Goal: Task Accomplishment & Management: Use online tool/utility

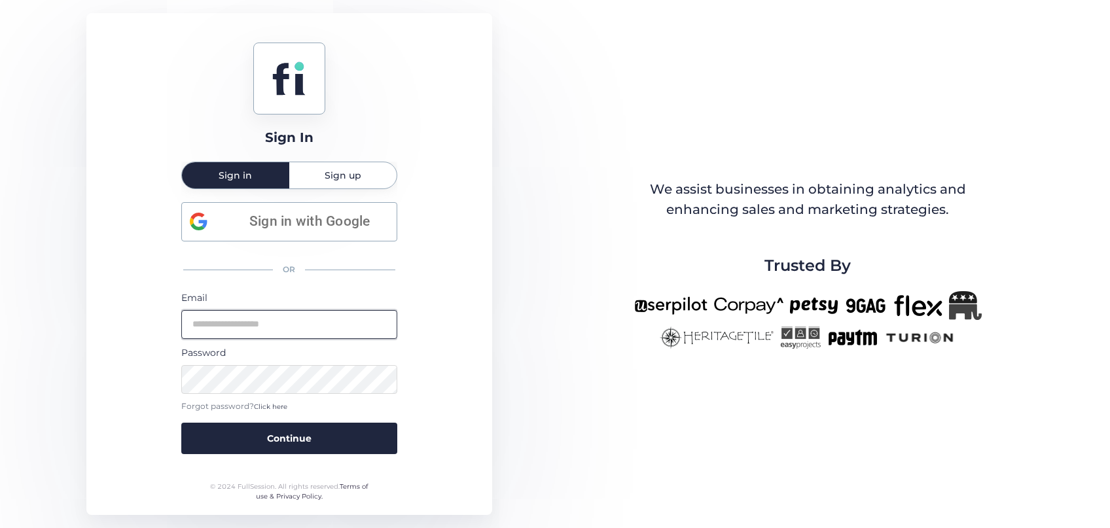
click at [287, 332] on input "email" at bounding box center [289, 324] width 216 height 29
type input "**********"
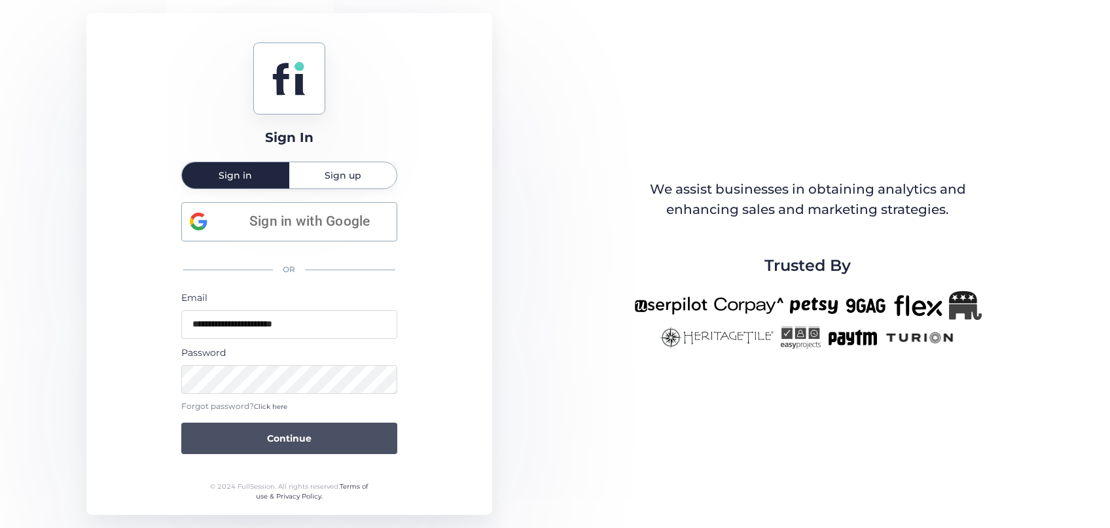
click at [302, 442] on span "Continue" at bounding box center [289, 438] width 44 height 14
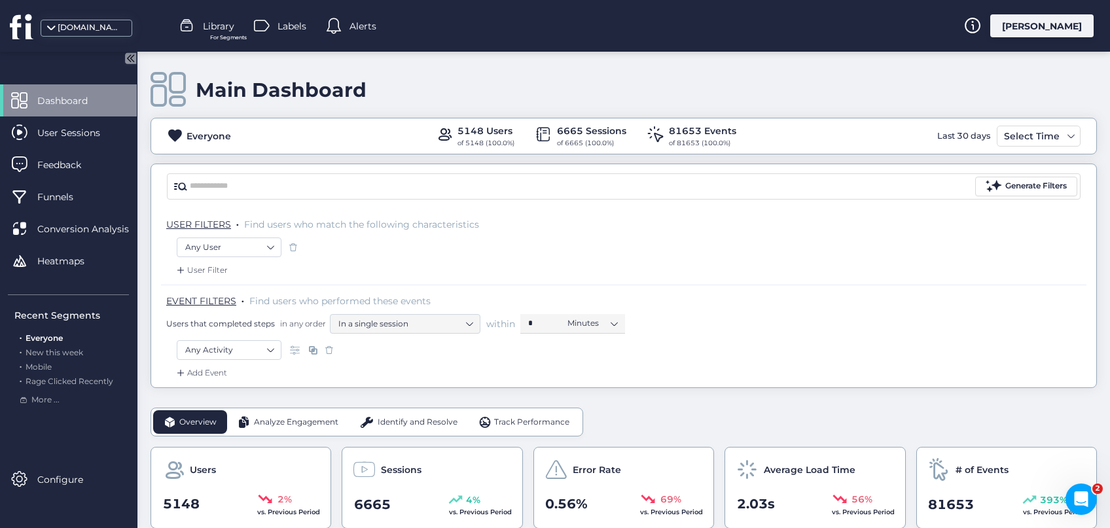
click at [428, 423] on span "Identify and Resolve" at bounding box center [418, 422] width 80 height 12
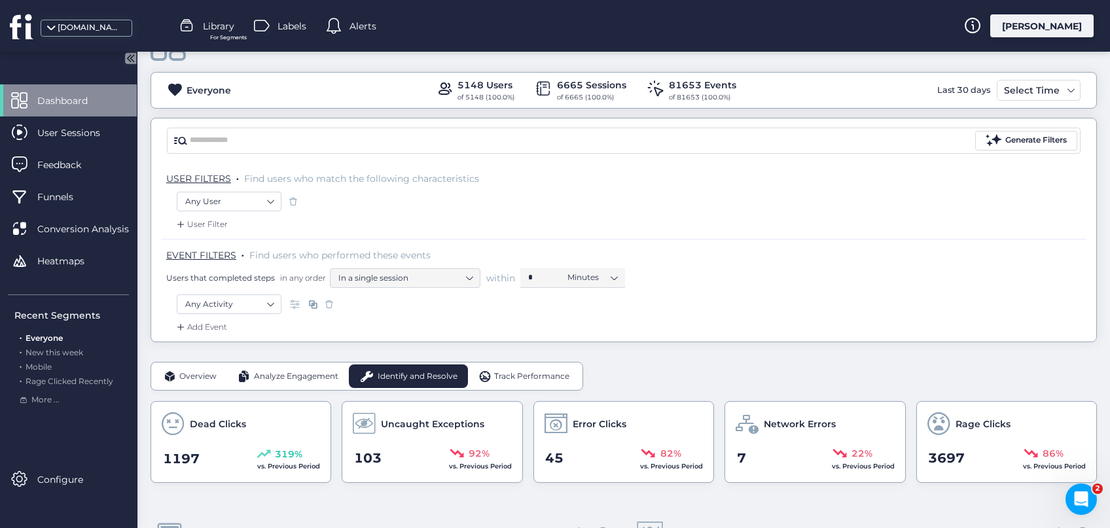
scroll to position [48, 0]
click at [1070, 89] on span at bounding box center [1071, 88] width 10 height 10
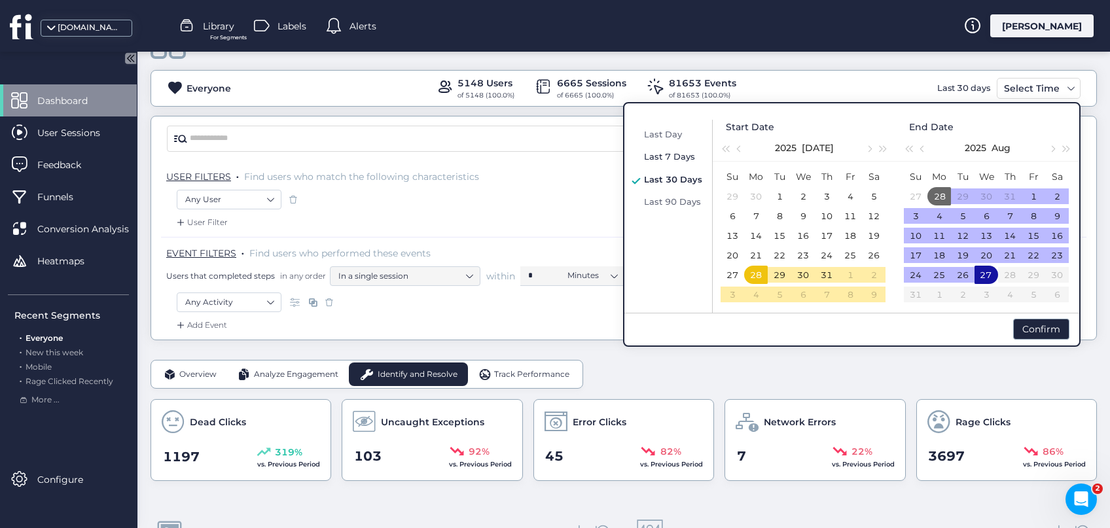
click at [683, 159] on span "Last 7 Days" at bounding box center [669, 156] width 51 height 10
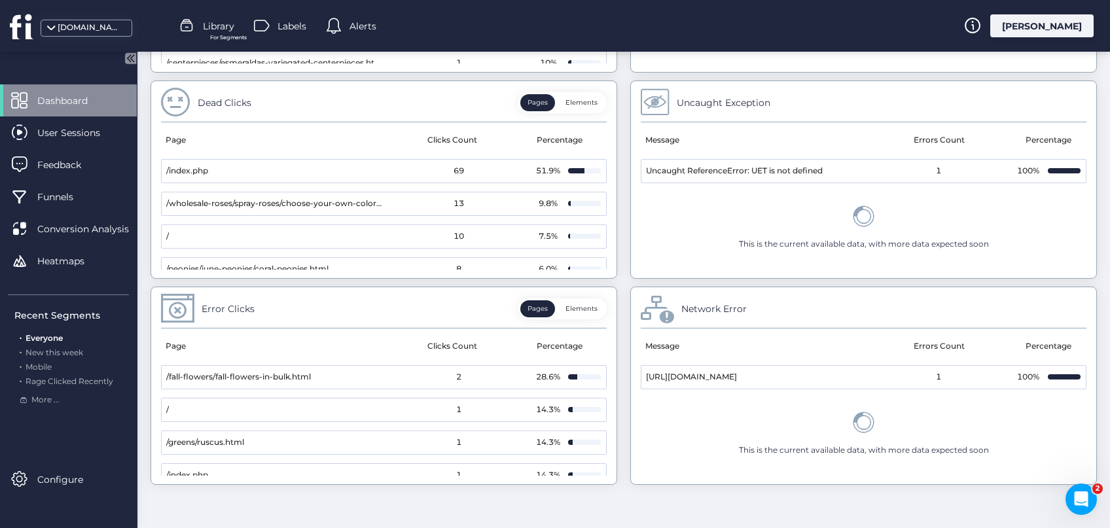
click at [586, 307] on button "Elements" at bounding box center [581, 308] width 46 height 17
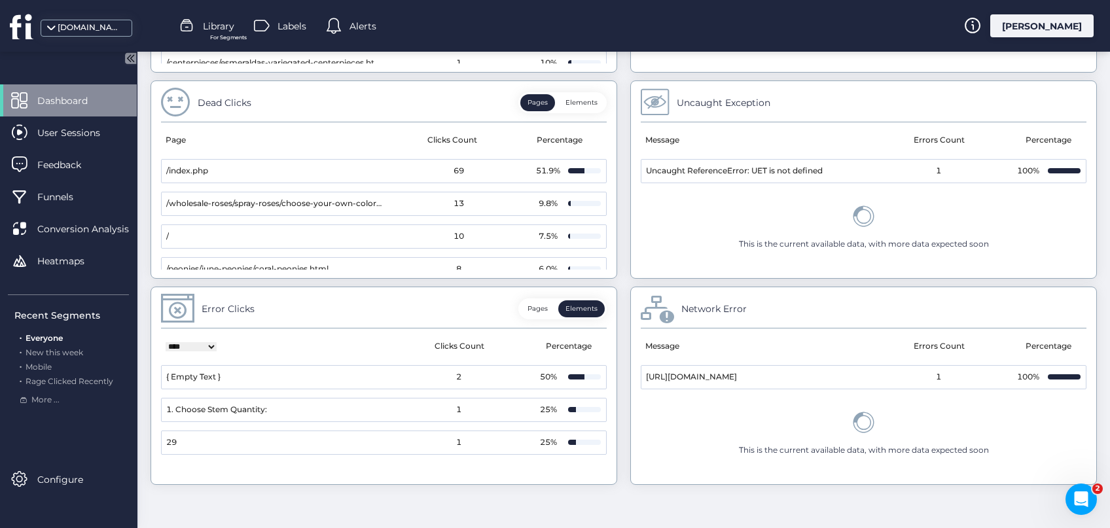
click at [542, 305] on button "Pages" at bounding box center [537, 308] width 35 height 17
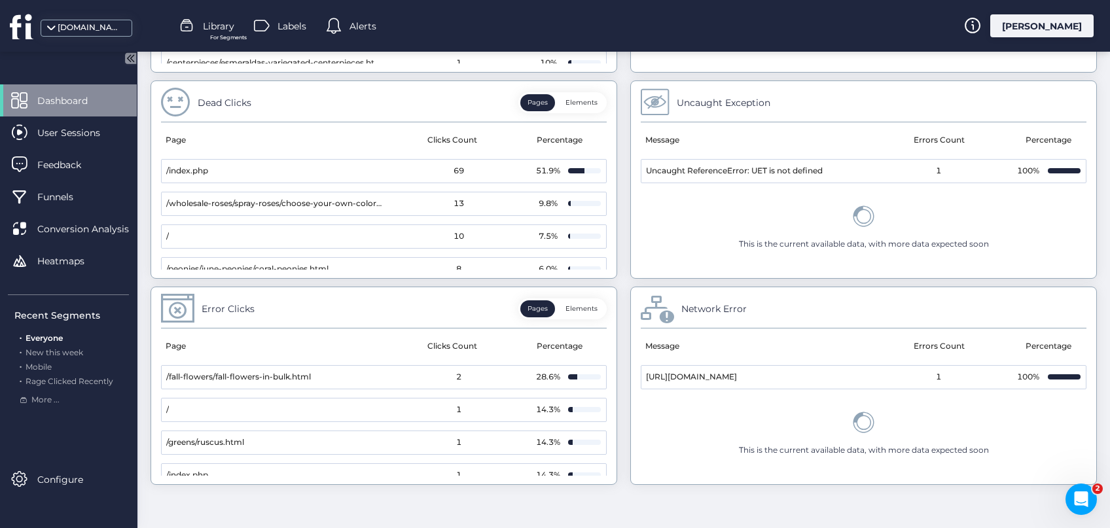
click at [581, 101] on button "Elements" at bounding box center [581, 102] width 46 height 17
click at [540, 105] on button "Pages" at bounding box center [537, 102] width 35 height 17
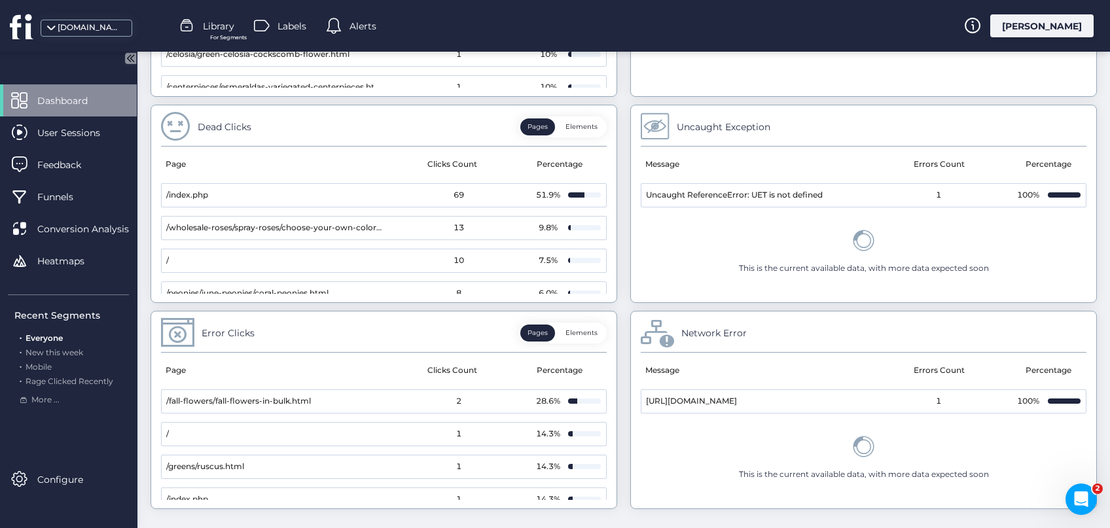
scroll to position [758, 0]
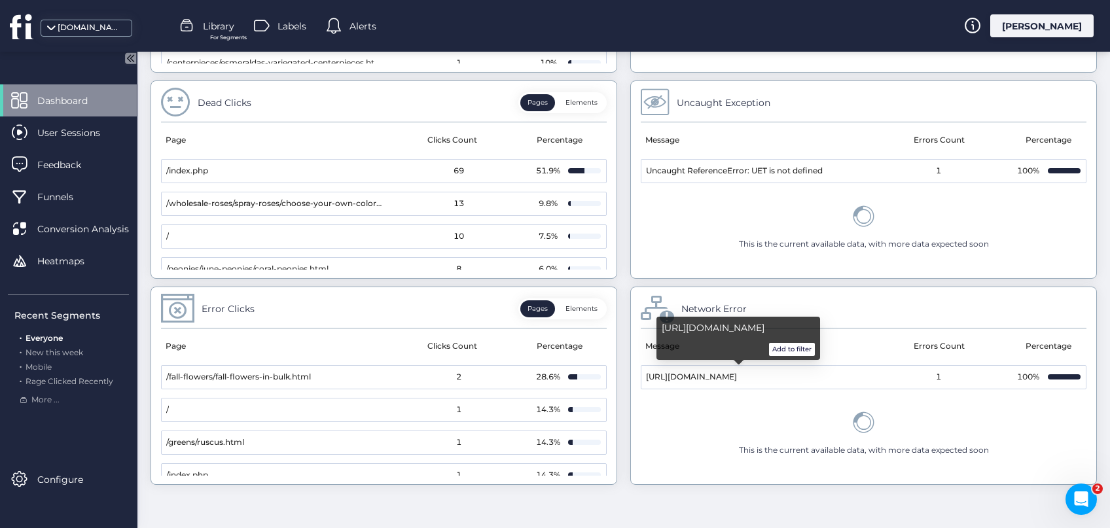
click at [794, 349] on button "Add to filter" at bounding box center [792, 349] width 46 height 13
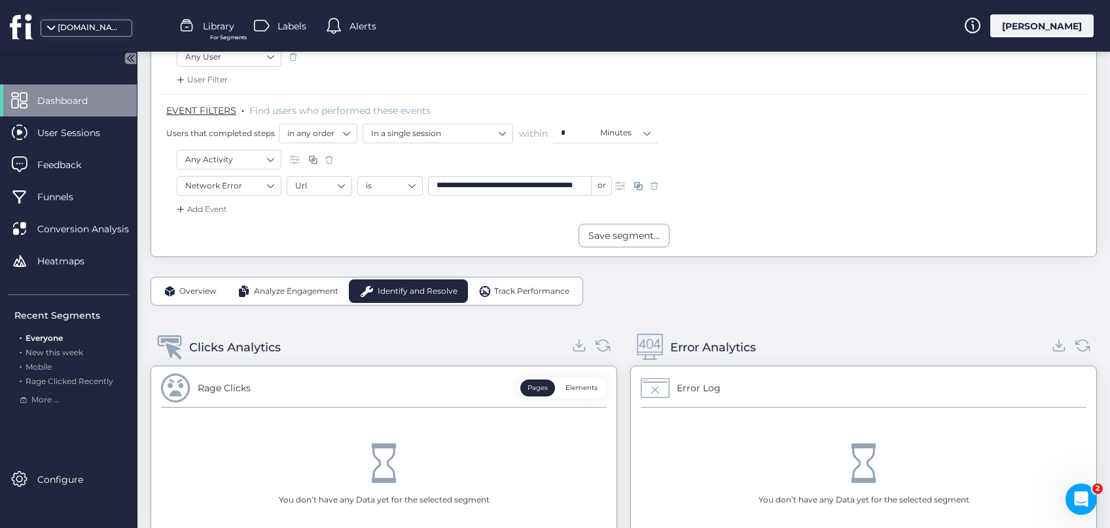
scroll to position [188, 0]
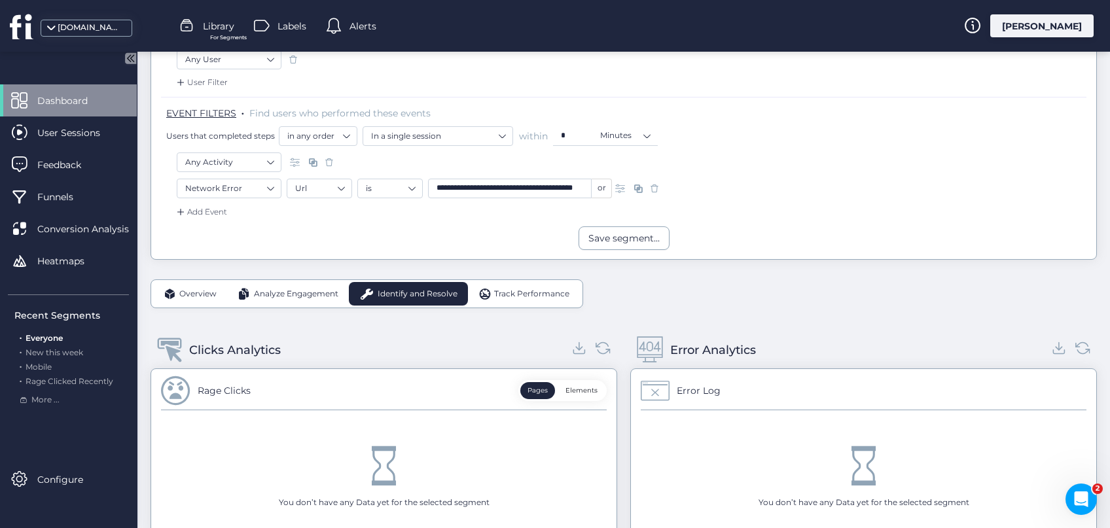
click at [214, 294] on span "Overview" at bounding box center [197, 294] width 37 height 12
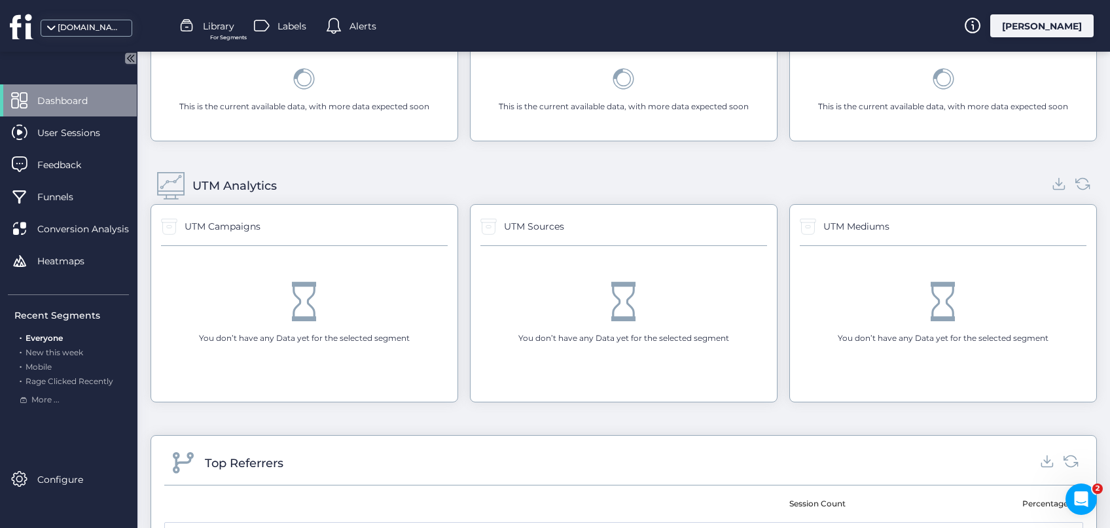
scroll to position [1243, 0]
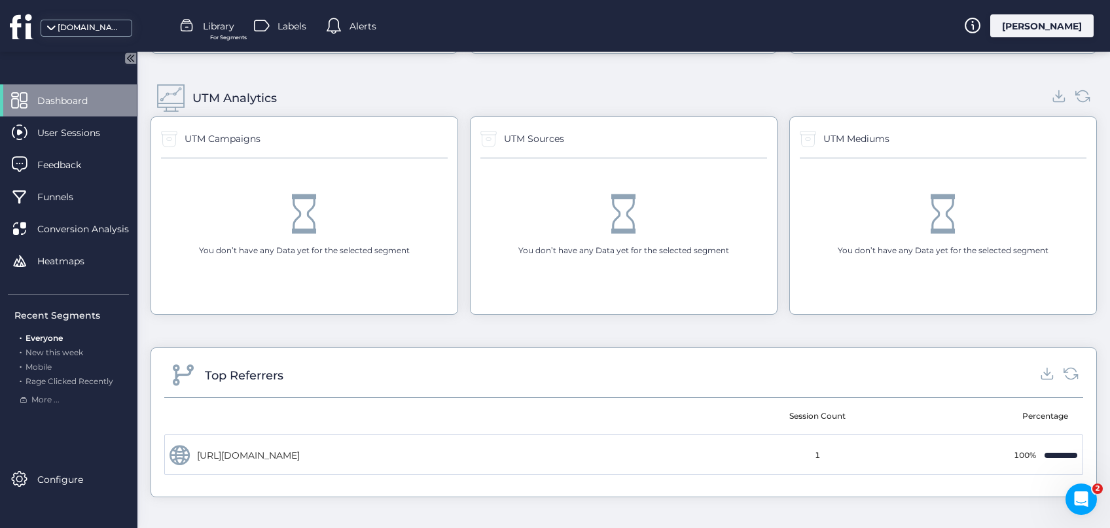
drag, startPoint x: 1109, startPoint y: 152, endPoint x: 20, endPoint y: 18, distance: 1097.6
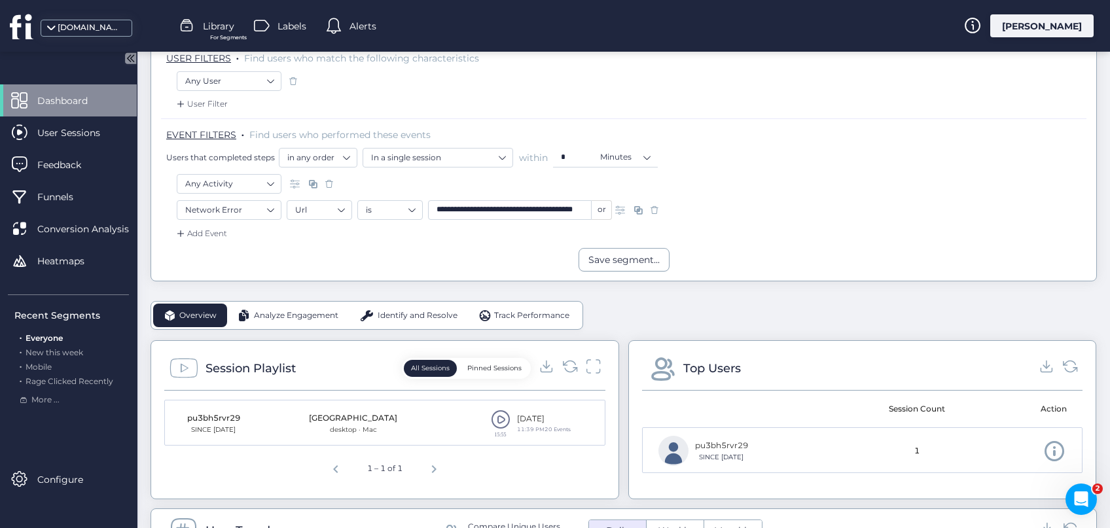
scroll to position [162, 0]
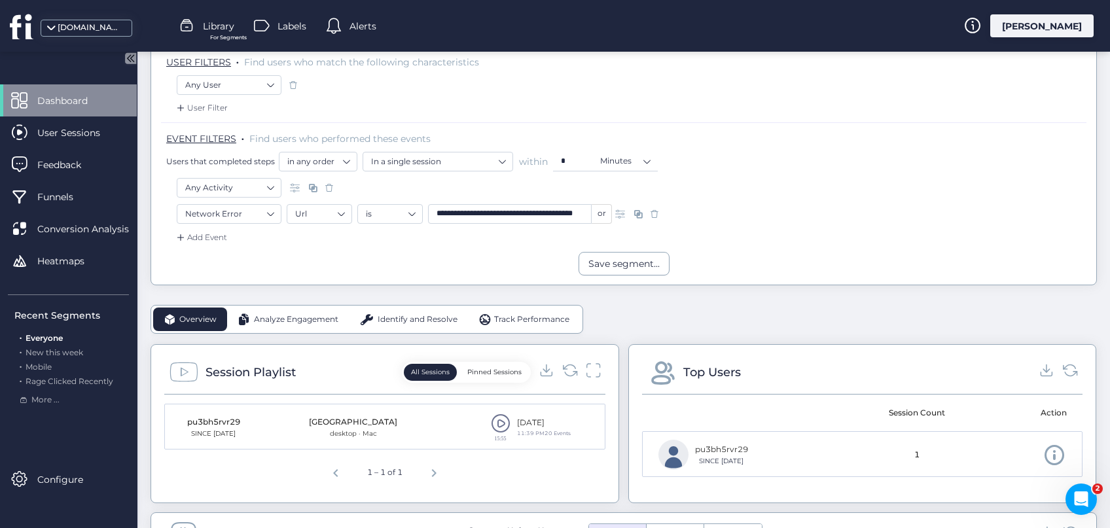
click at [309, 319] on span "Analyze Engagement" at bounding box center [296, 319] width 84 height 12
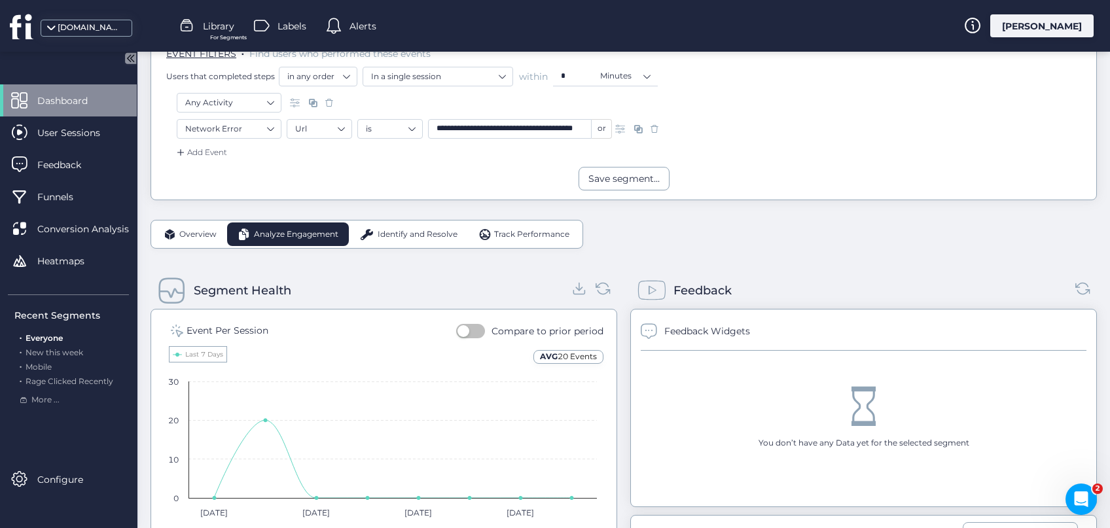
scroll to position [241, 0]
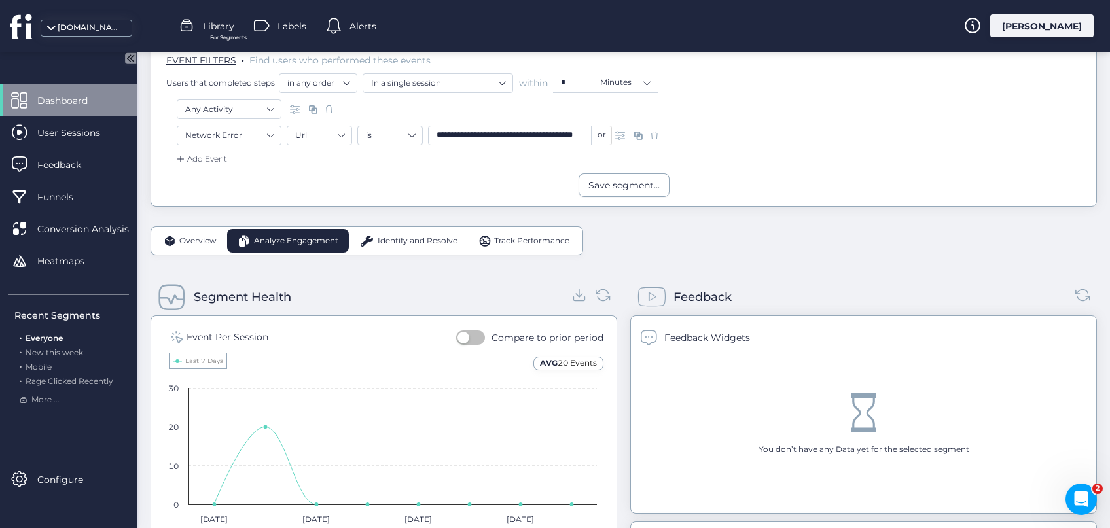
click at [425, 245] on span "Identify and Resolve" at bounding box center [418, 241] width 80 height 12
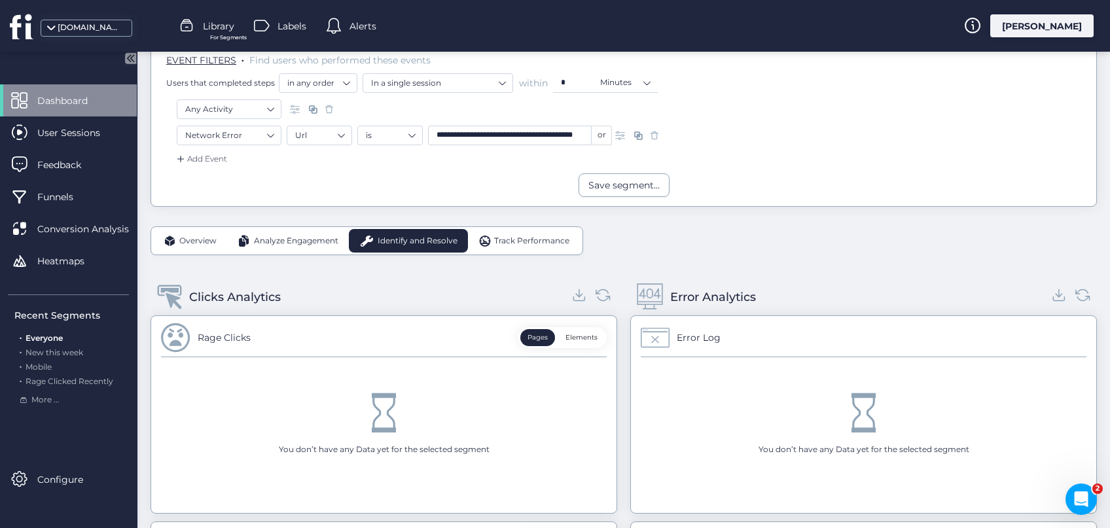
click at [537, 244] on span "Track Performance" at bounding box center [531, 241] width 75 height 12
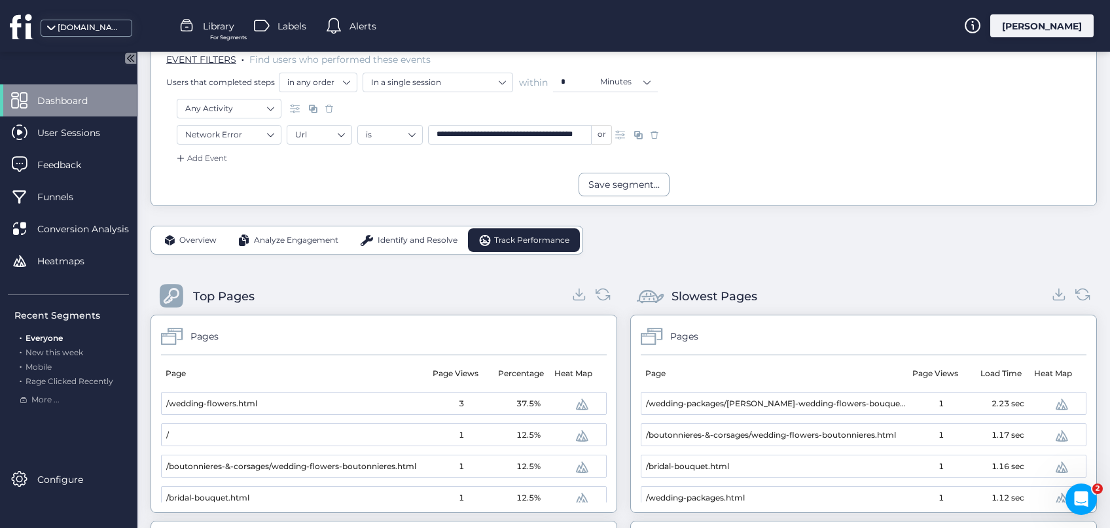
scroll to position [228, 0]
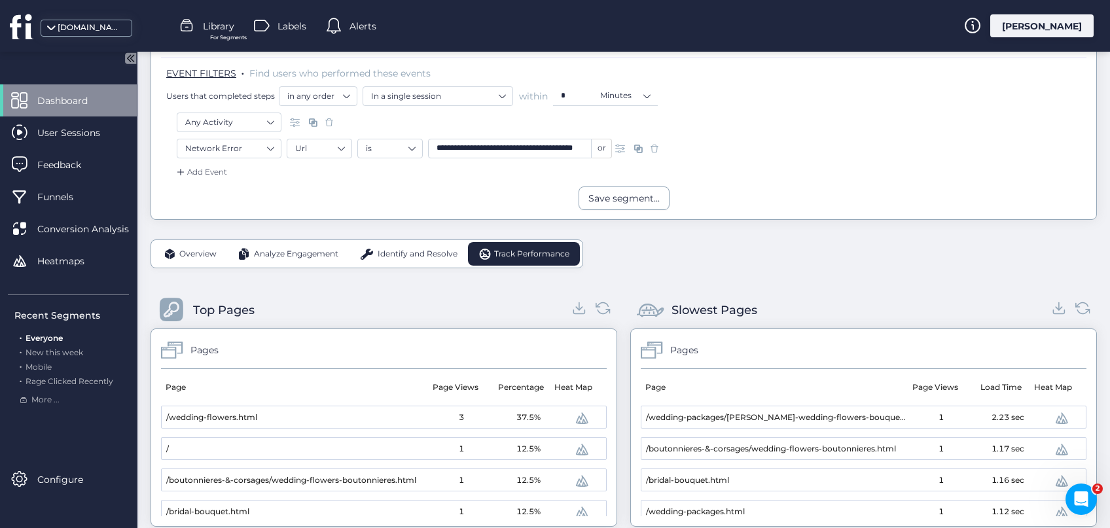
click at [402, 255] on span "Identify and Resolve" at bounding box center [418, 254] width 80 height 12
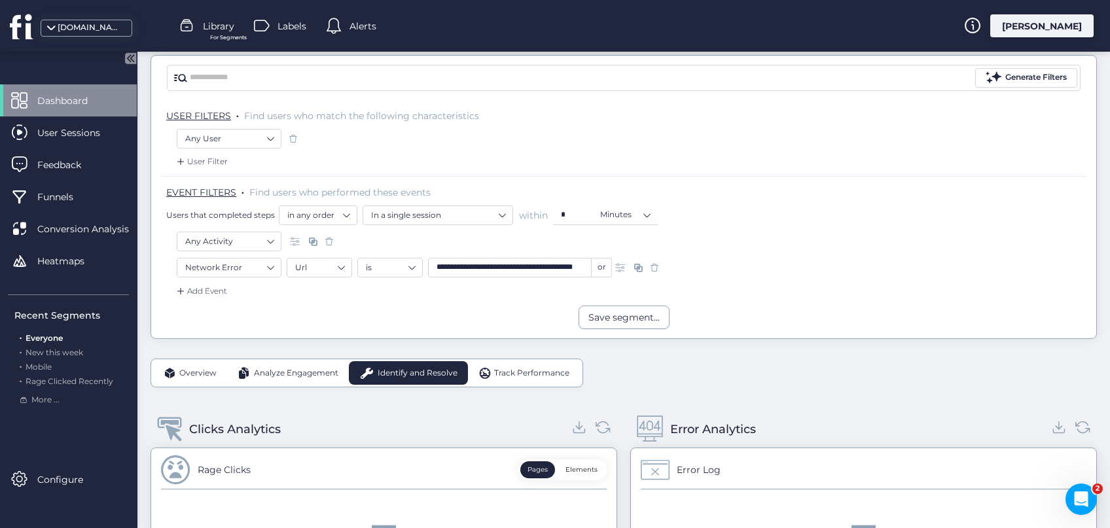
scroll to position [104, 0]
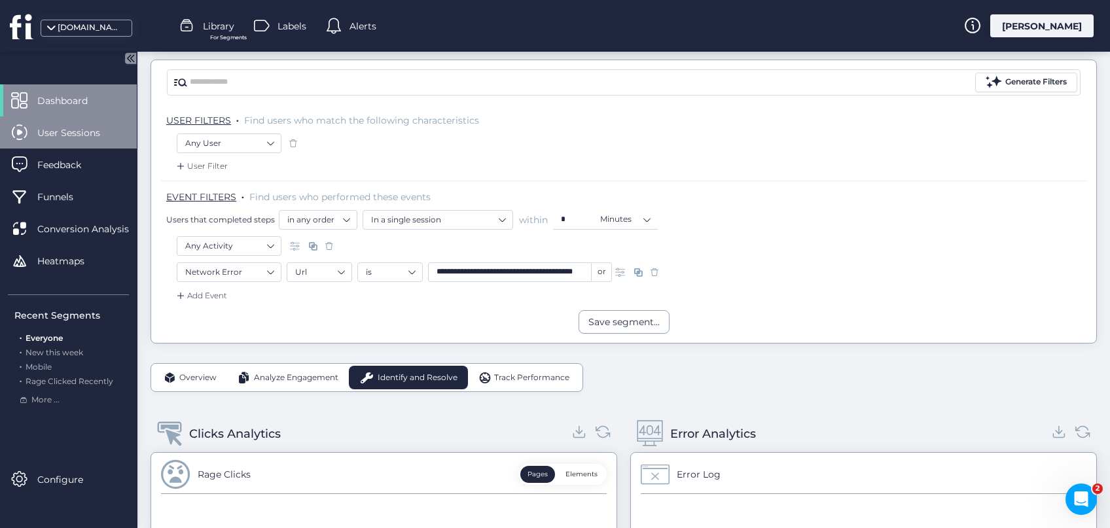
click at [72, 128] on span "User Sessions" at bounding box center [78, 133] width 82 height 14
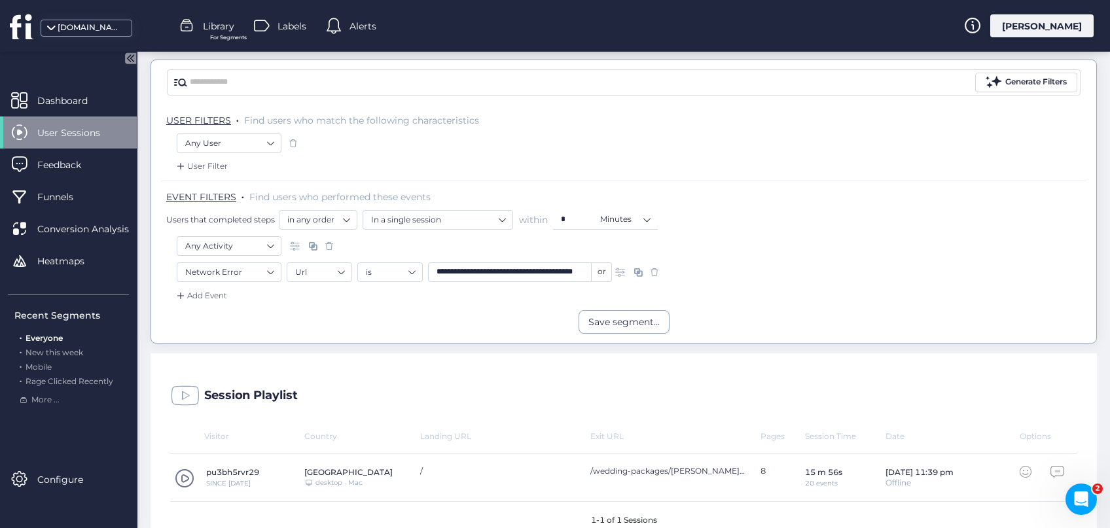
scroll to position [126, 0]
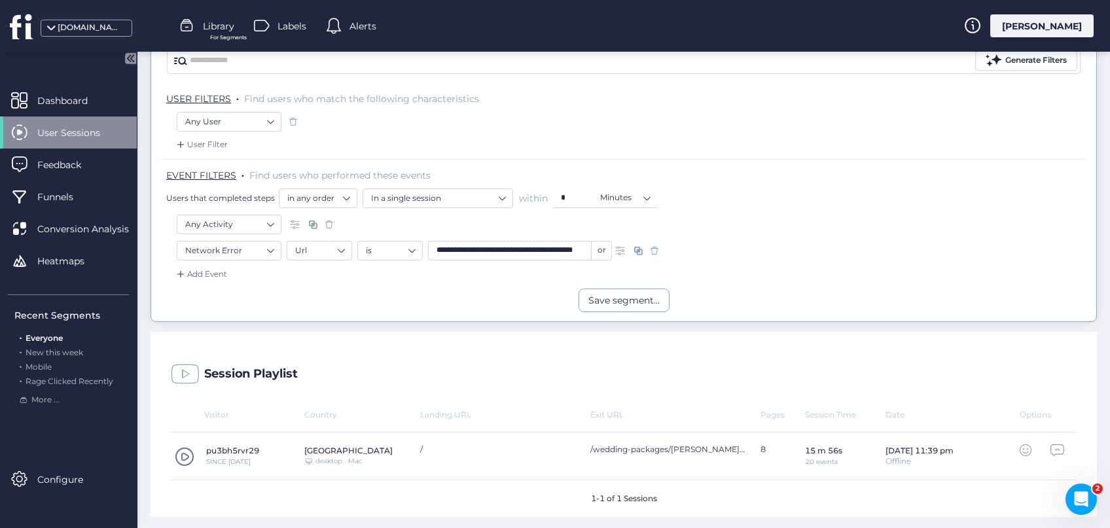
click at [186, 453] on span at bounding box center [185, 457] width 20 height 20
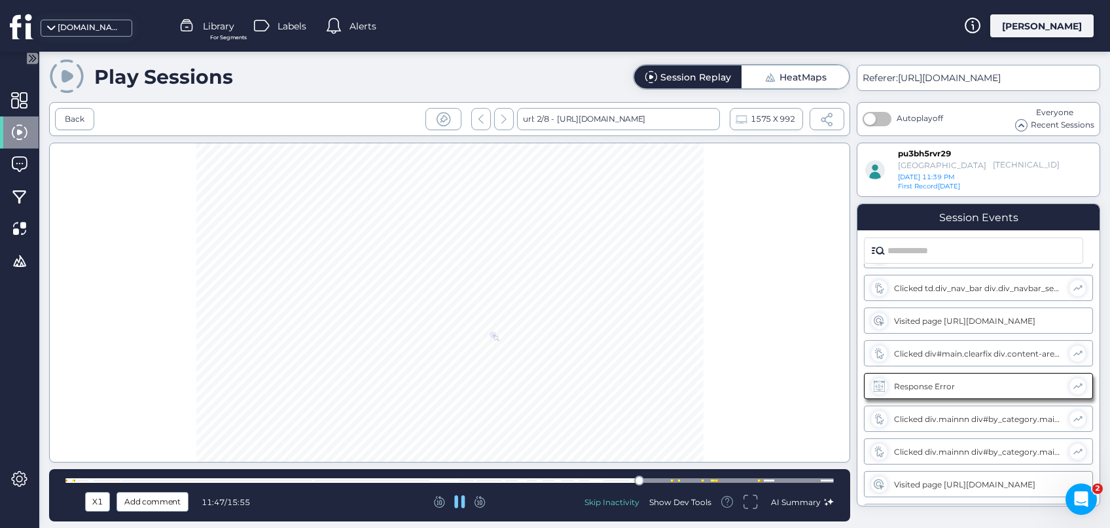
scroll to position [29, 0]
click at [459, 508] on icon at bounding box center [459, 501] width 11 height 13
click at [462, 503] on icon at bounding box center [459, 501] width 10 height 11
click at [702, 500] on div "Show Dev Tools" at bounding box center [680, 502] width 62 height 11
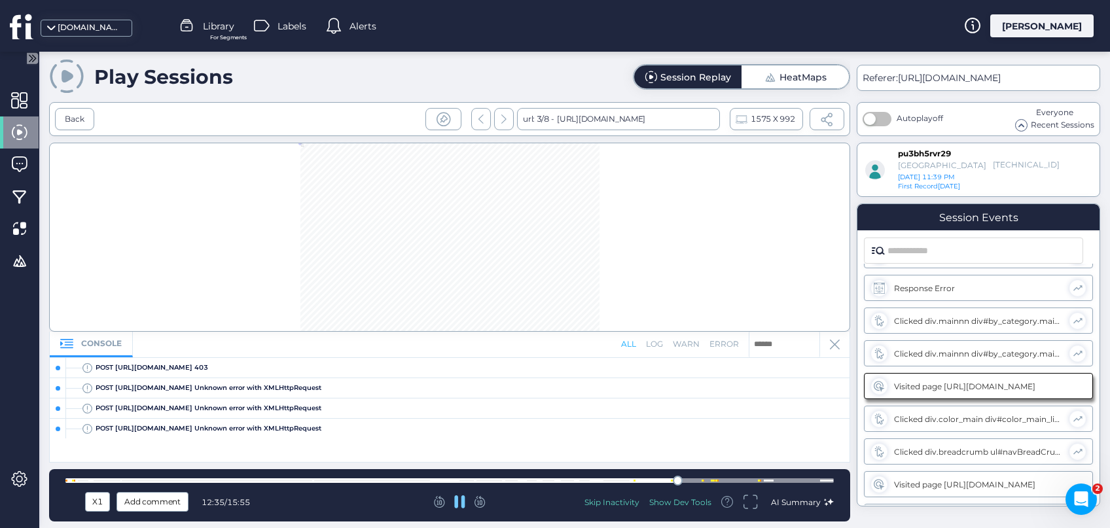
scroll to position [127, 0]
click at [631, 480] on div at bounding box center [449, 480] width 768 height 5
click at [562, 240] on div at bounding box center [449, 237] width 801 height 189
click at [463, 501] on icon at bounding box center [459, 501] width 10 height 11
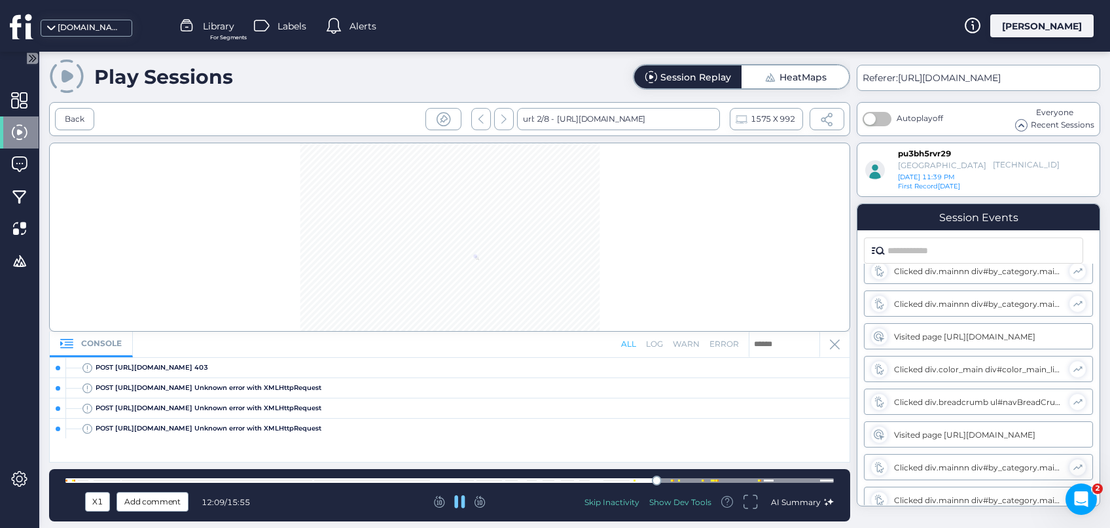
scroll to position [174, 0]
click at [465, 499] on div at bounding box center [458, 501] width 249 height 13
drag, startPoint x: 459, startPoint y: 503, endPoint x: 467, endPoint y: 515, distance: 13.8
click at [460, 503] on icon at bounding box center [459, 501] width 11 height 13
click at [828, 75] on div "HeatMaps" at bounding box center [794, 76] width 107 height 23
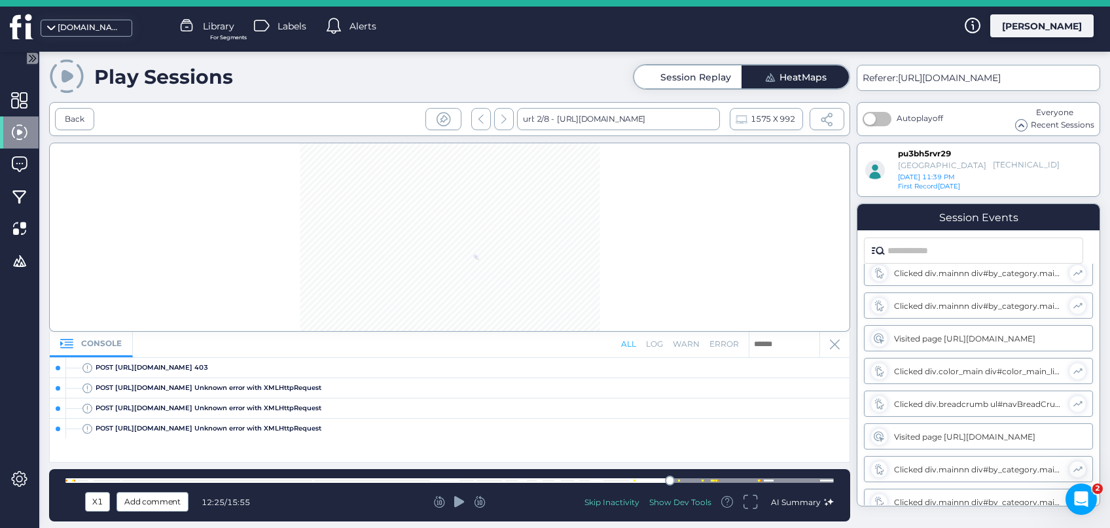
click at [458, 508] on icon at bounding box center [459, 501] width 10 height 13
click at [656, 347] on div "log" at bounding box center [654, 344] width 17 height 12
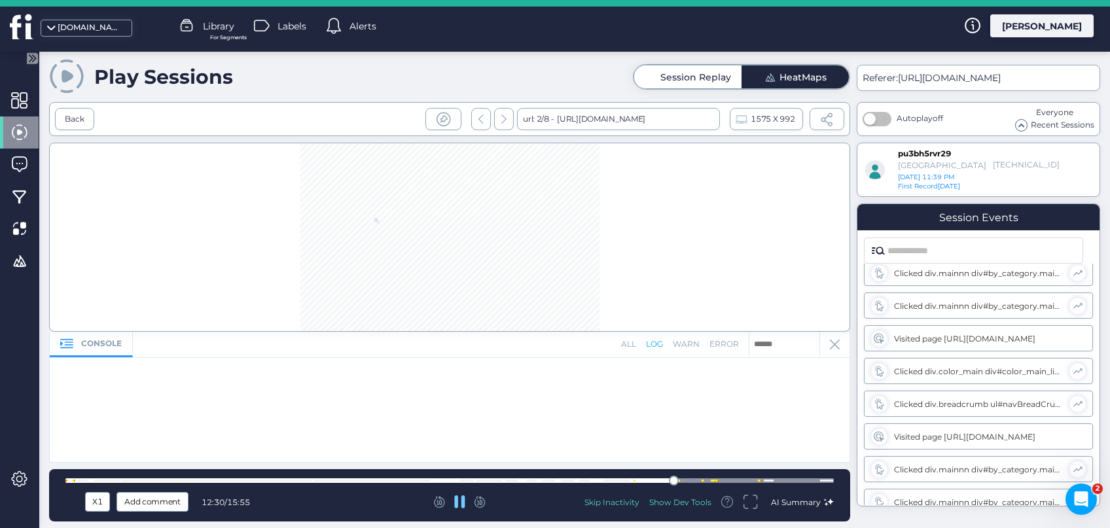
click at [633, 347] on div "all" at bounding box center [628, 344] width 15 height 12
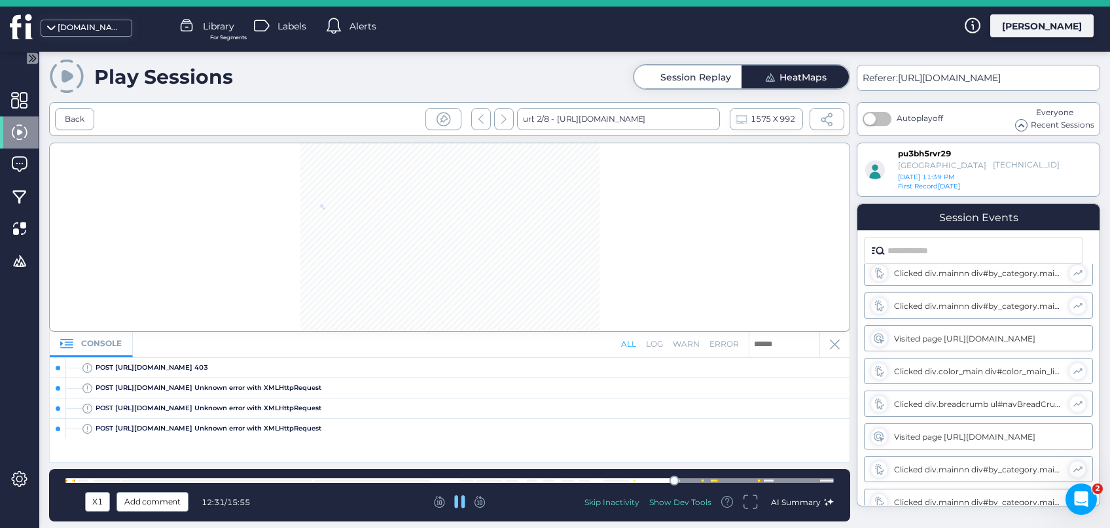
click at [688, 347] on div "warn" at bounding box center [686, 344] width 27 height 12
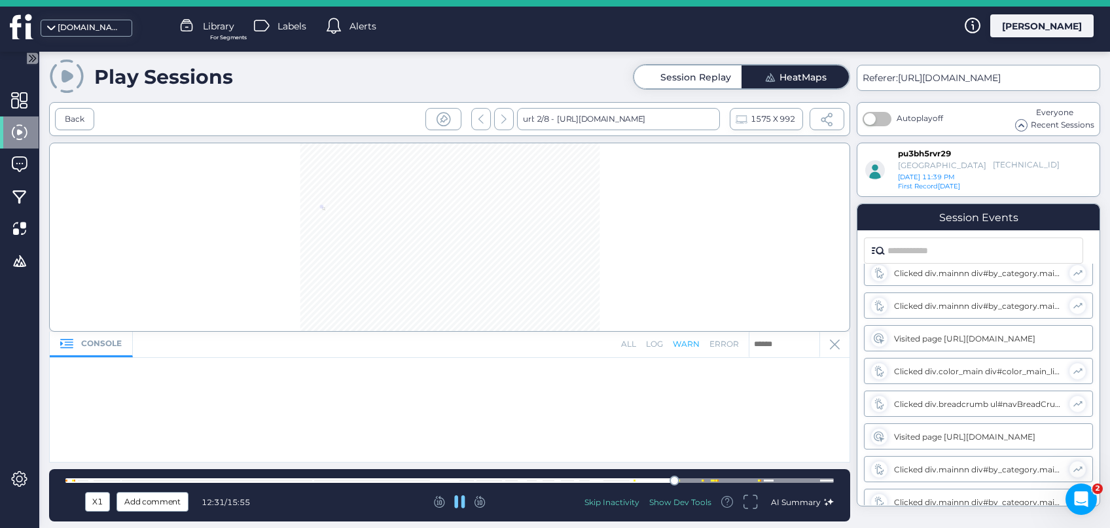
click at [688, 347] on div "warn" at bounding box center [686, 344] width 27 height 12
click at [726, 347] on div "error" at bounding box center [723, 344] width 29 height 12
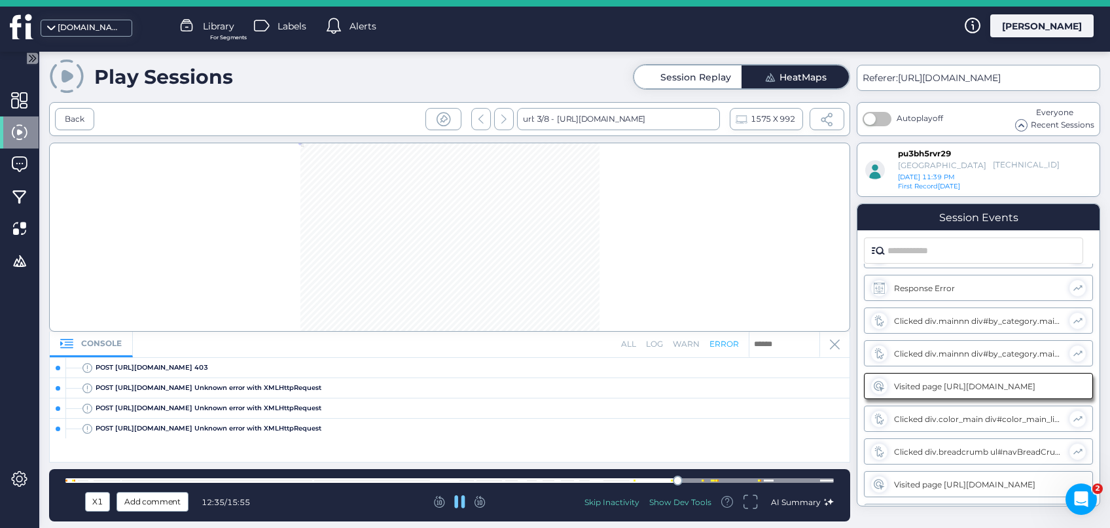
scroll to position [127, 0]
click at [625, 347] on div "all" at bounding box center [628, 344] width 15 height 12
click at [76, 112] on div "Back" at bounding box center [74, 119] width 39 height 22
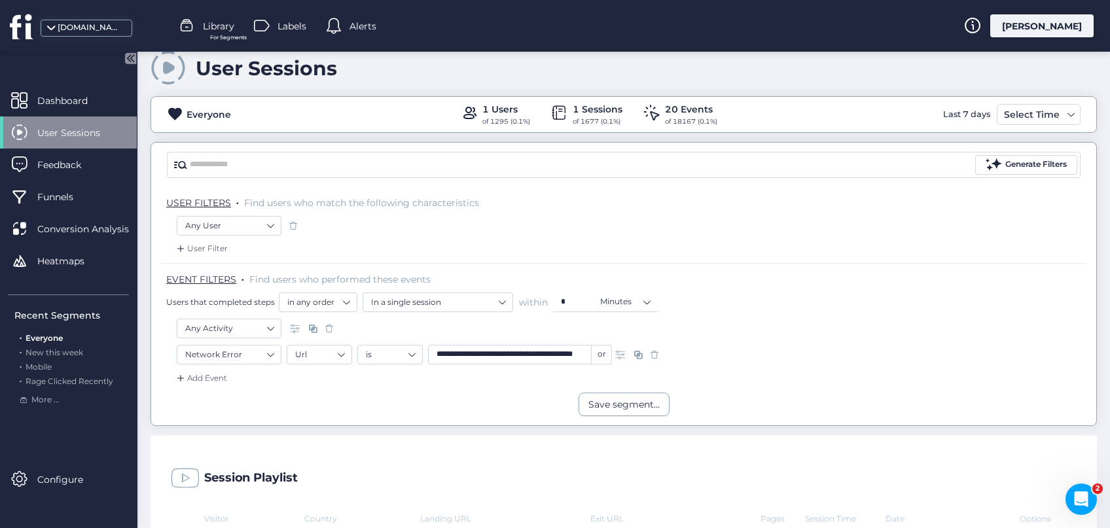
scroll to position [65, 0]
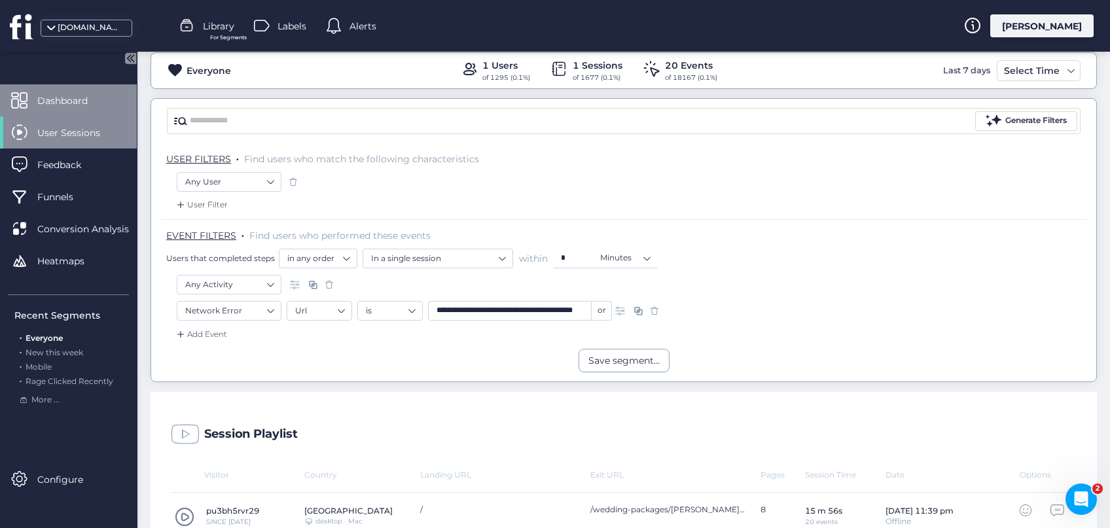
click at [77, 105] on span "Dashboard" at bounding box center [72, 101] width 70 height 14
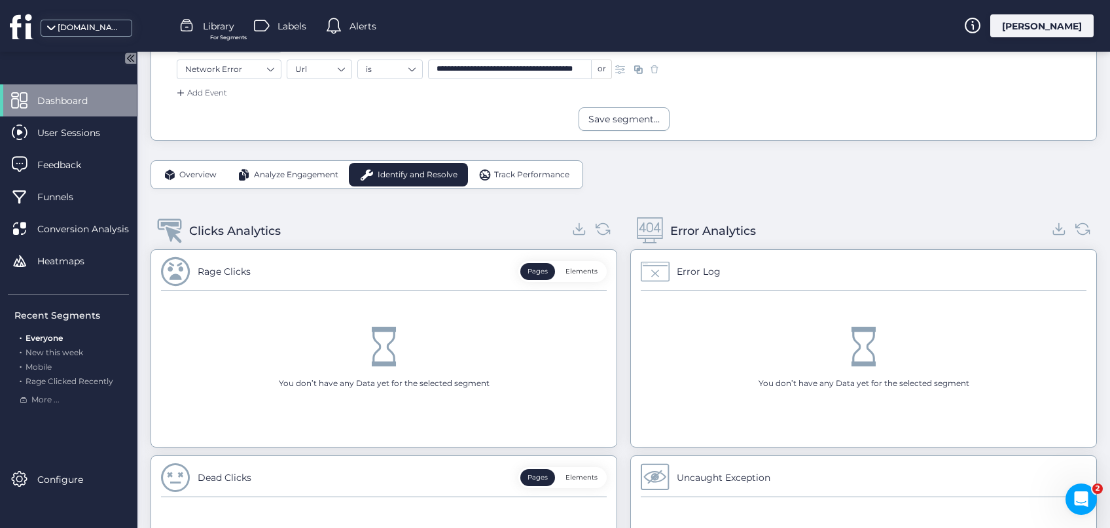
scroll to position [210, 0]
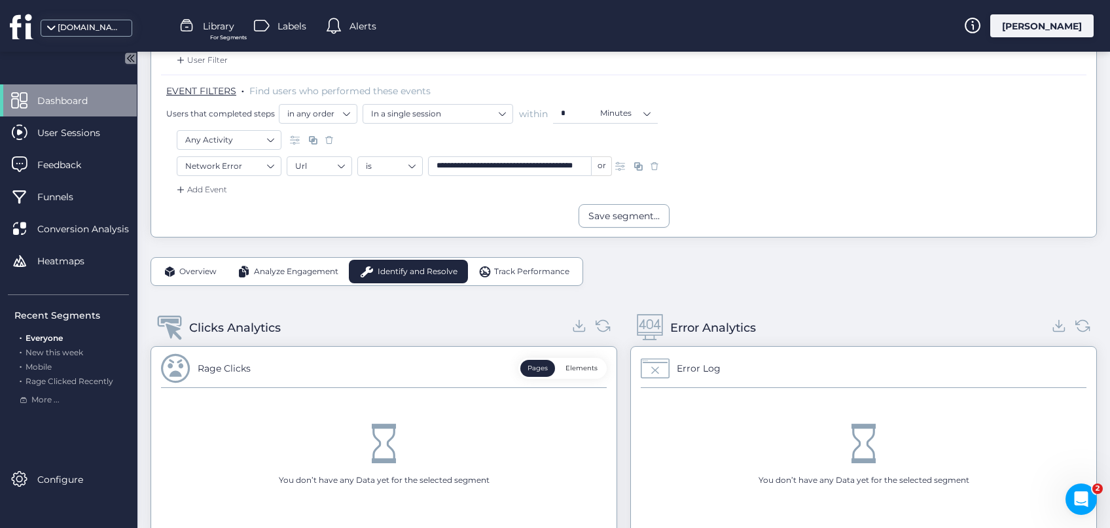
click at [654, 163] on span at bounding box center [654, 166] width 13 height 13
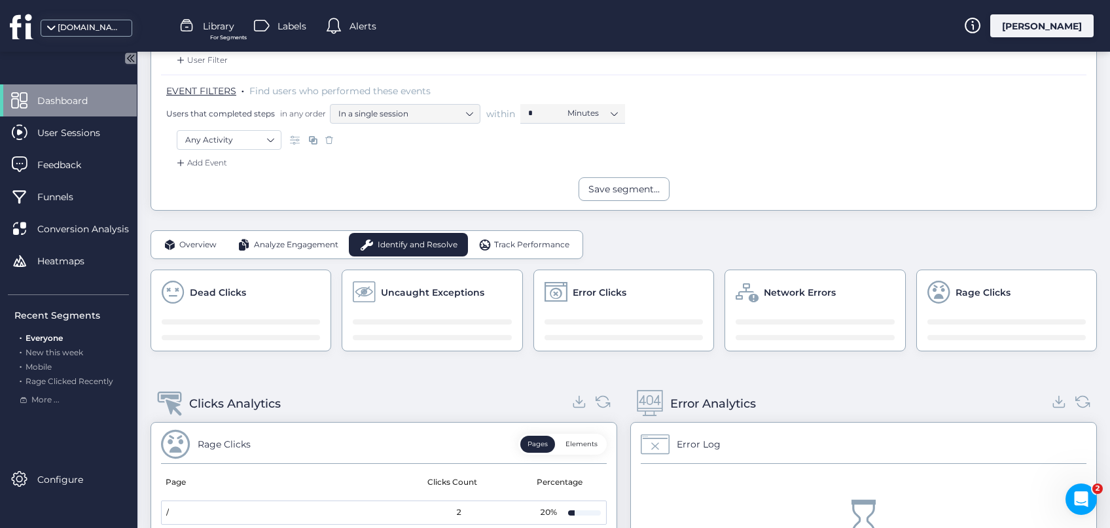
click at [329, 138] on span at bounding box center [329, 139] width 13 height 13
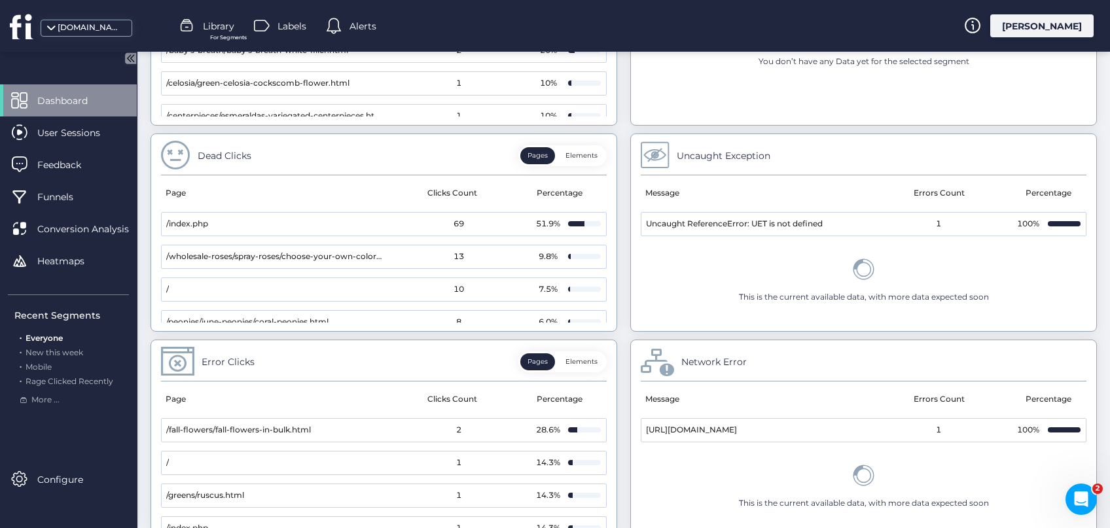
scroll to position [700, 0]
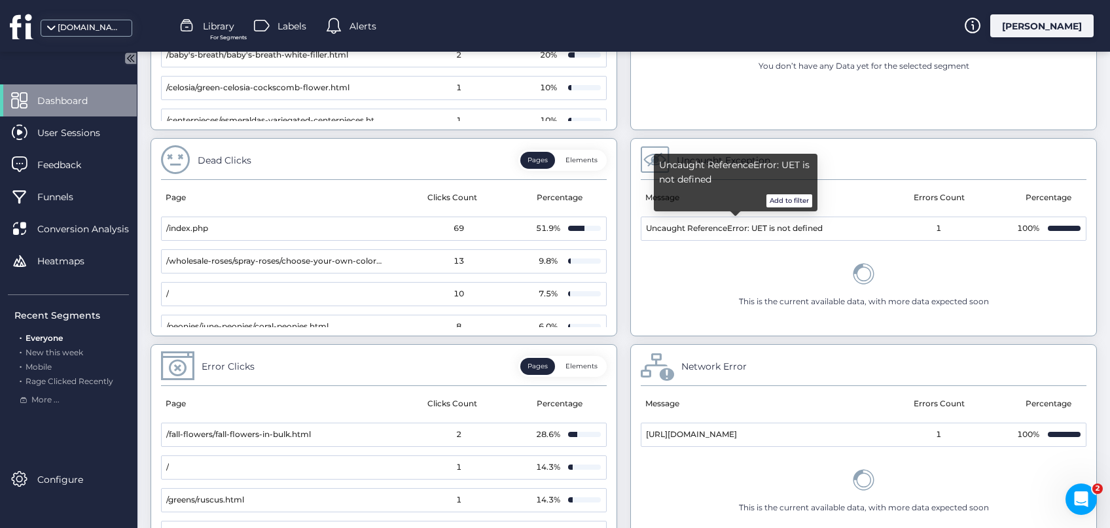
click at [799, 202] on button "Add to filter" at bounding box center [789, 200] width 46 height 13
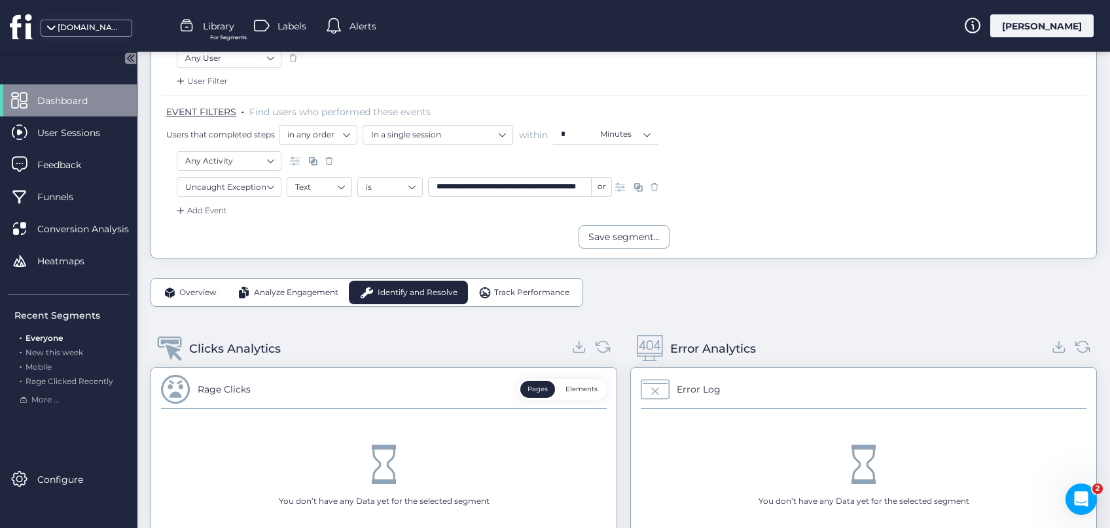
scroll to position [179, 0]
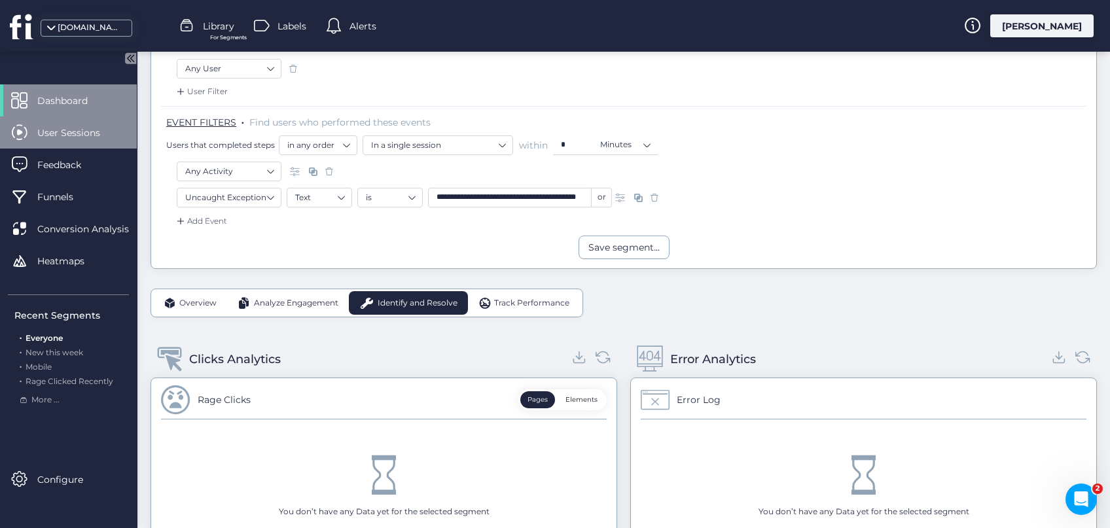
click at [82, 130] on span "User Sessions" at bounding box center [78, 133] width 82 height 14
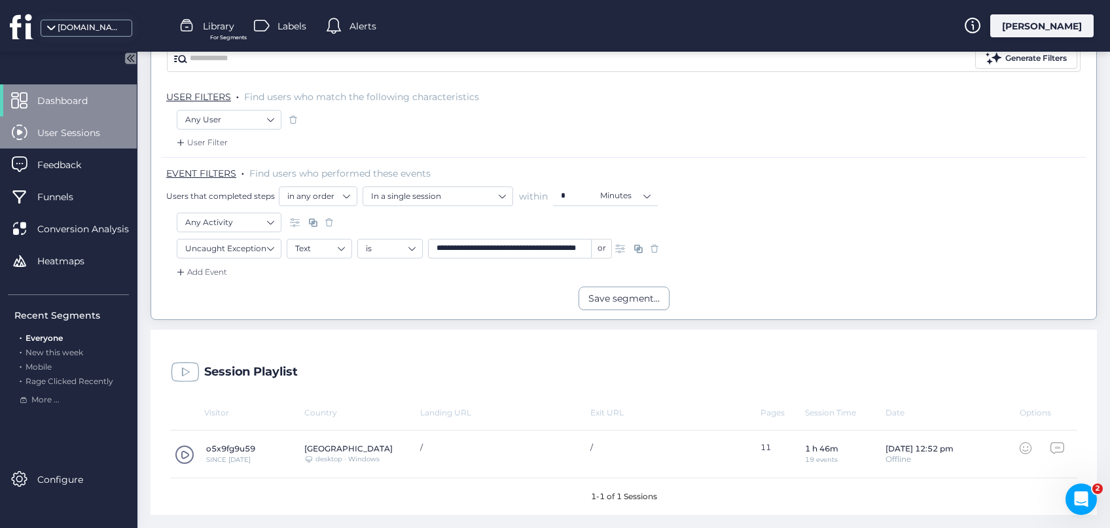
scroll to position [126, 0]
click at [186, 453] on span at bounding box center [185, 457] width 20 height 20
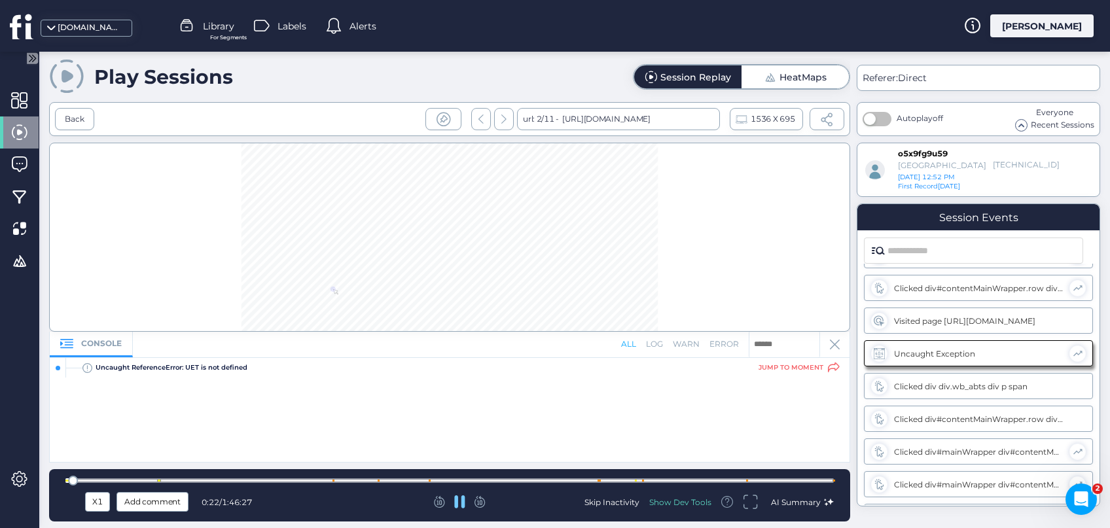
scroll to position [94, 0]
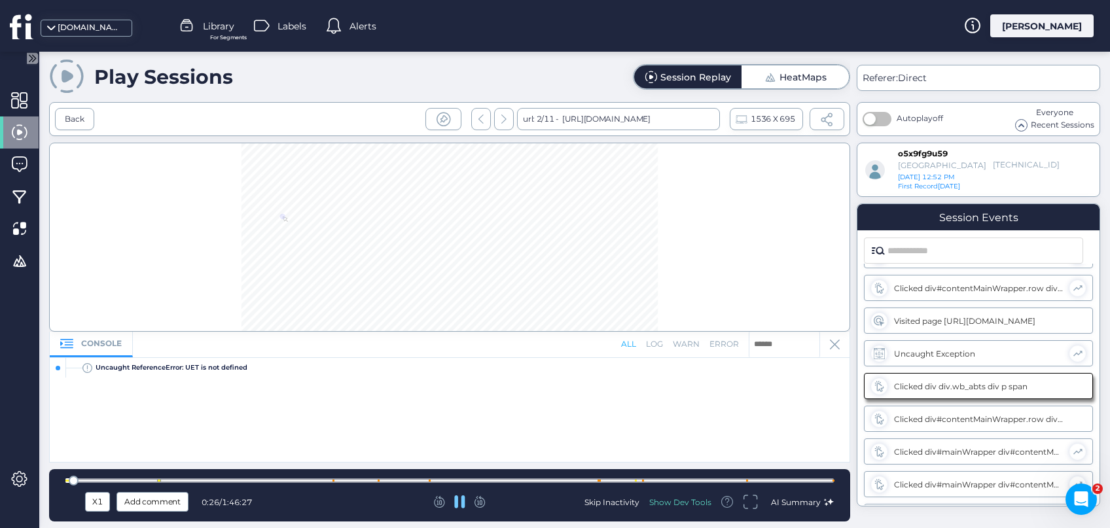
click at [457, 513] on div "X1 Add comment 0:26 / 1:46:27 Skip Inactivity Show Dev Tools AI Summary" at bounding box center [449, 495] width 801 height 52
click at [457, 510] on fs-pause at bounding box center [459, 505] width 11 height 12
click at [662, 346] on div "log" at bounding box center [654, 344] width 17 height 12
click at [690, 347] on div "warn" at bounding box center [686, 344] width 27 height 12
click at [631, 346] on div "all" at bounding box center [628, 344] width 15 height 12
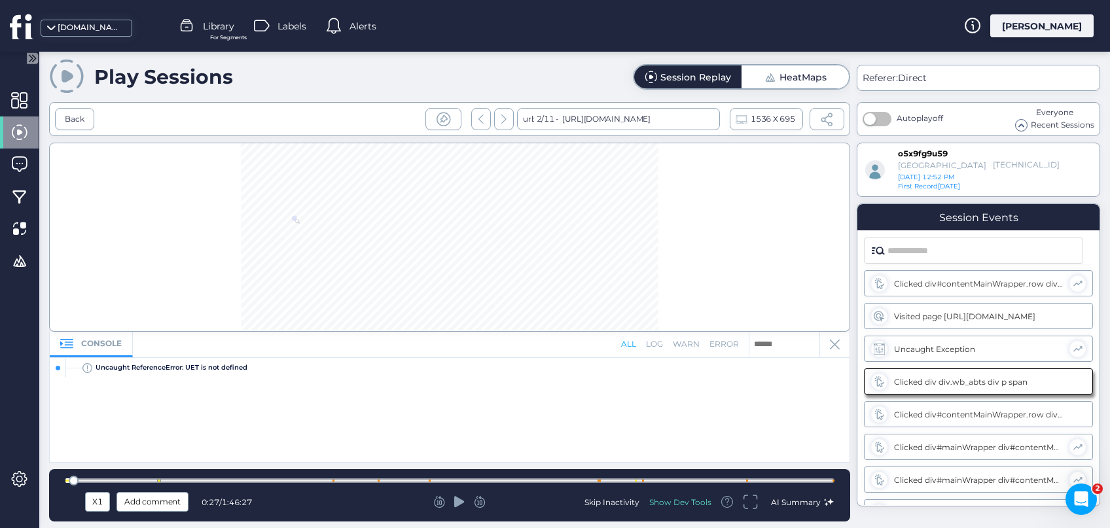
scroll to position [111, 0]
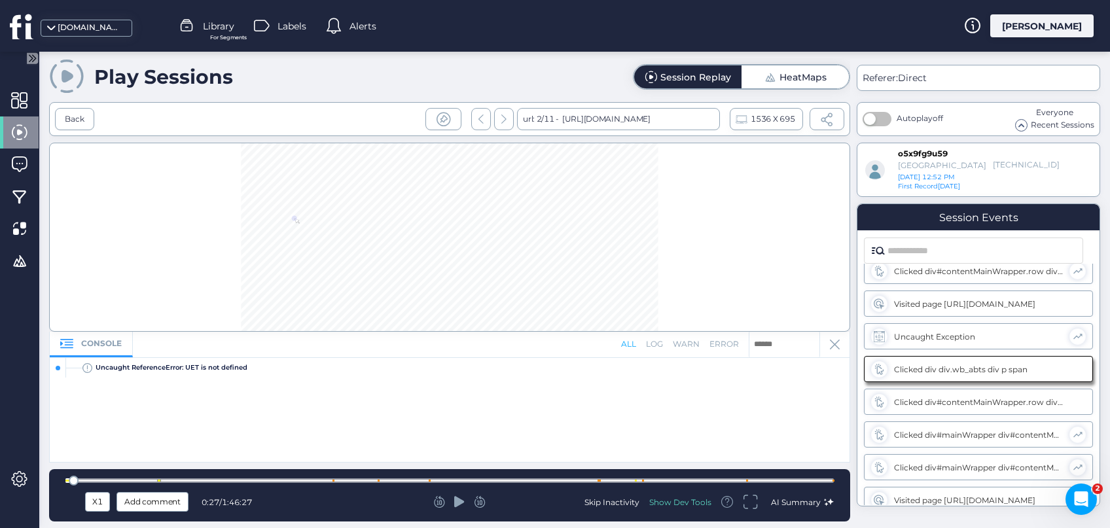
click at [964, 336] on div "Uncaught Exception" at bounding box center [978, 337] width 169 height 10
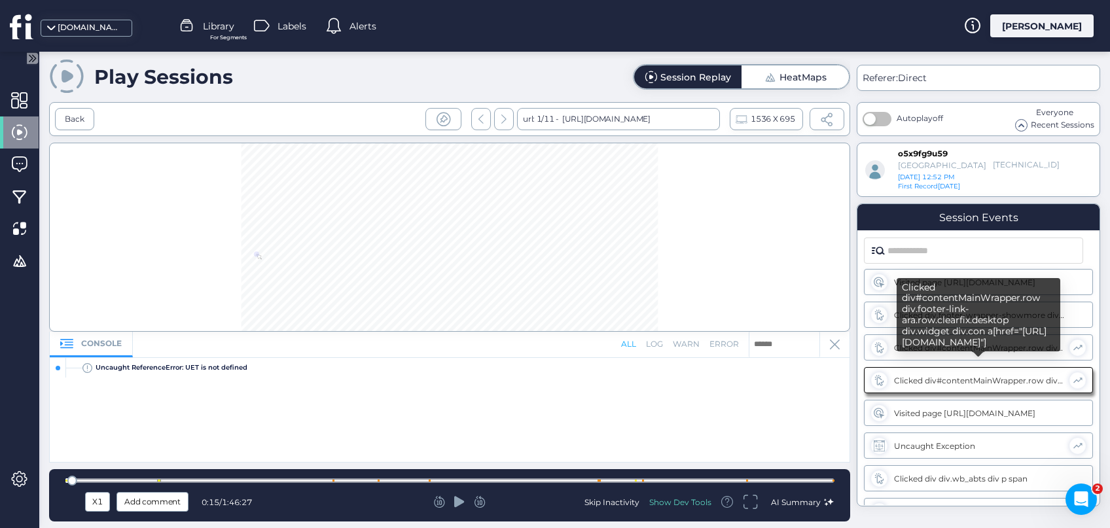
scroll to position [0, 0]
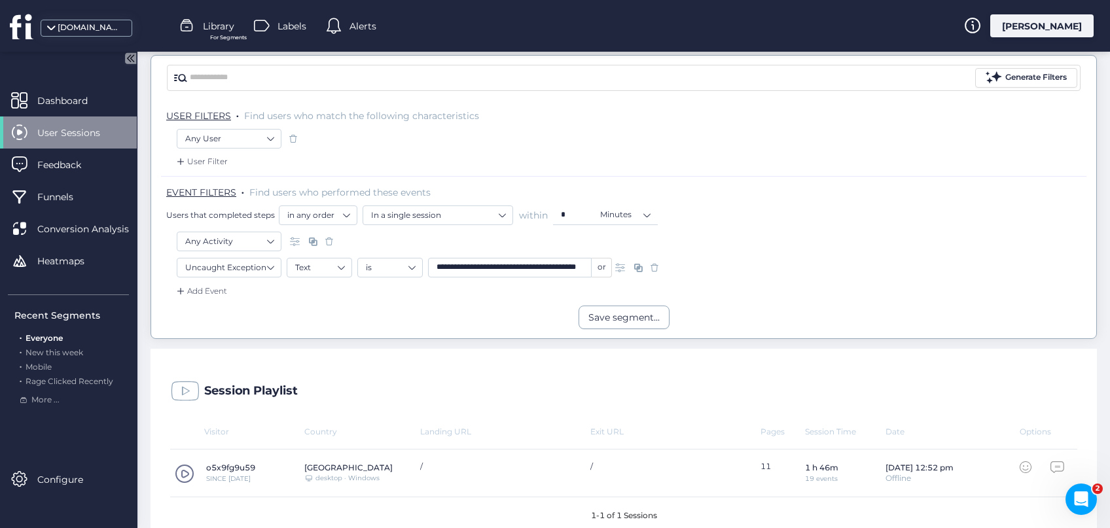
scroll to position [126, 0]
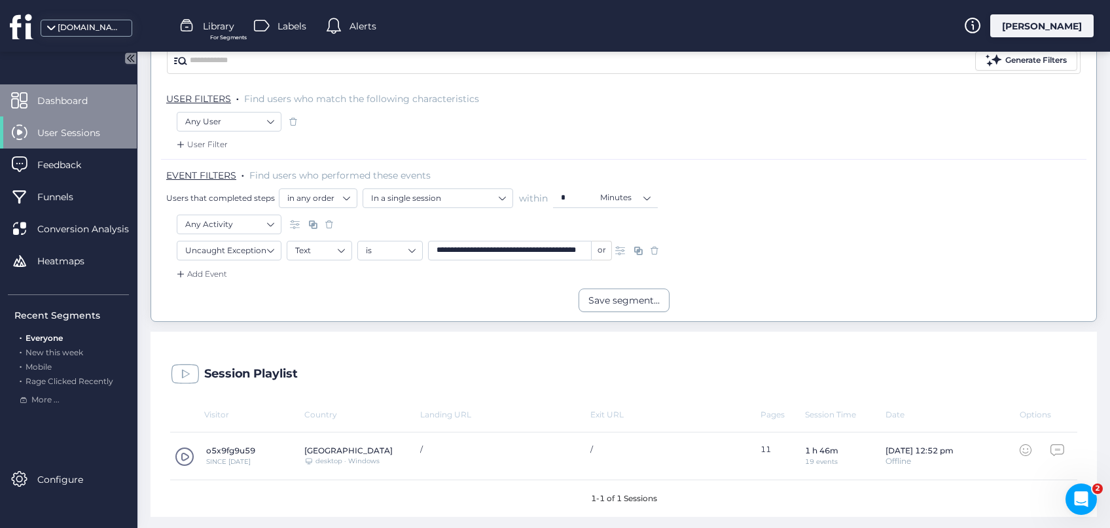
click at [88, 101] on span "Dashboard" at bounding box center [72, 101] width 70 height 14
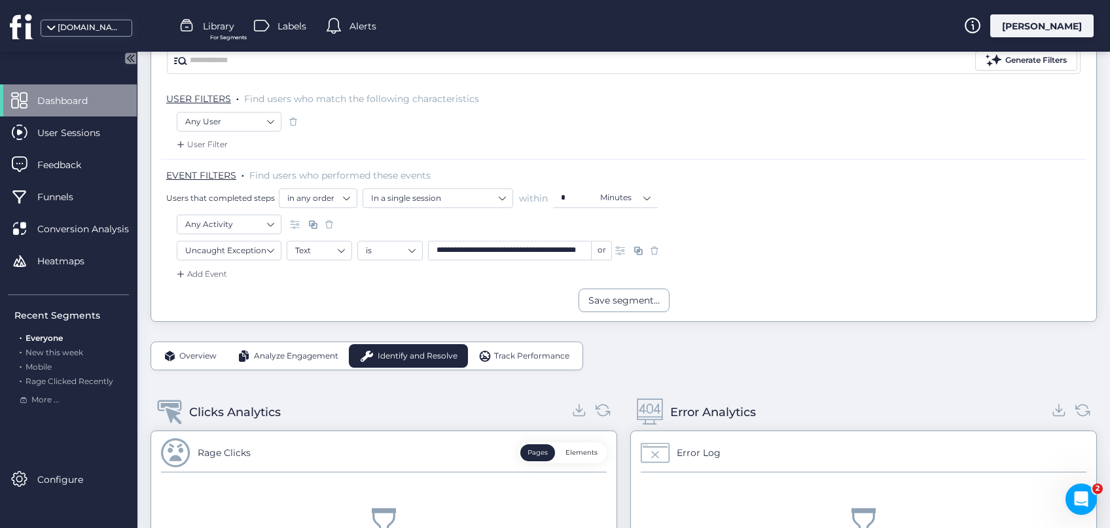
click at [652, 249] on span at bounding box center [654, 250] width 13 height 13
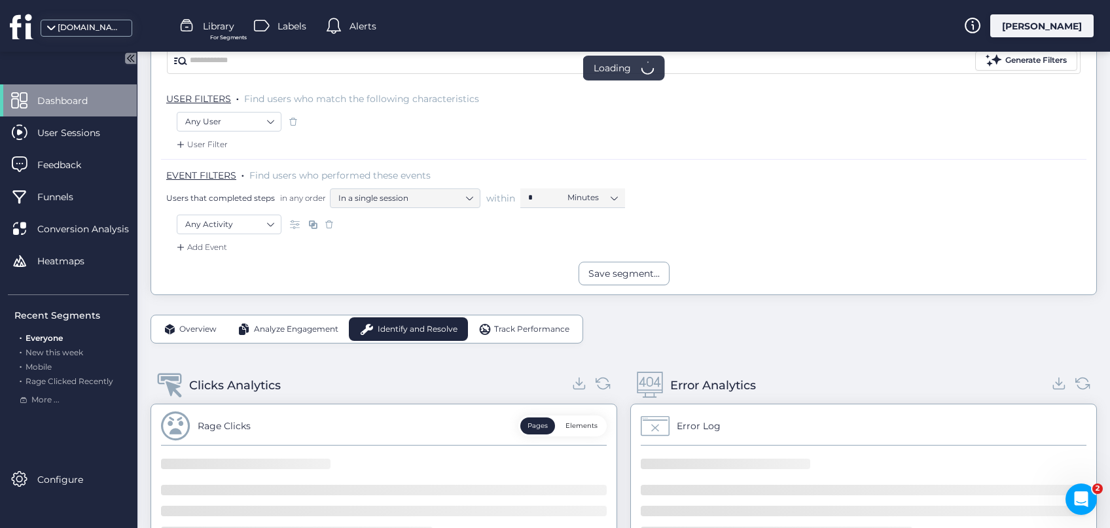
click at [328, 222] on span at bounding box center [329, 224] width 13 height 13
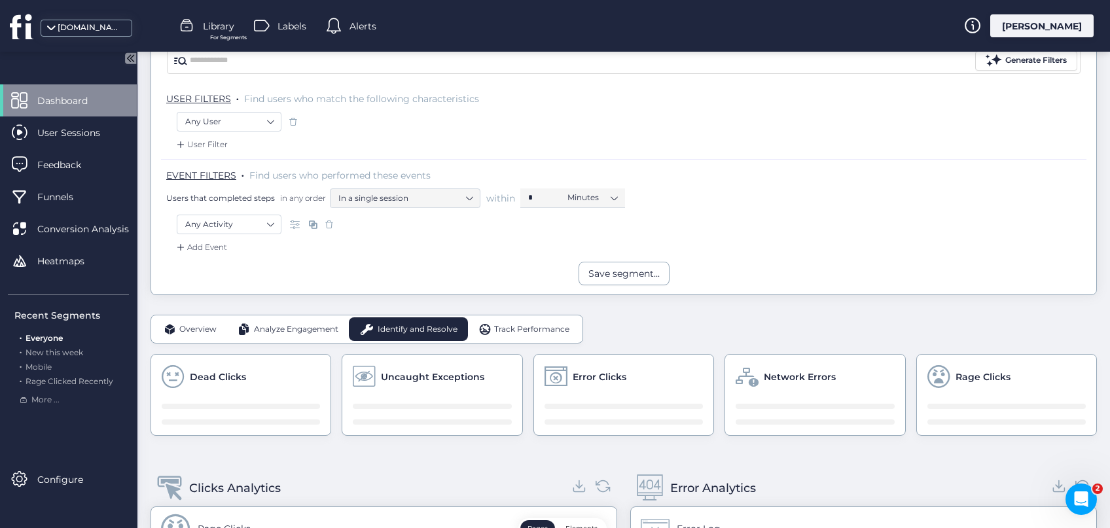
click at [328, 222] on span at bounding box center [329, 224] width 13 height 13
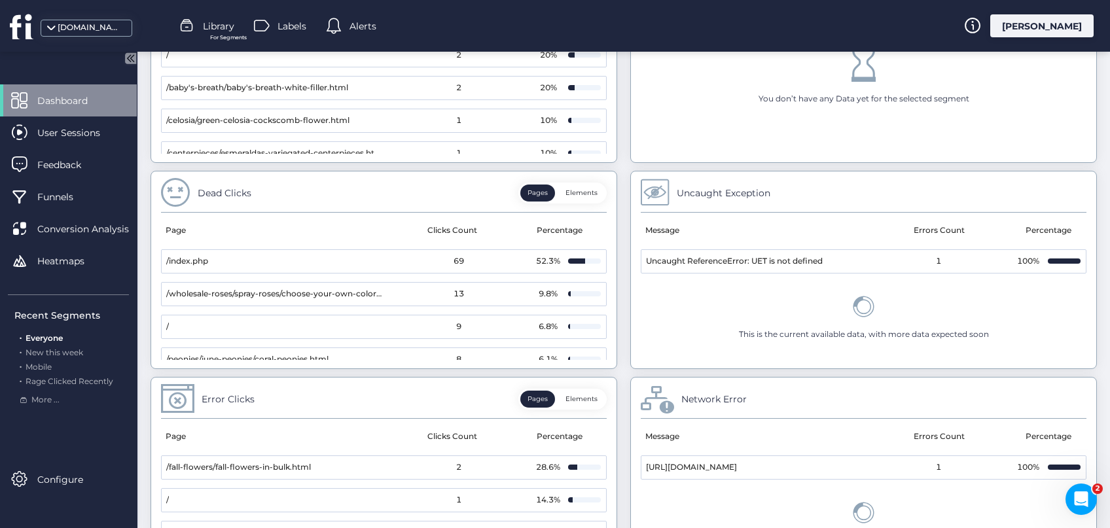
scroll to position [758, 0]
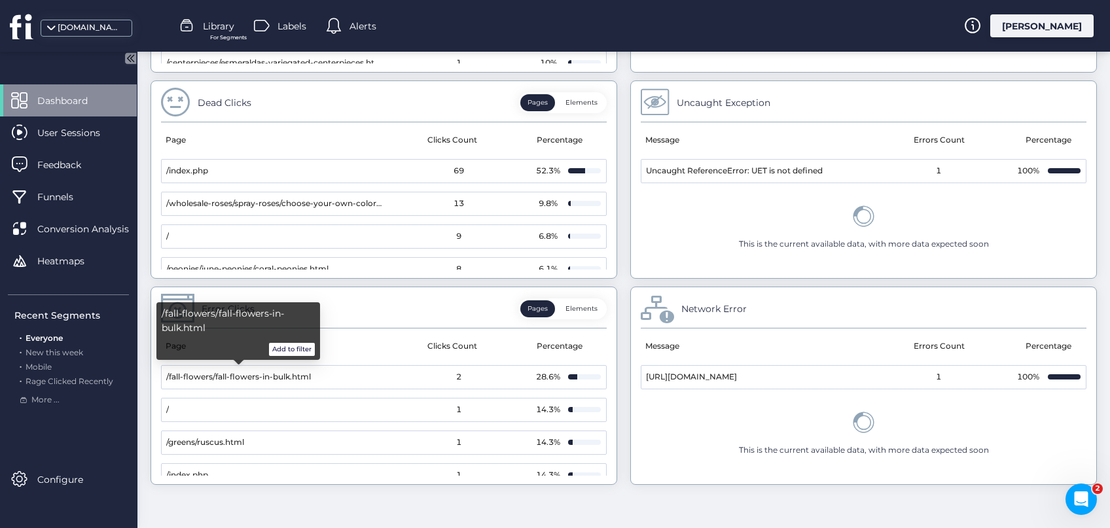
click at [302, 374] on span "/fall-flowers/fall-flowers-in-bulk.html" at bounding box center [238, 377] width 145 height 12
click at [303, 349] on button "Add to filter" at bounding box center [292, 349] width 46 height 13
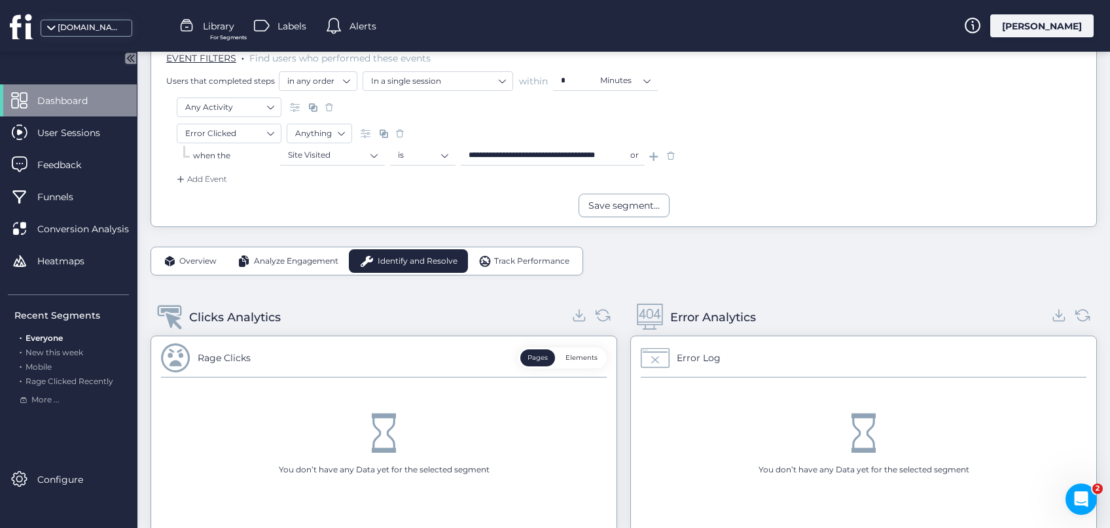
scroll to position [239, 0]
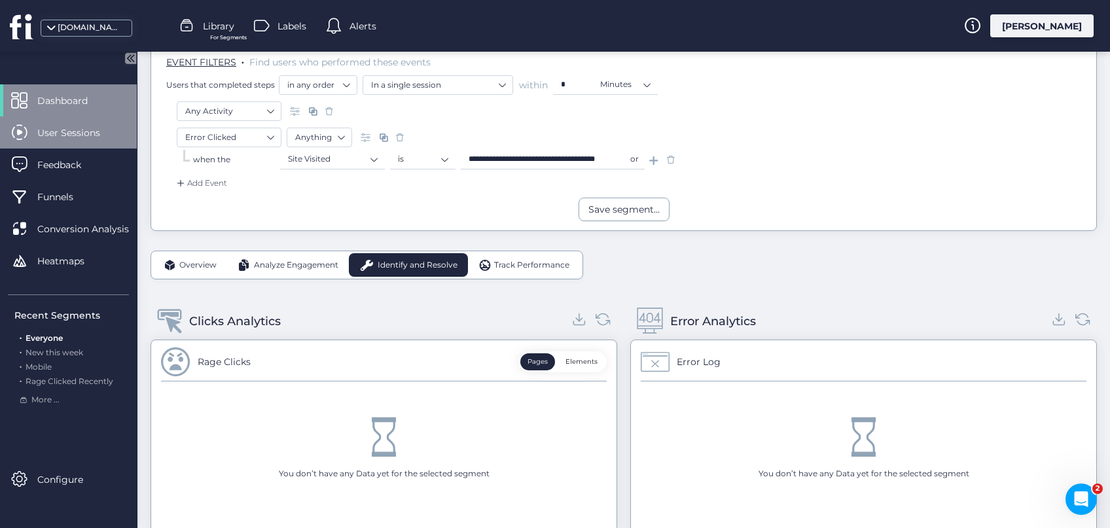
click at [77, 138] on span "User Sessions" at bounding box center [78, 133] width 82 height 14
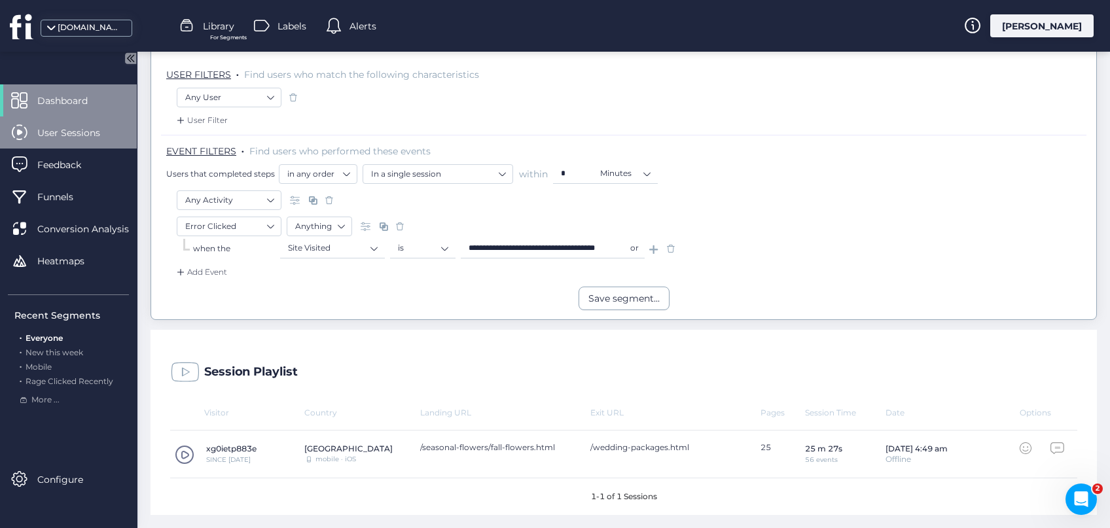
scroll to position [148, 0]
click at [181, 457] on span at bounding box center [185, 457] width 20 height 20
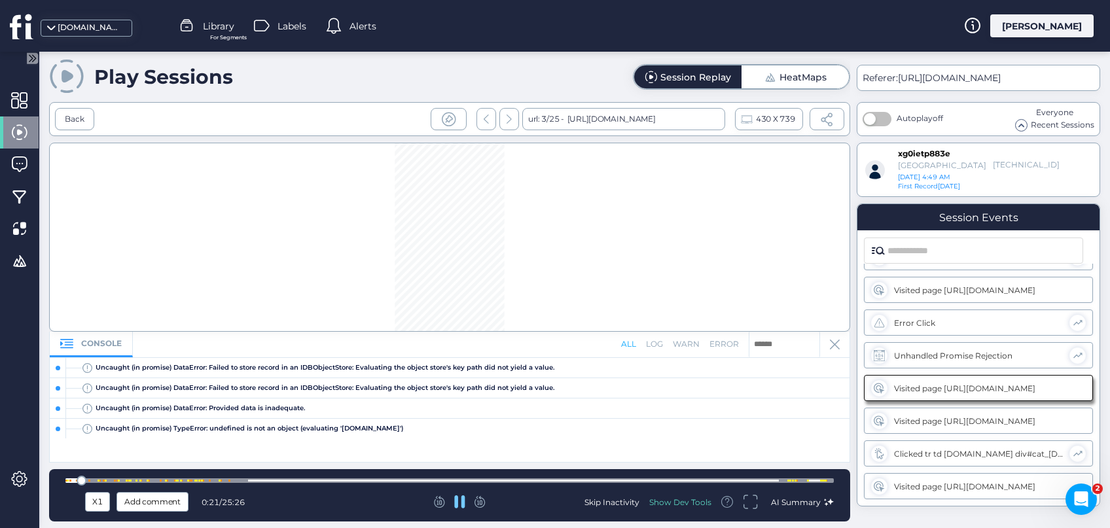
scroll to position [61, 0]
click at [468, 508] on div at bounding box center [458, 501] width 249 height 13
click at [459, 508] on icon at bounding box center [459, 501] width 11 height 13
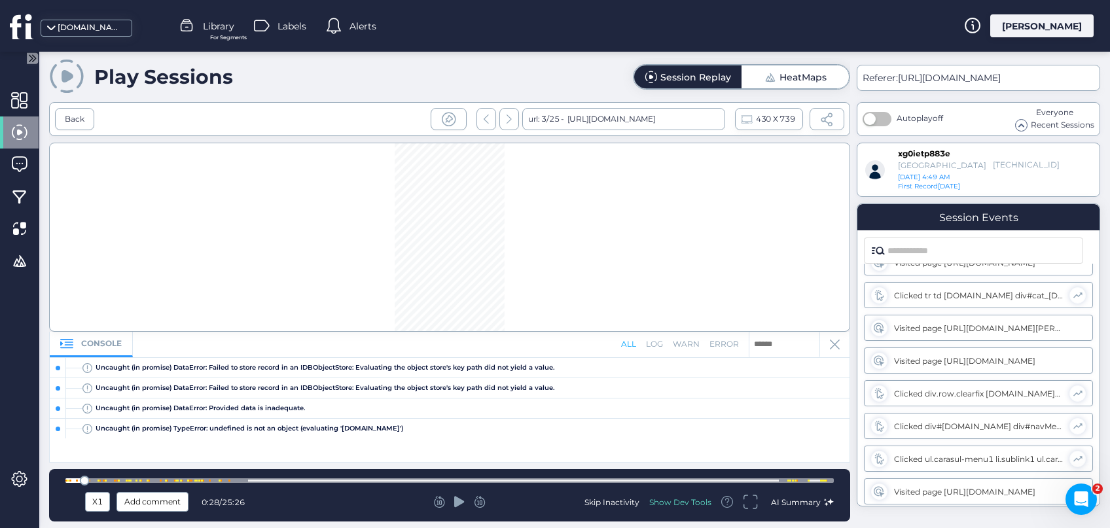
scroll to position [0, 0]
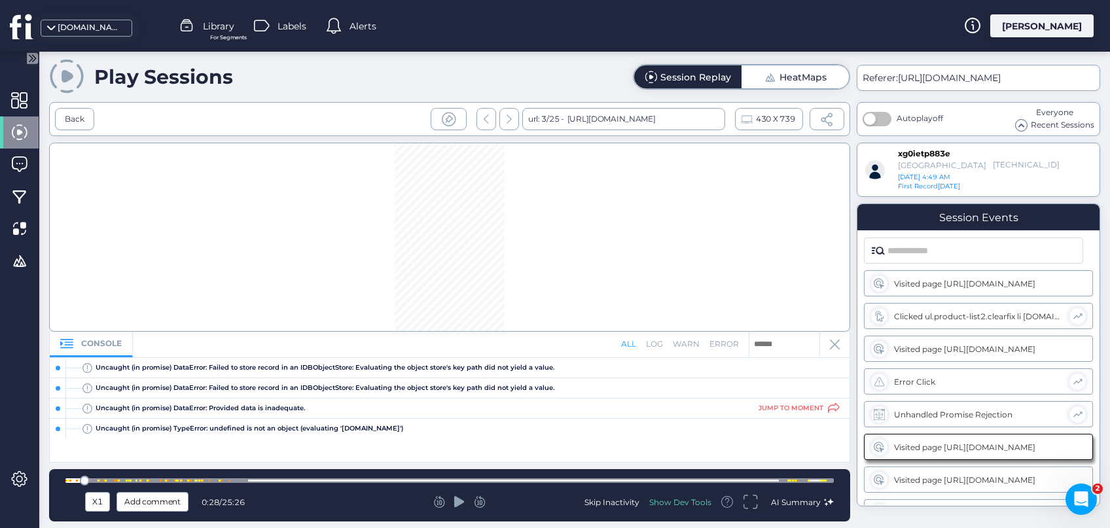
click at [59, 409] on div at bounding box center [58, 408] width 5 height 5
click at [87, 410] on icon at bounding box center [87, 409] width 10 height 10
click at [87, 391] on icon at bounding box center [87, 388] width 10 height 10
click at [87, 369] on icon at bounding box center [87, 367] width 1 height 4
click at [92, 340] on div "console" at bounding box center [91, 345] width 83 height 26
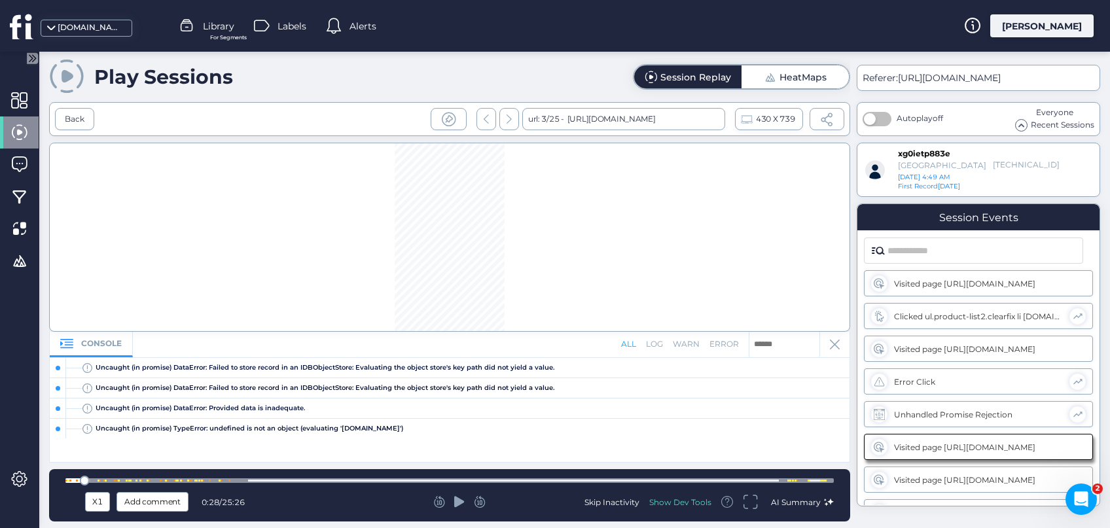
click at [731, 345] on div "error" at bounding box center [723, 344] width 29 height 12
click at [696, 349] on div "warn" at bounding box center [686, 344] width 27 height 12
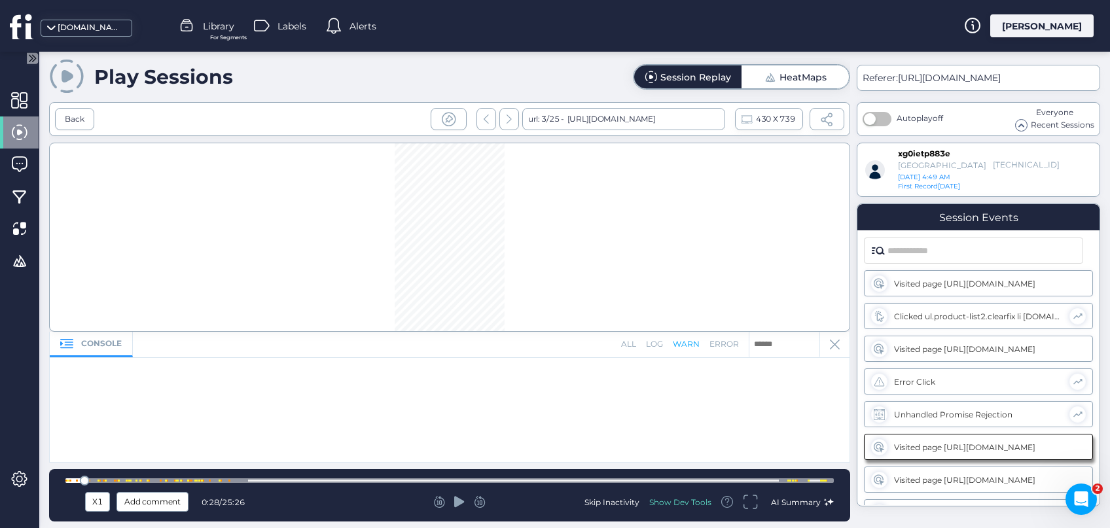
click at [662, 345] on div "log" at bounding box center [654, 344] width 17 height 12
click at [728, 349] on div "error" at bounding box center [723, 344] width 29 height 12
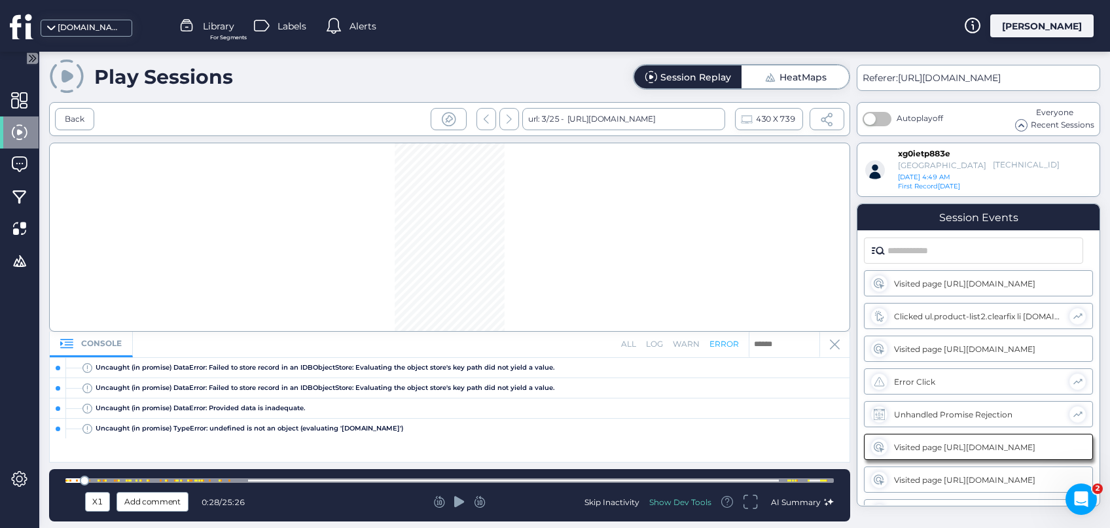
click at [632, 348] on div "all" at bounding box center [628, 344] width 15 height 12
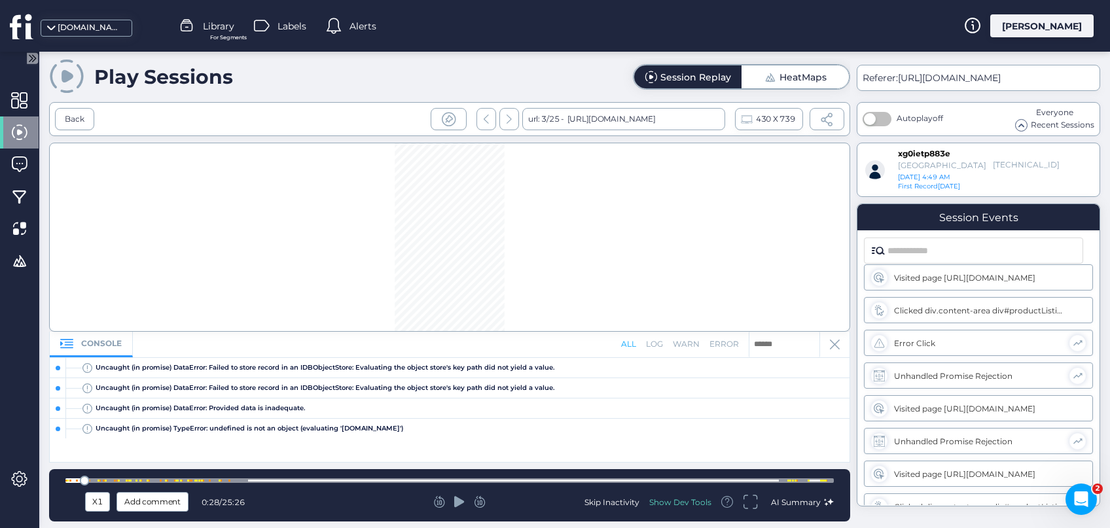
scroll to position [306, 0]
click at [798, 504] on span "AI Summary" at bounding box center [796, 502] width 50 height 10
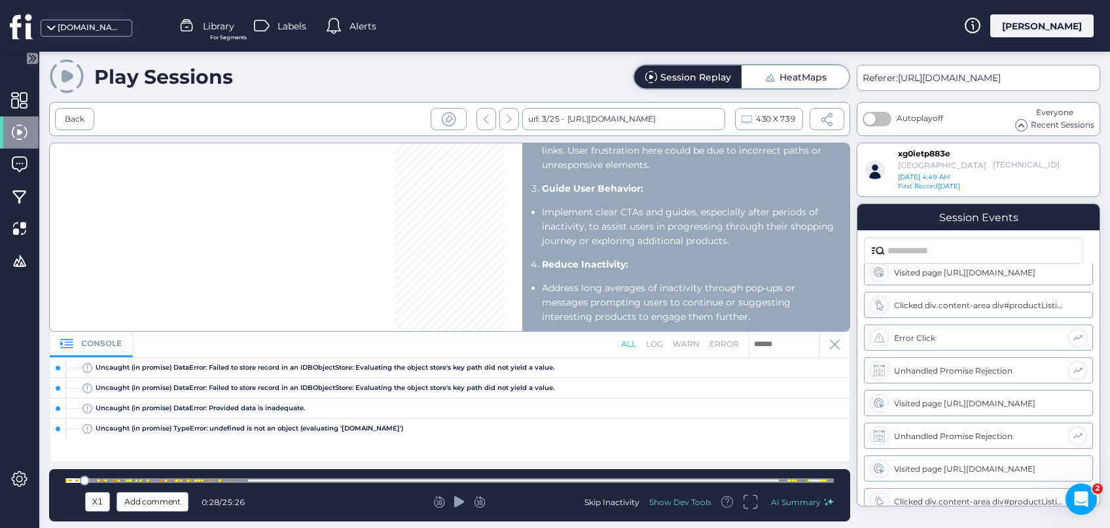
scroll to position [934, 0]
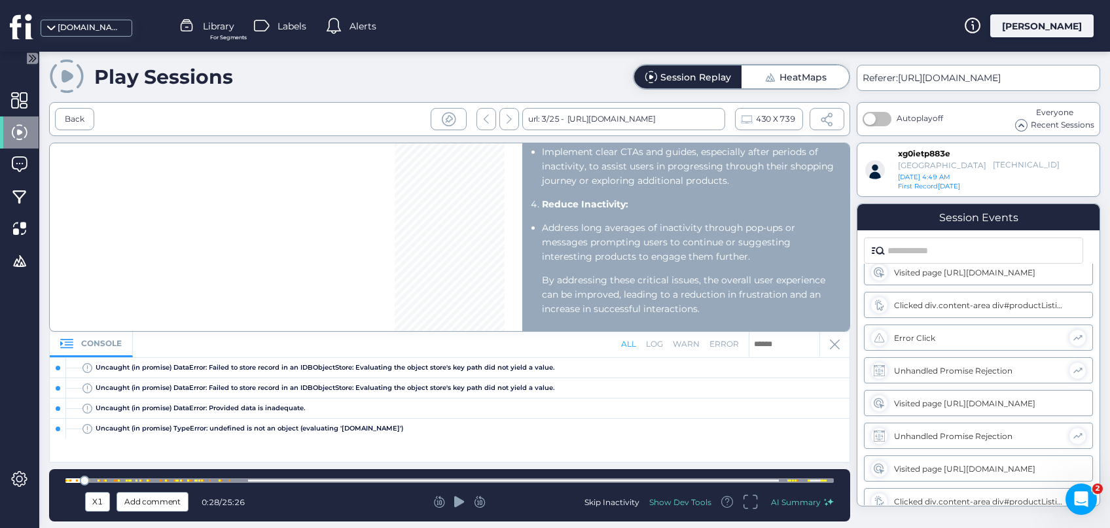
click at [837, 347] on icon at bounding box center [835, 345] width 10 height 10
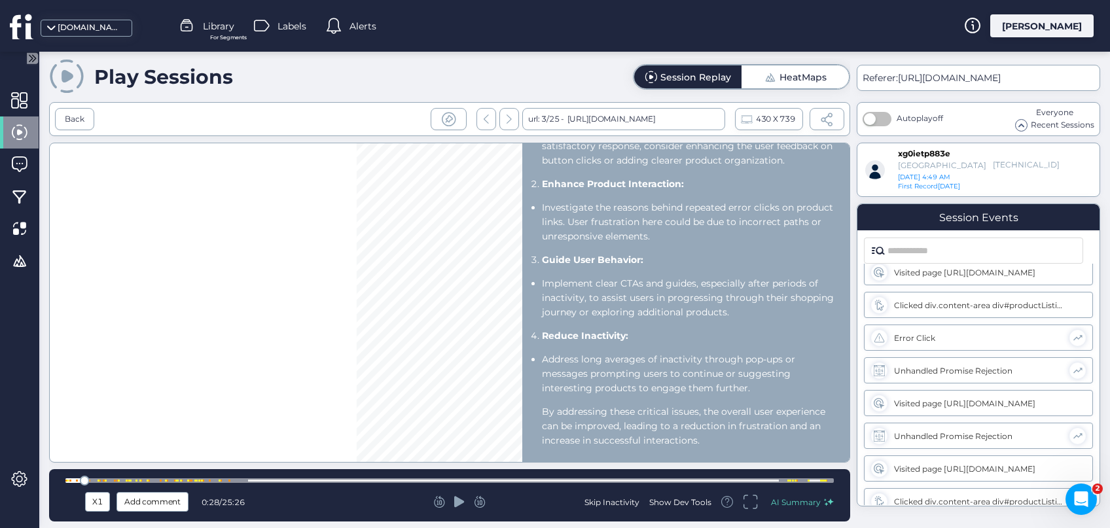
scroll to position [802, 0]
click at [818, 498] on span "AI Summary" at bounding box center [796, 502] width 50 height 10
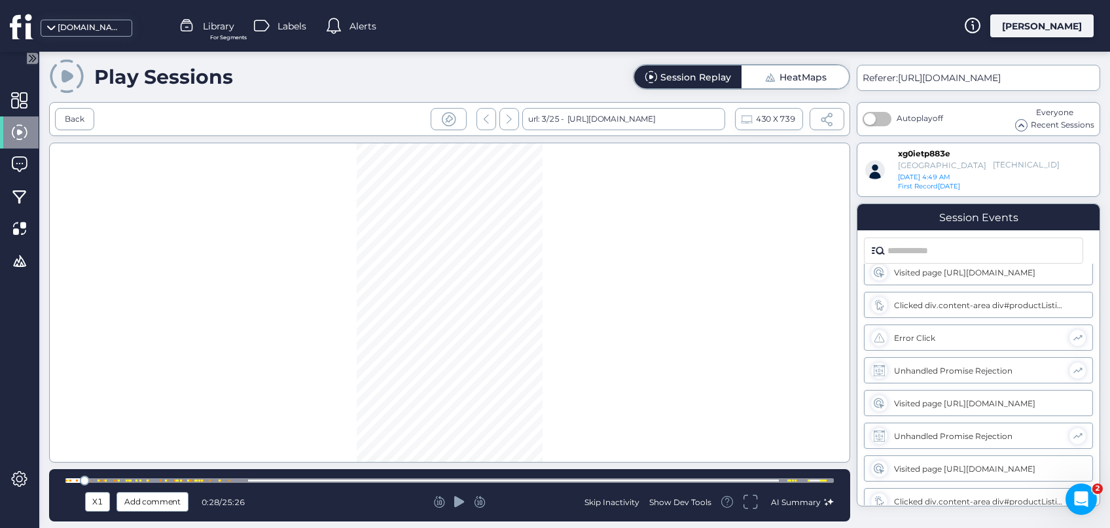
click at [665, 505] on div "Show Dev Tools" at bounding box center [680, 502] width 62 height 11
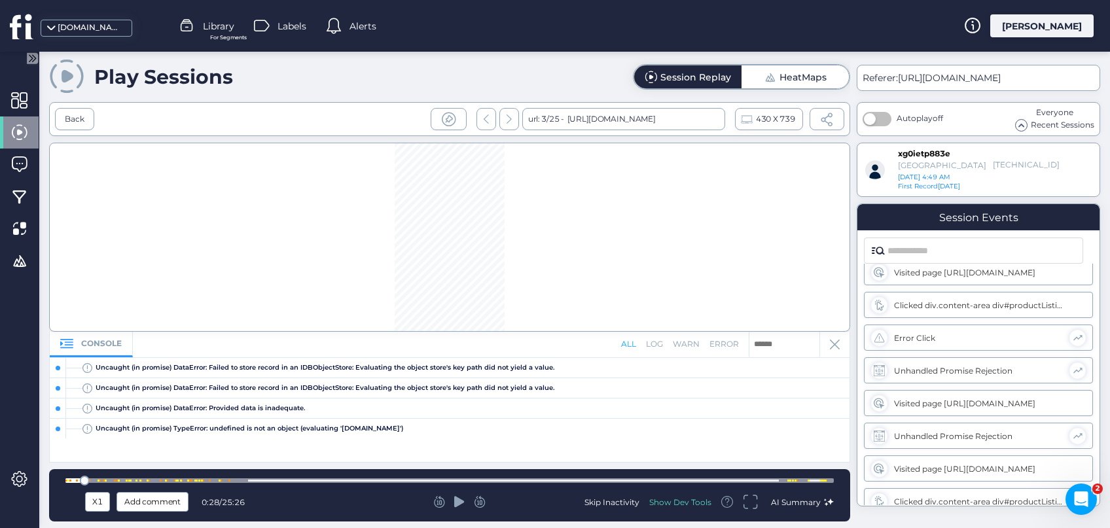
click at [665, 505] on div "Show Dev Tools" at bounding box center [680, 502] width 62 height 11
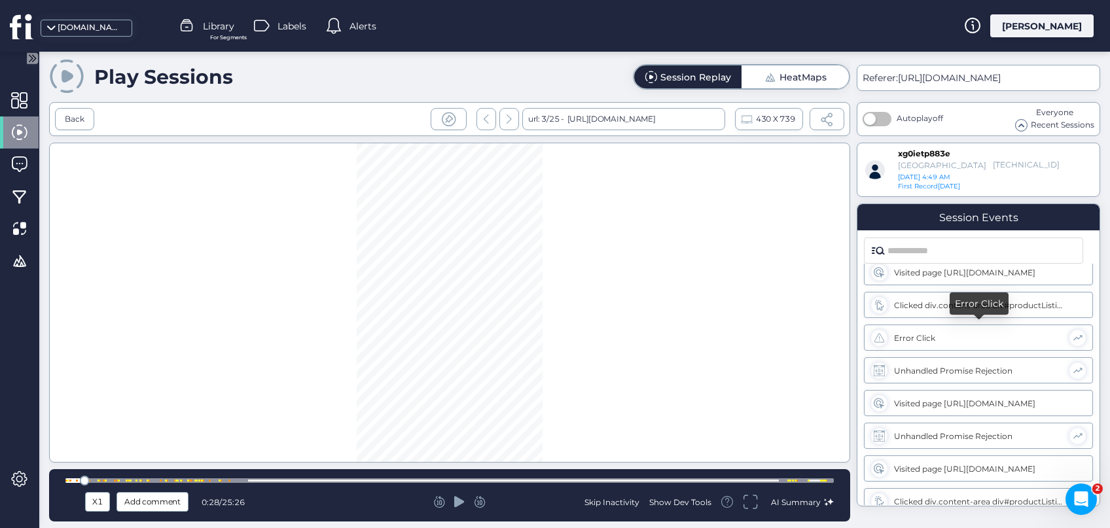
click at [917, 334] on div "Error Click" at bounding box center [978, 338] width 169 height 10
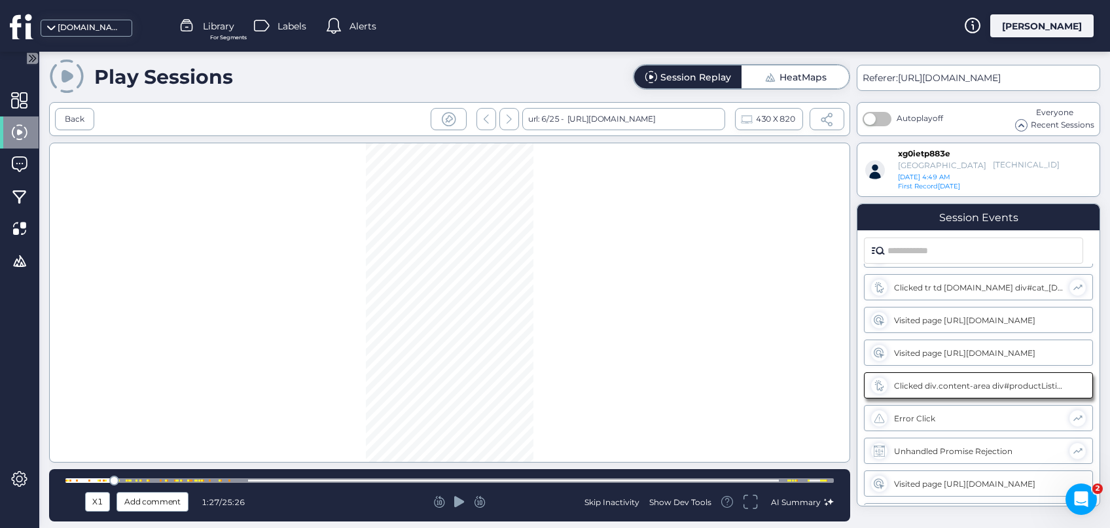
scroll to position [224, 0]
click at [462, 501] on icon at bounding box center [459, 501] width 10 height 11
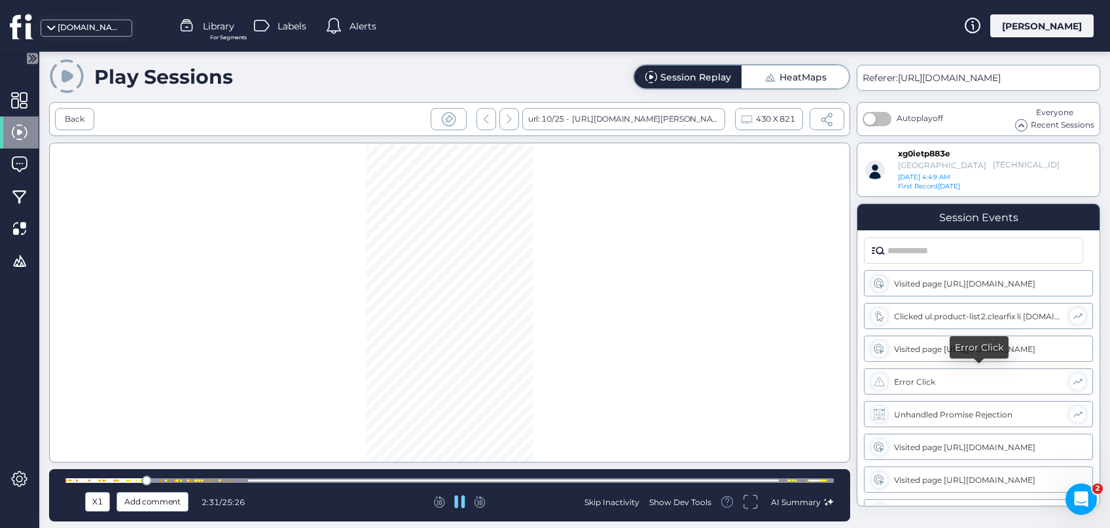
click at [949, 379] on div "Error Click" at bounding box center [978, 382] width 169 height 10
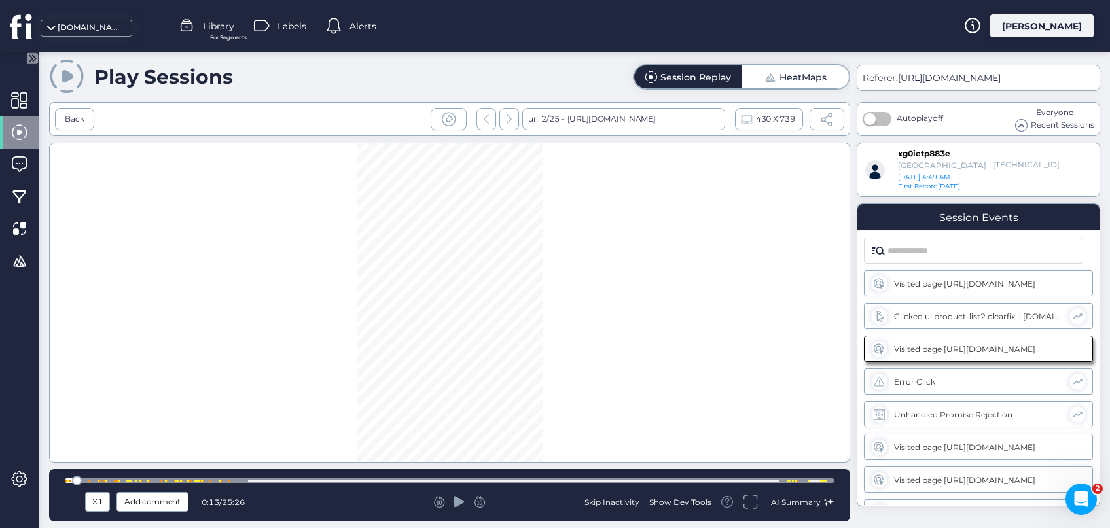
click at [456, 499] on icon at bounding box center [459, 501] width 10 height 11
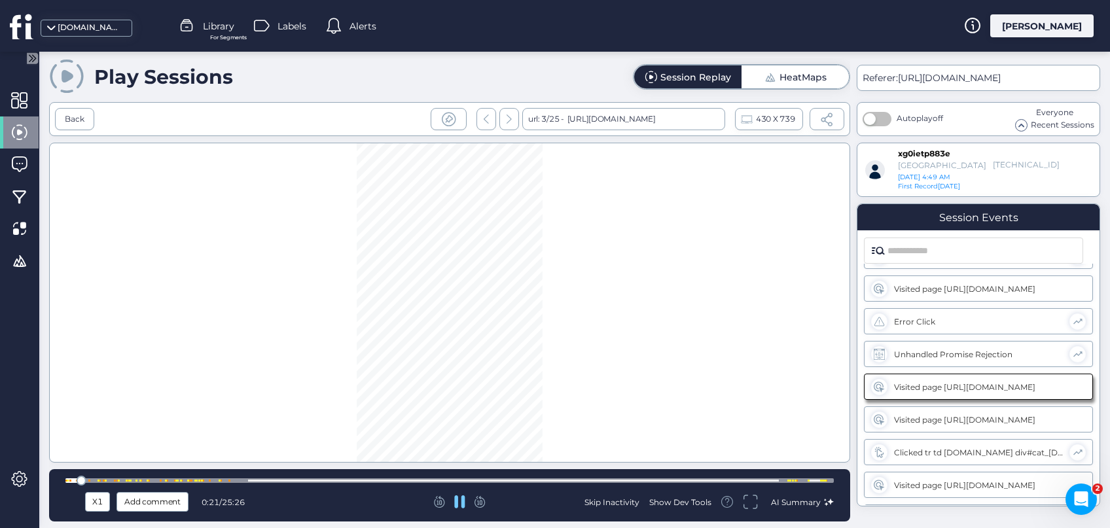
scroll to position [61, 0]
click at [946, 317] on div "Error Click" at bounding box center [978, 321] width 169 height 10
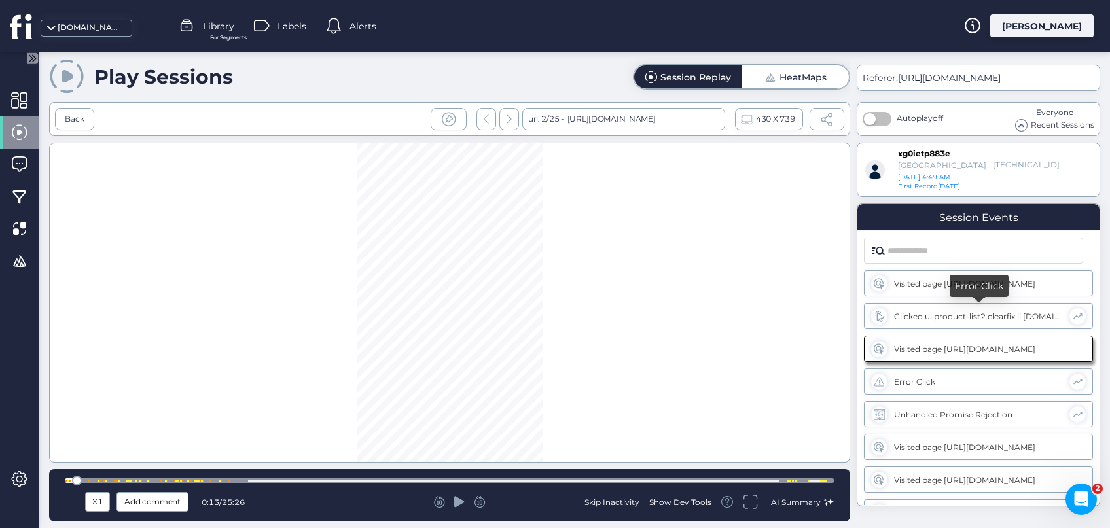
scroll to position [0, 0]
click at [457, 505] on icon at bounding box center [459, 501] width 10 height 11
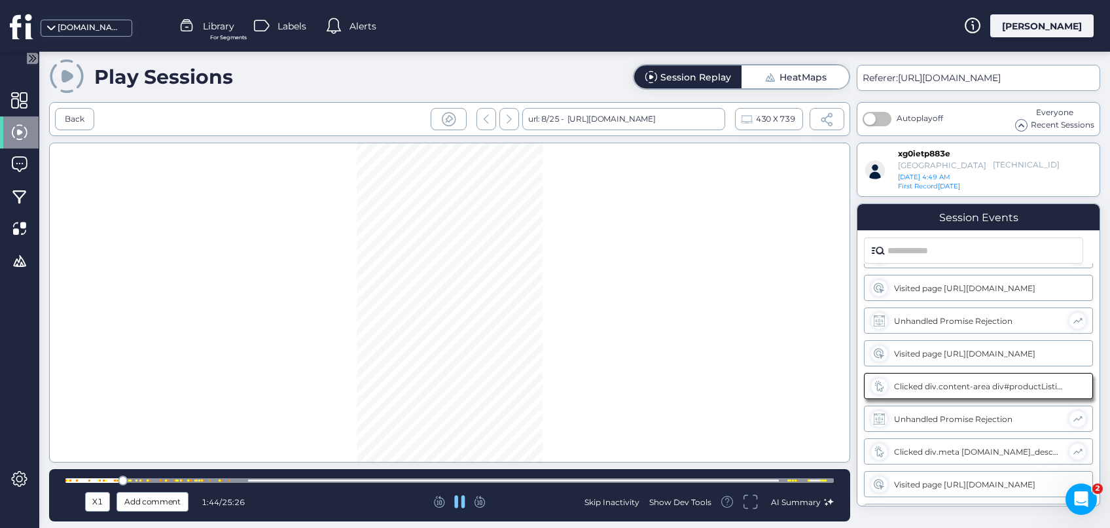
scroll to position [421, 0]
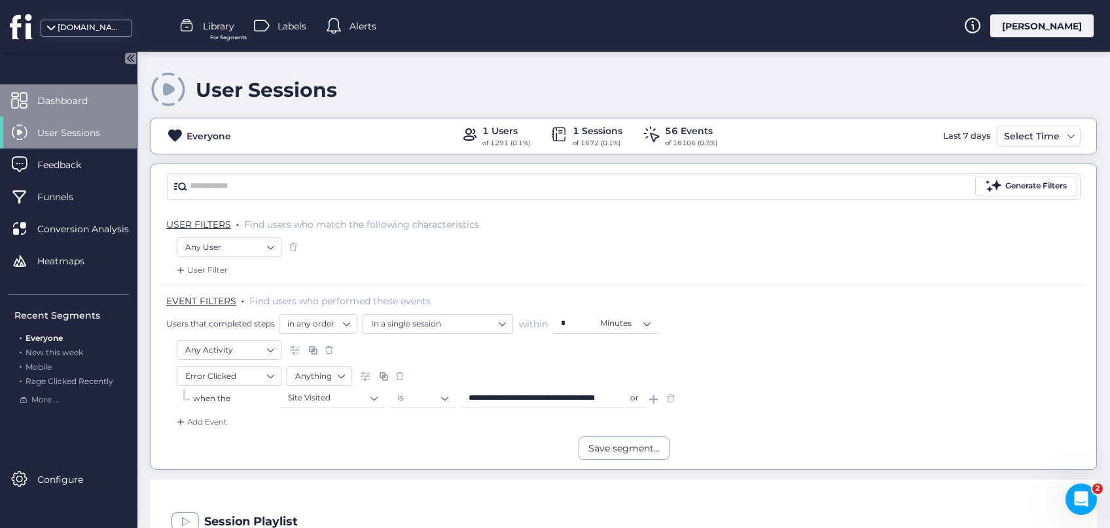
click at [71, 101] on span "Dashboard" at bounding box center [72, 101] width 70 height 14
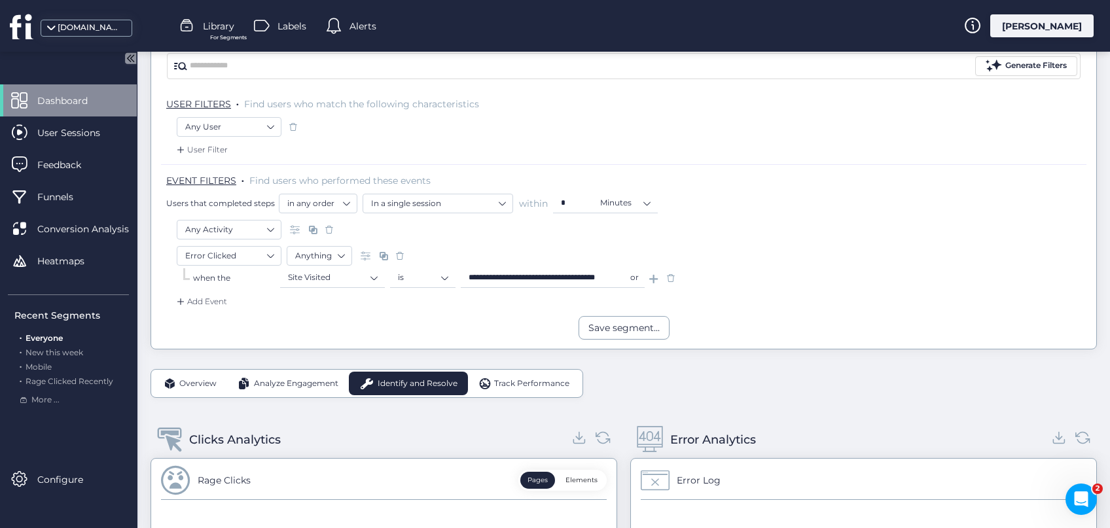
scroll to position [118, 0]
click at [671, 281] on span at bounding box center [670, 280] width 13 height 13
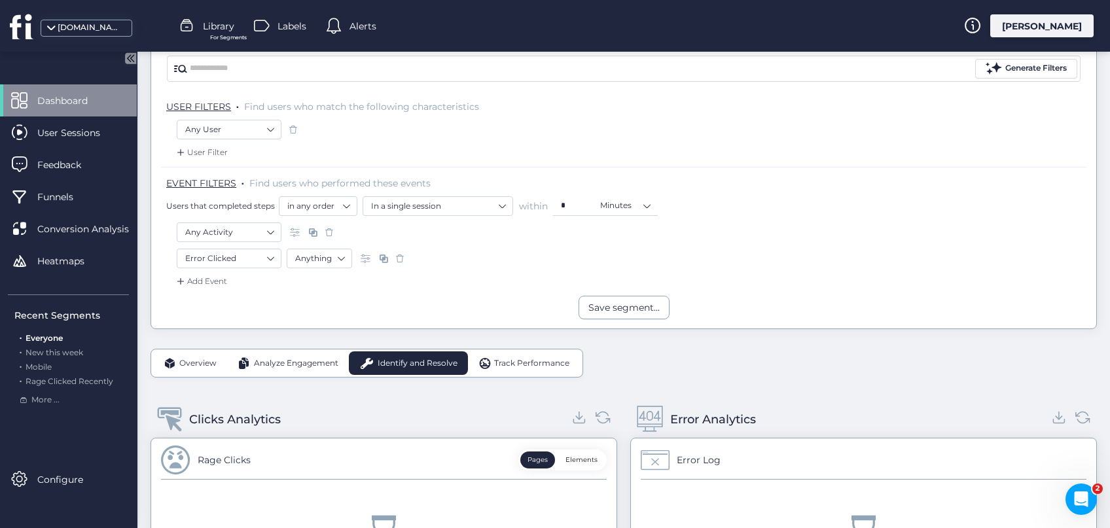
click at [399, 256] on span at bounding box center [399, 258] width 13 height 13
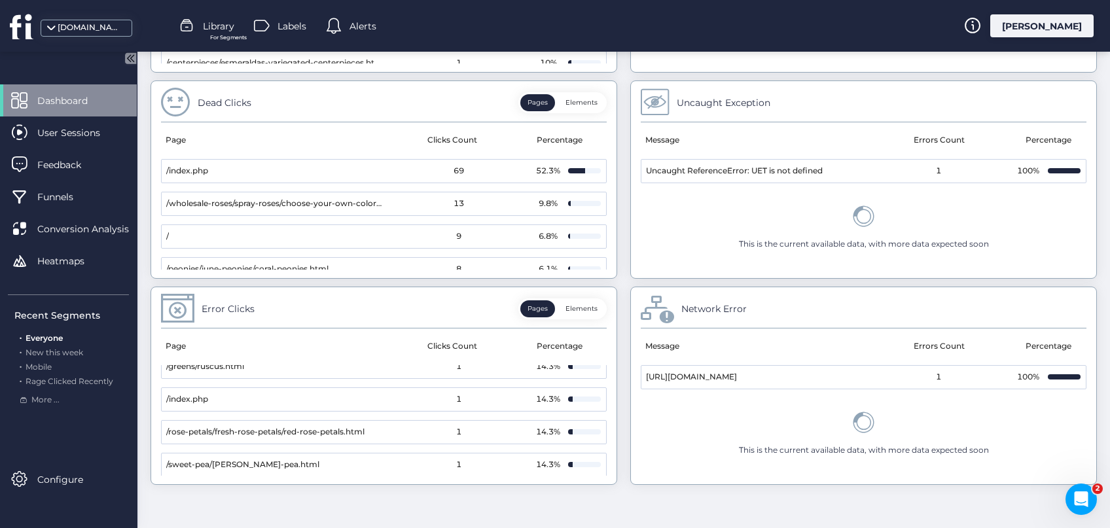
scroll to position [84, 0]
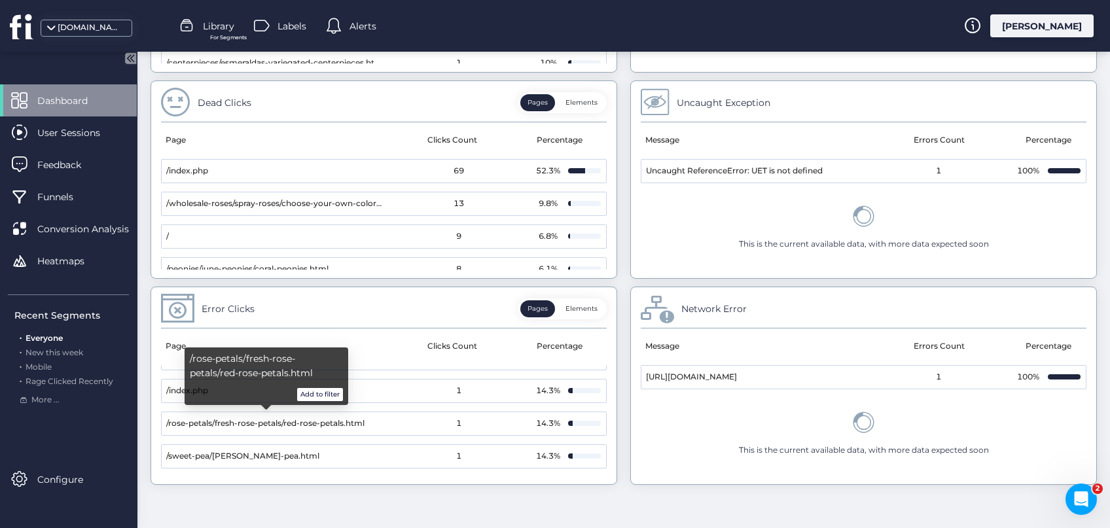
click at [324, 393] on button "Add to filter" at bounding box center [320, 394] width 46 height 13
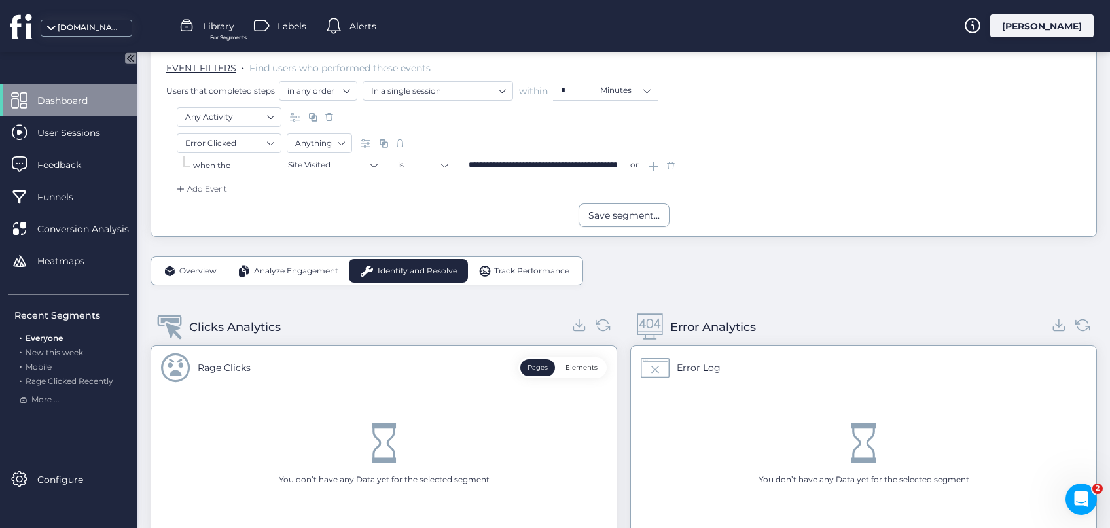
scroll to position [226, 0]
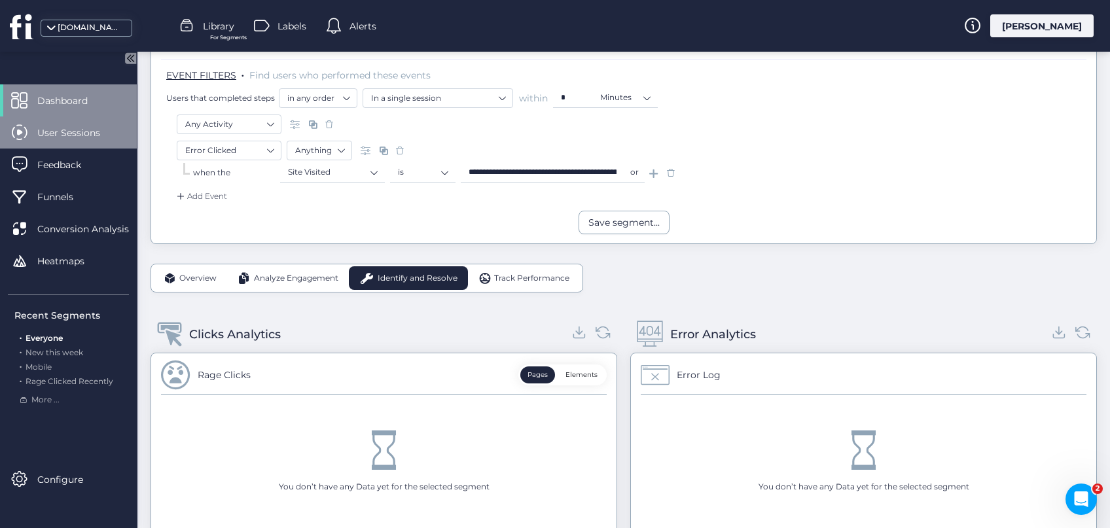
click at [57, 138] on span "User Sessions" at bounding box center [78, 133] width 82 height 14
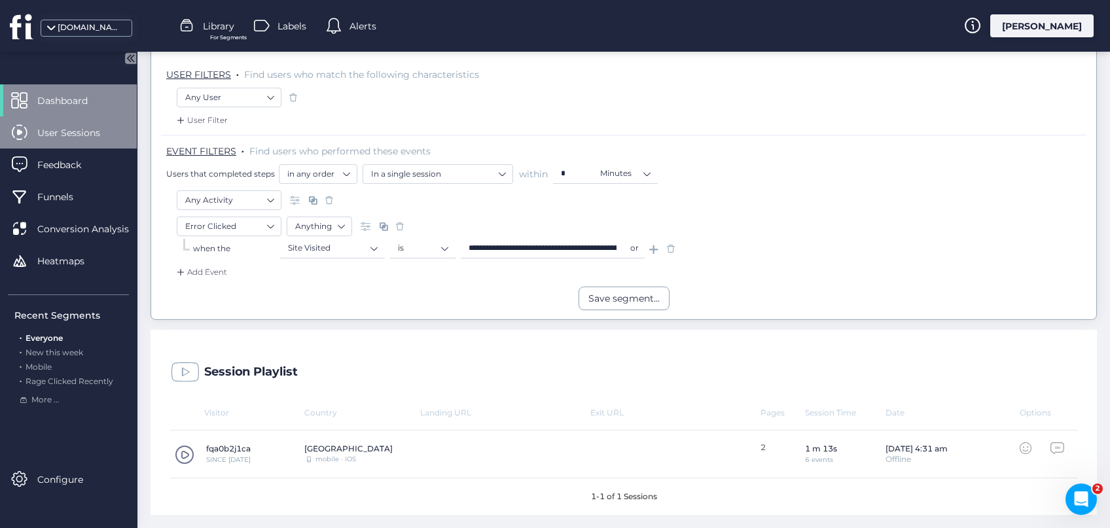
scroll to position [148, 0]
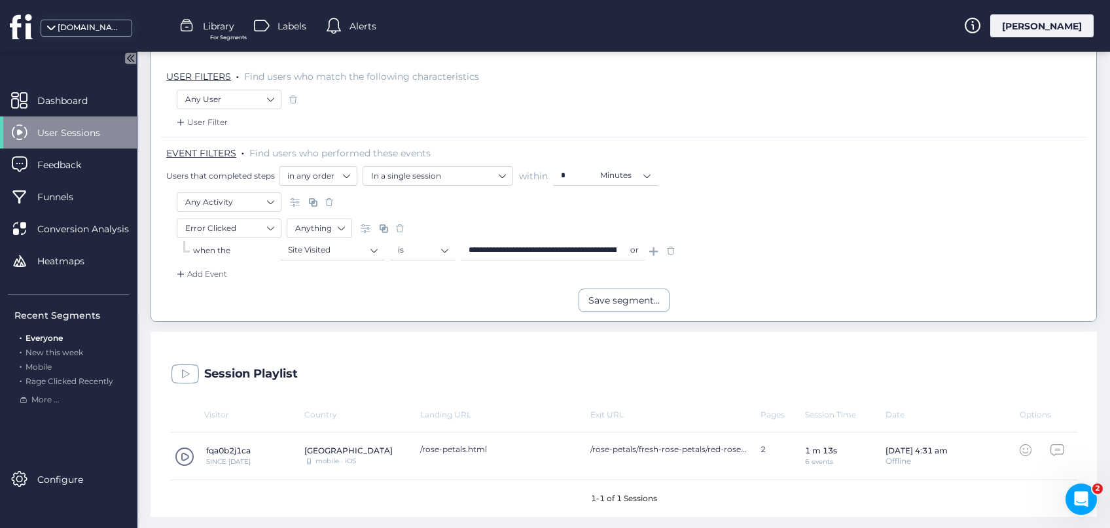
click at [183, 457] on span at bounding box center [185, 457] width 20 height 20
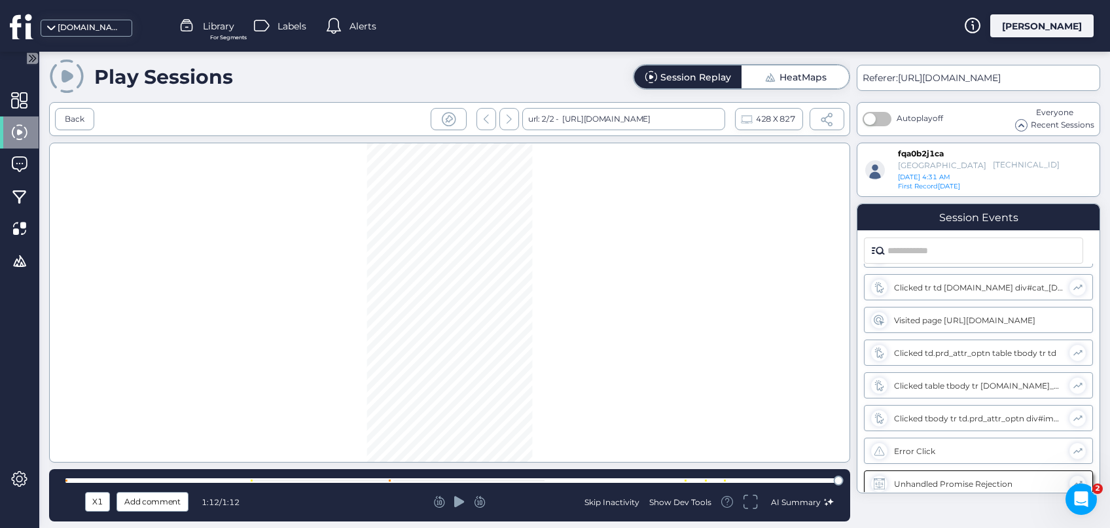
scroll to position [33, 0]
click at [454, 507] on icon at bounding box center [459, 501] width 10 height 13
click at [785, 480] on div at bounding box center [449, 480] width 768 height 5
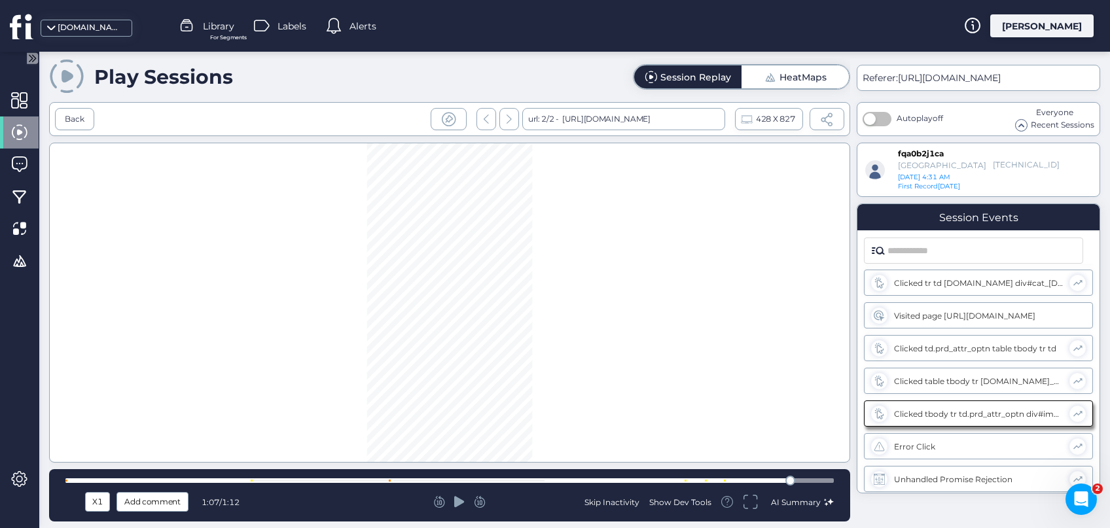
click at [454, 504] on icon at bounding box center [459, 501] width 10 height 13
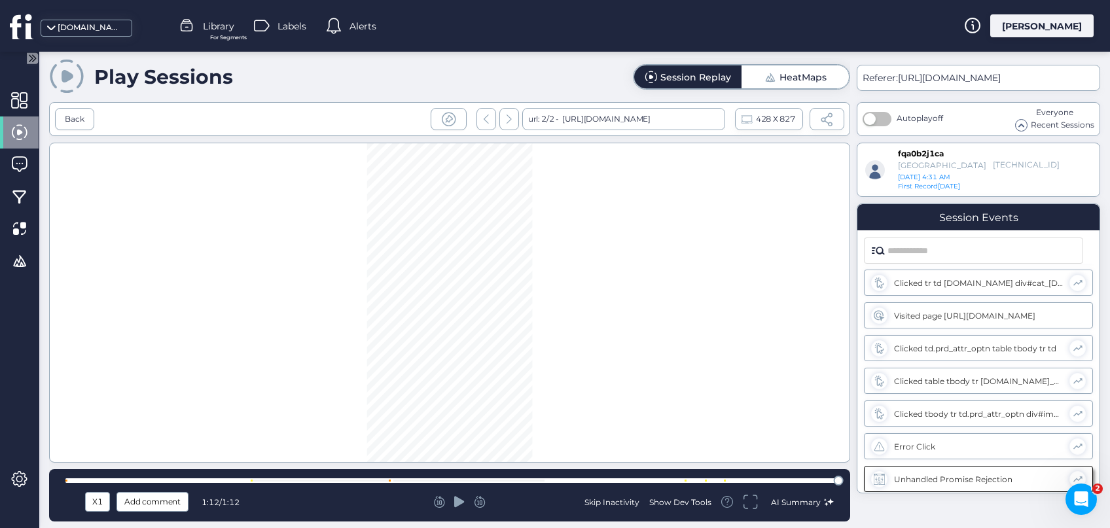
click at [681, 497] on div "Skip Inactivity Show Dev Tools AI Summary" at bounding box center [708, 502] width 249 height 23
click at [679, 504] on div "Show Dev Tools" at bounding box center [680, 502] width 62 height 11
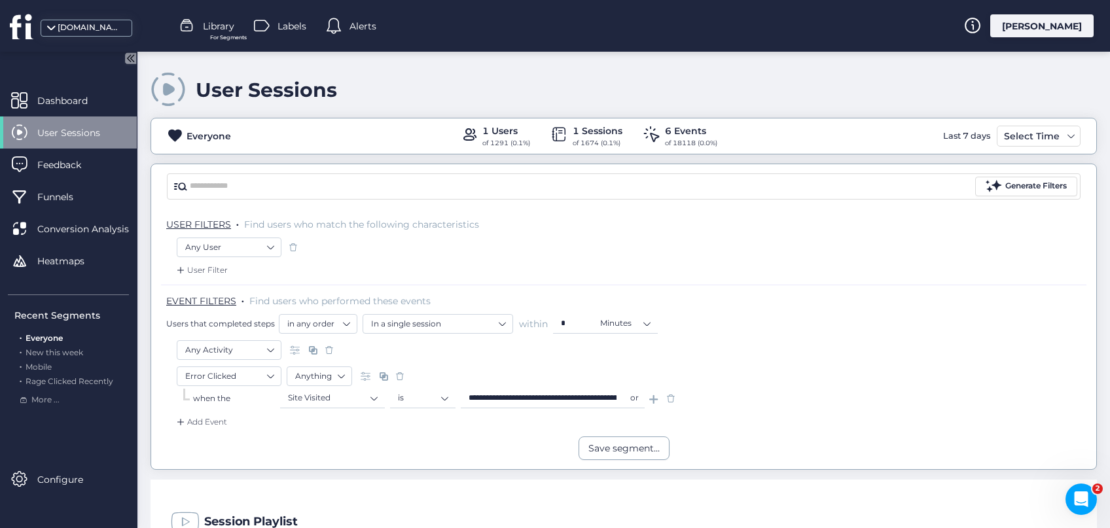
click at [671, 398] on span at bounding box center [670, 398] width 13 height 13
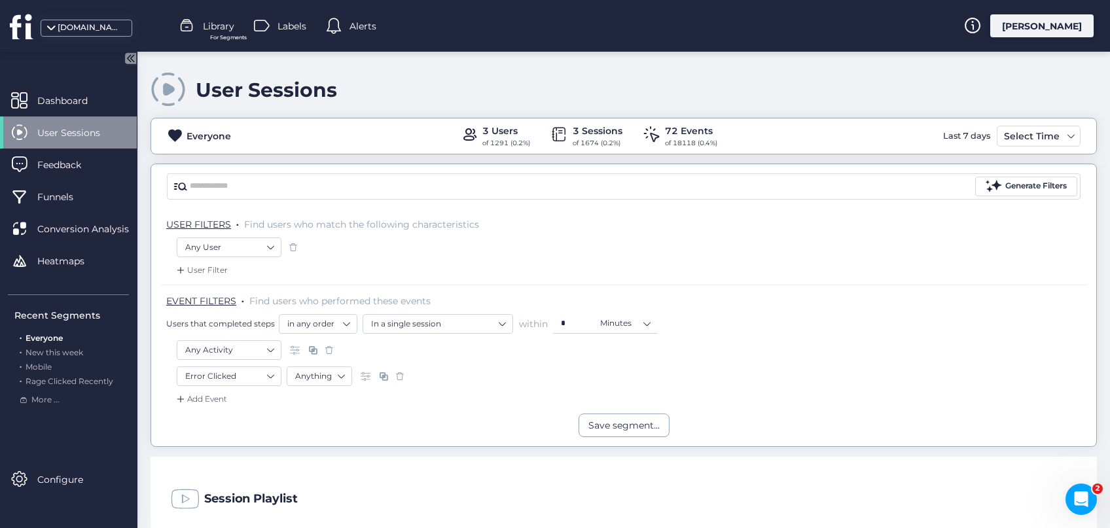
click at [399, 376] on span at bounding box center [399, 376] width 13 height 13
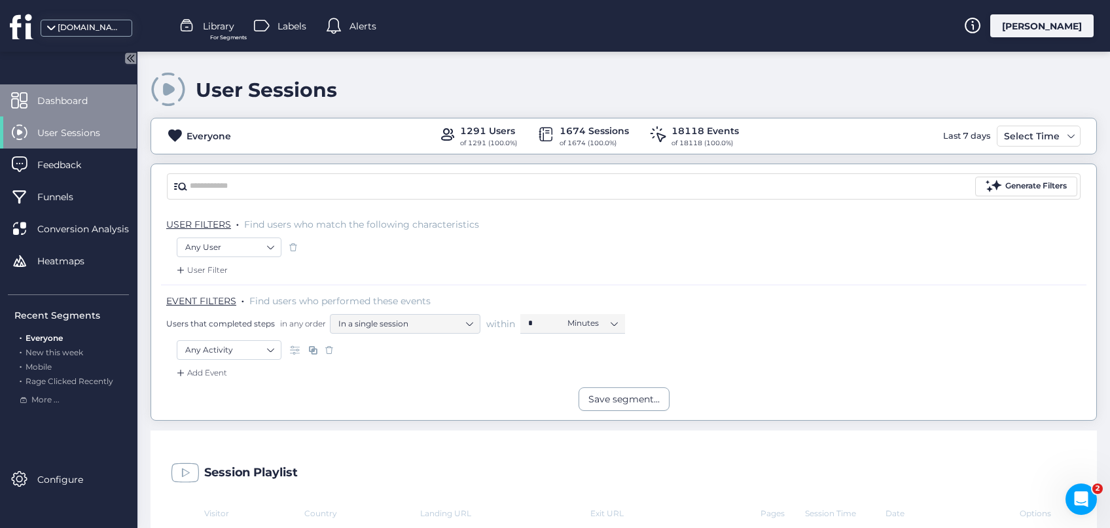
click at [94, 96] on span "Dashboard" at bounding box center [72, 101] width 70 height 14
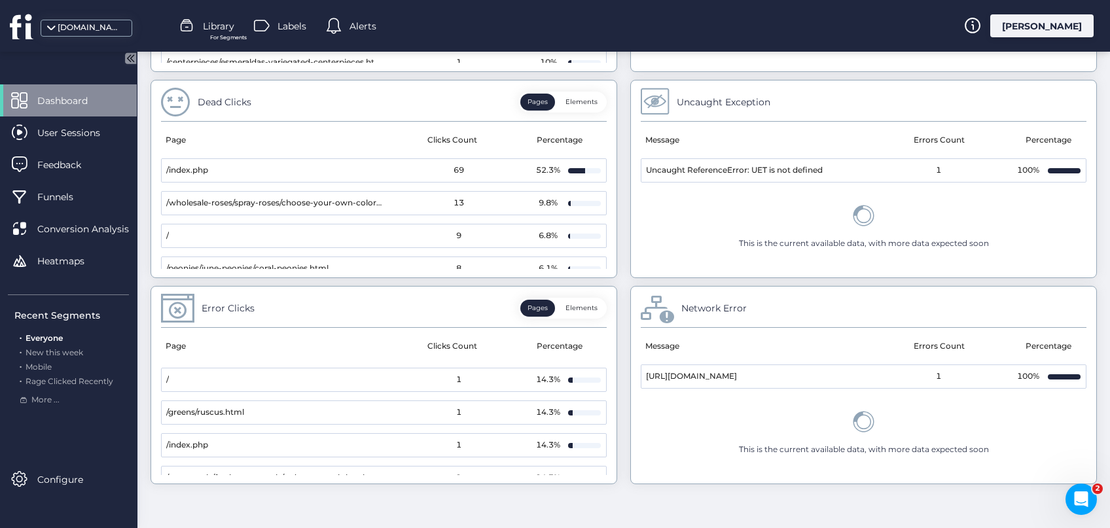
scroll to position [28, 0]
click at [252, 412] on mat-cell "/greens/ruscus.html" at bounding box center [273, 413] width 222 height 23
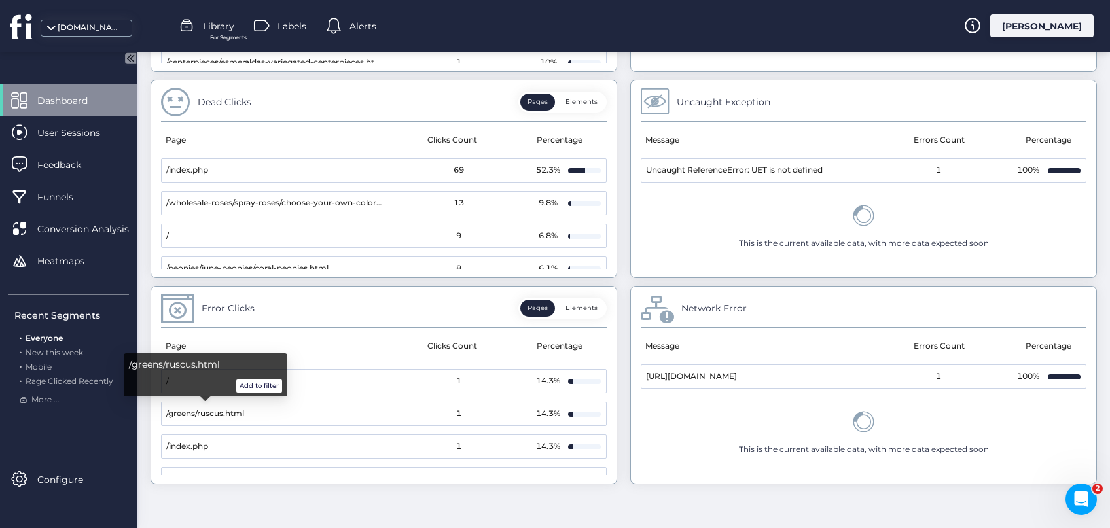
click at [260, 384] on button "Add to filter" at bounding box center [259, 385] width 46 height 13
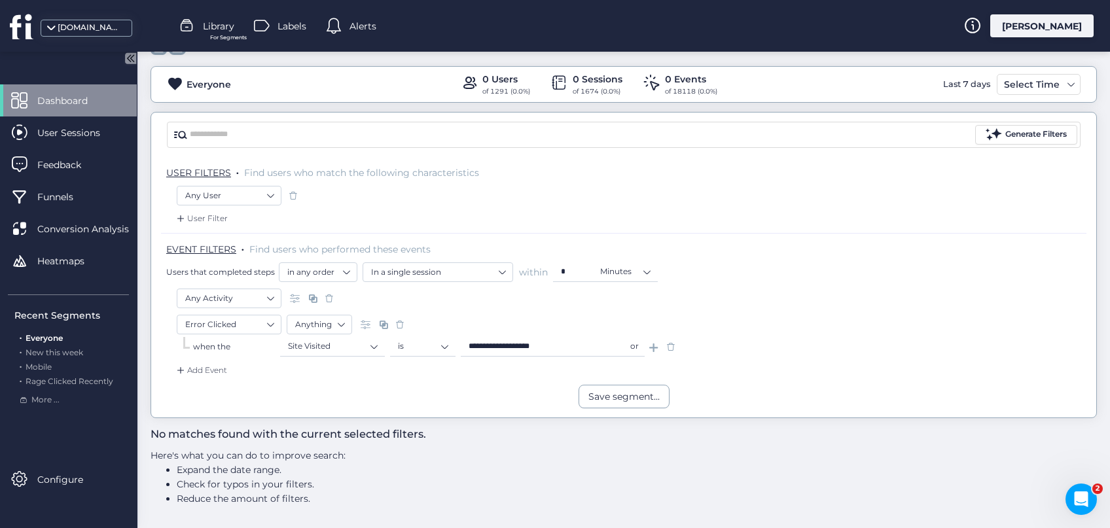
scroll to position [50, 0]
click at [670, 346] on span at bounding box center [670, 348] width 13 height 13
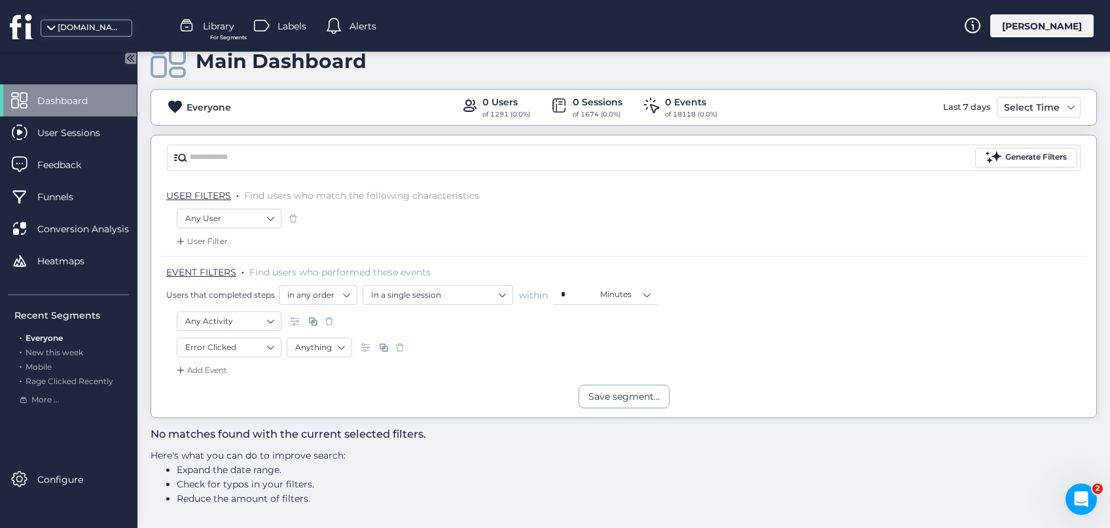
scroll to position [27, 0]
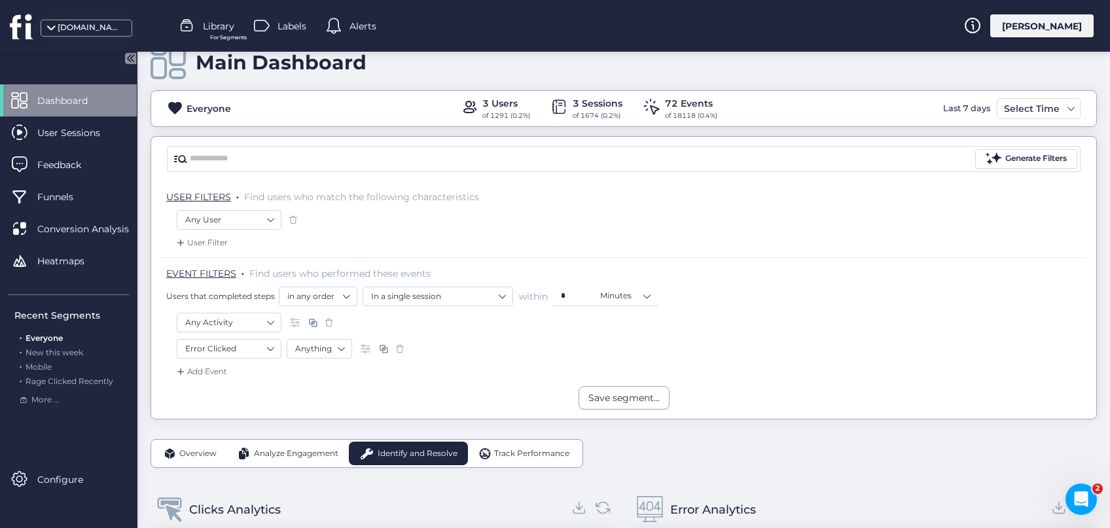
click at [399, 346] on span at bounding box center [399, 348] width 13 height 13
click at [399, 365] on div "Add Event" at bounding box center [623, 375] width 925 height 21
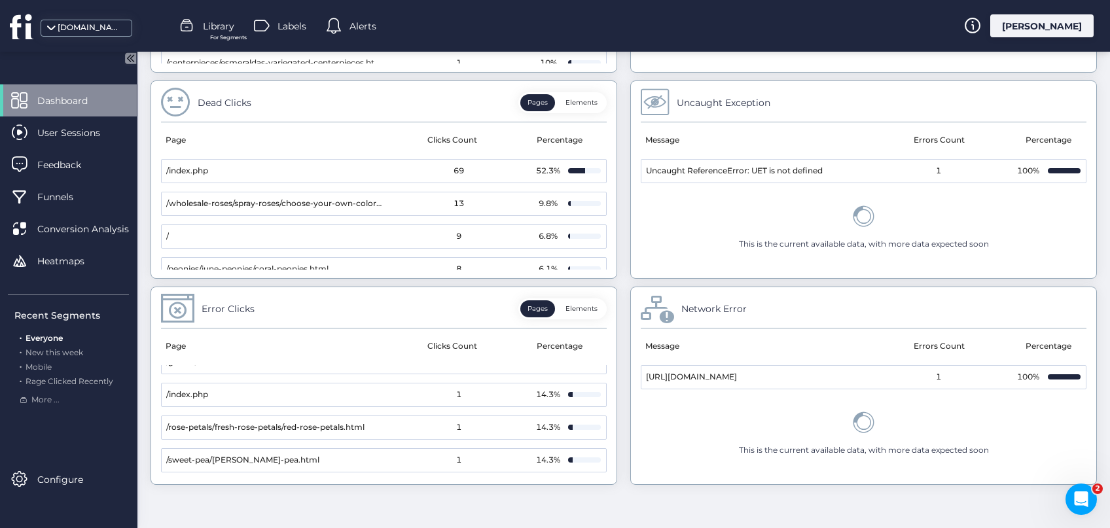
scroll to position [84, 0]
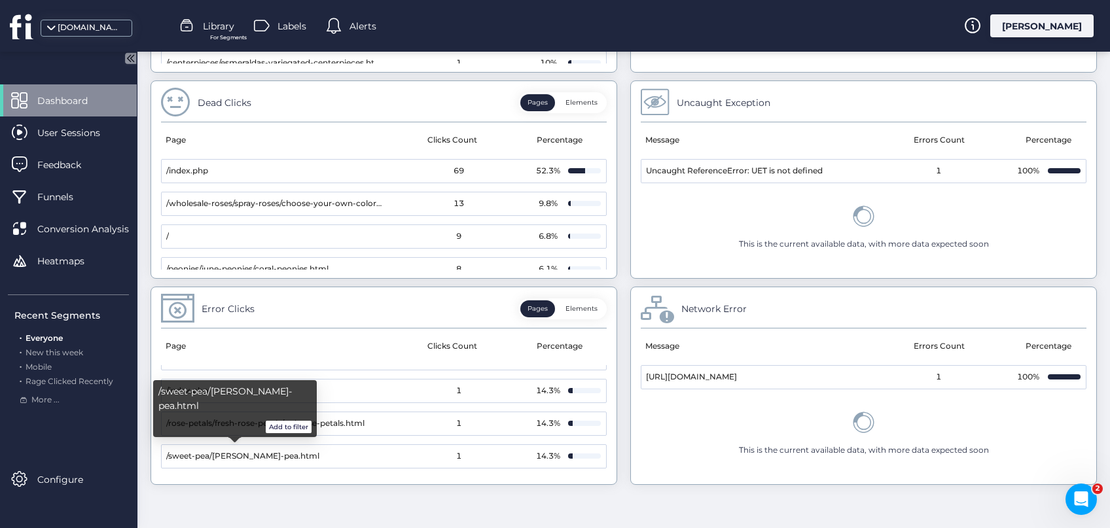
click at [297, 425] on button "Add to filter" at bounding box center [289, 427] width 46 height 13
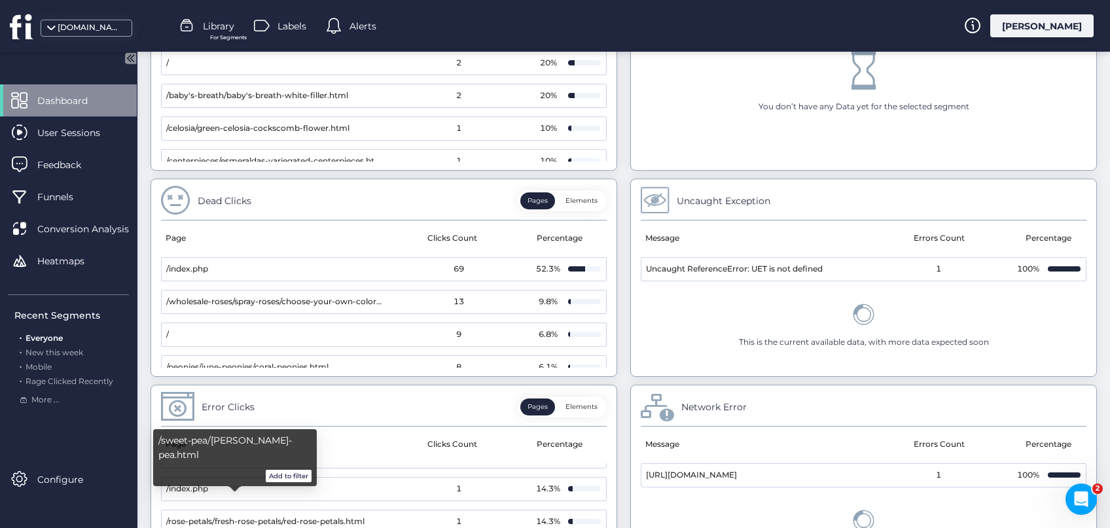
scroll to position [754, 0]
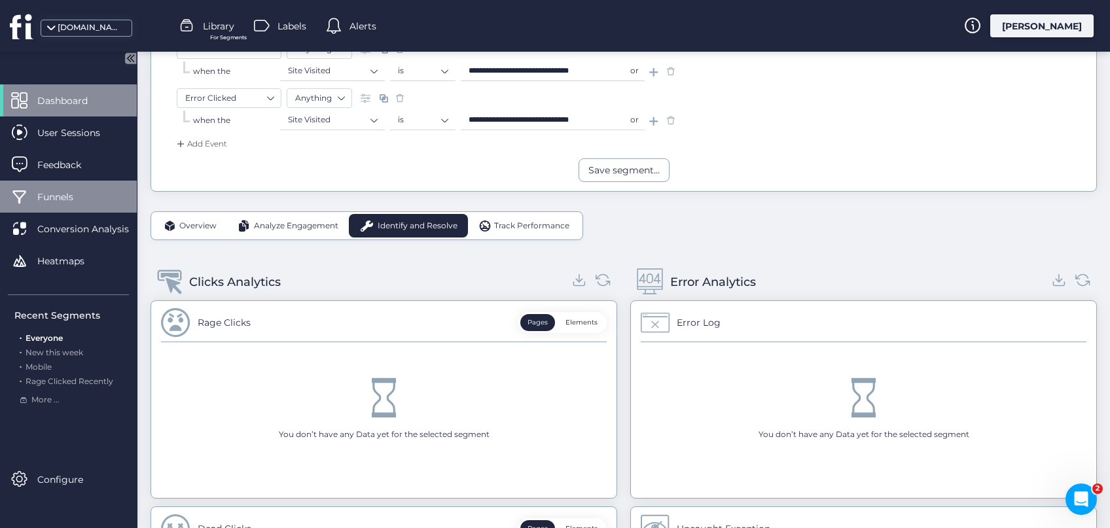
drag, startPoint x: 35, startPoint y: 134, endPoint x: 116, endPoint y: 208, distance: 109.8
click at [36, 134] on div "User Sessions" at bounding box center [68, 132] width 137 height 32
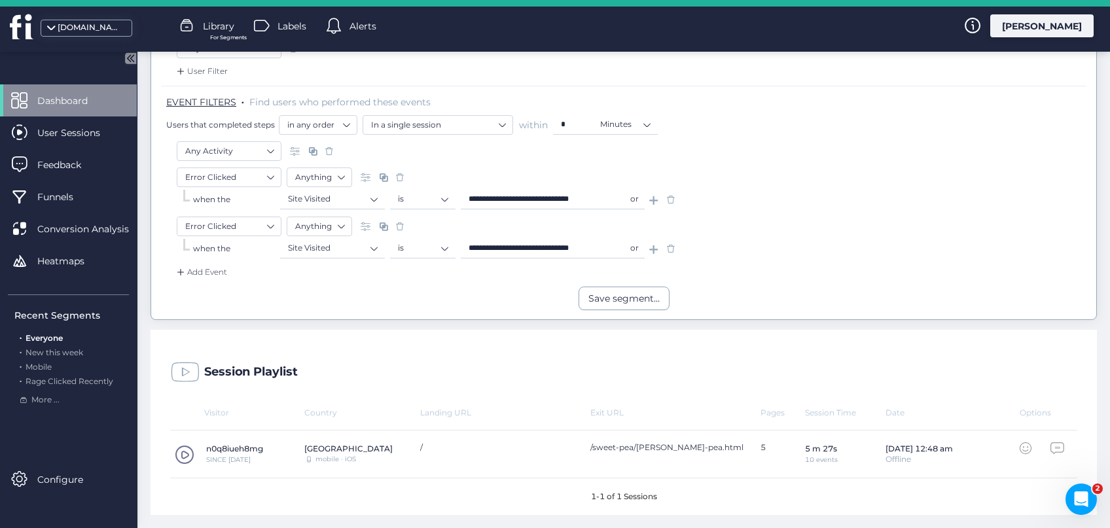
scroll to position [197, 0]
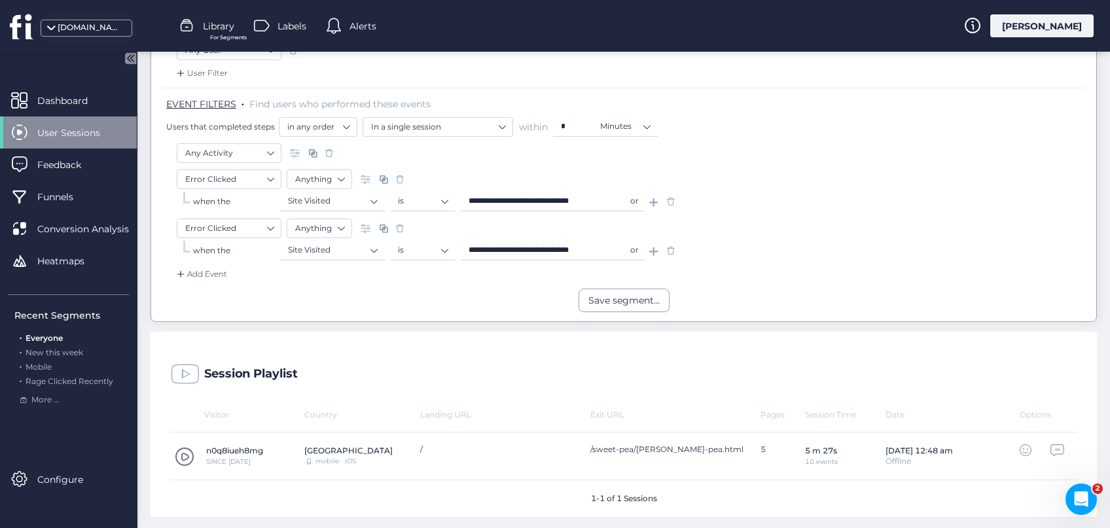
click at [181, 456] on span at bounding box center [185, 457] width 20 height 20
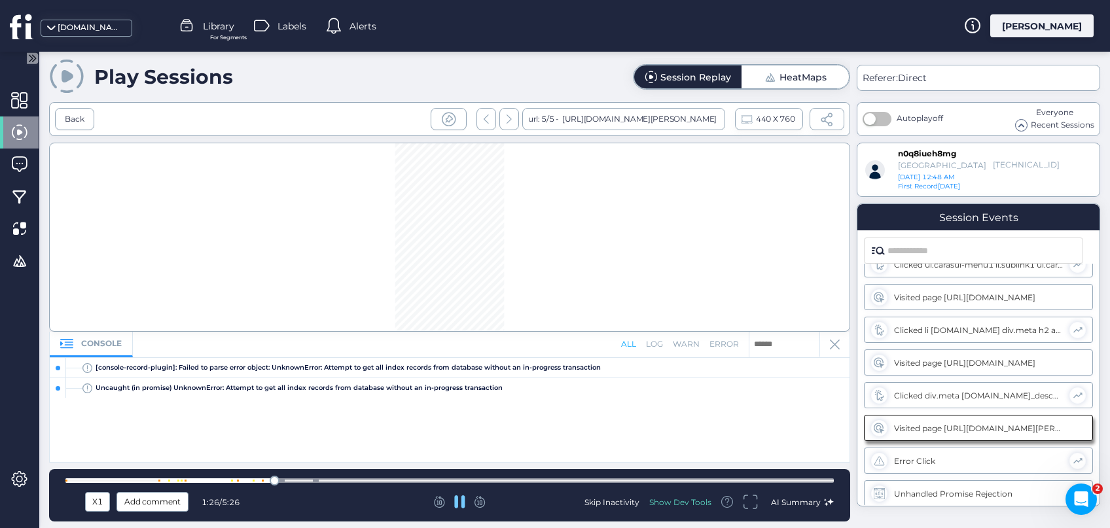
scroll to position [150, 0]
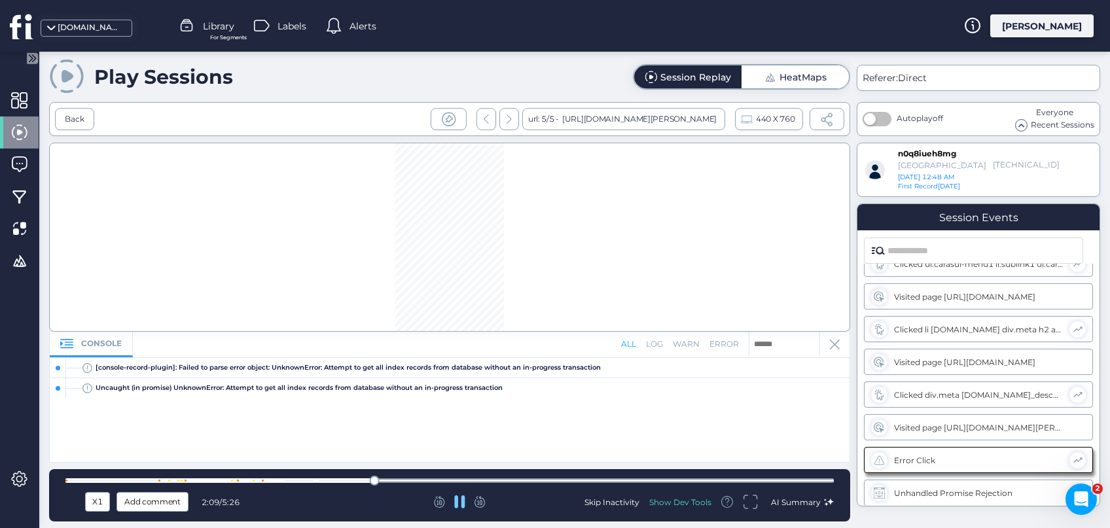
click at [463, 506] on icon at bounding box center [459, 501] width 10 height 13
click at [463, 503] on icon at bounding box center [459, 501] width 10 height 11
click at [80, 114] on div "Back" at bounding box center [75, 119] width 20 height 12
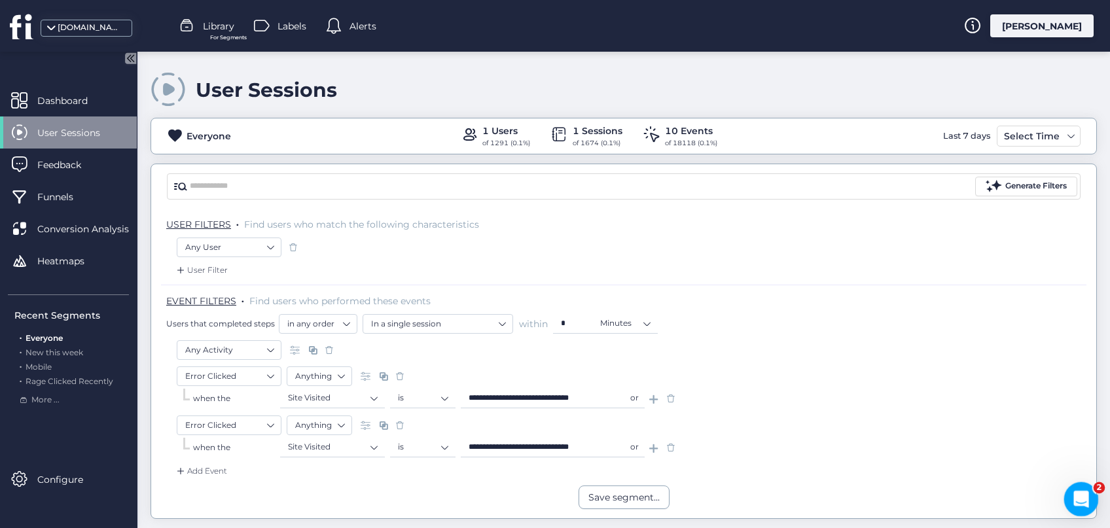
drag, startPoint x: 1083, startPoint y: 501, endPoint x: 1084, endPoint y: 508, distance: 8.0
click at [1083, 501] on icon "Open Intercom Messenger" at bounding box center [1079, 498] width 22 height 22
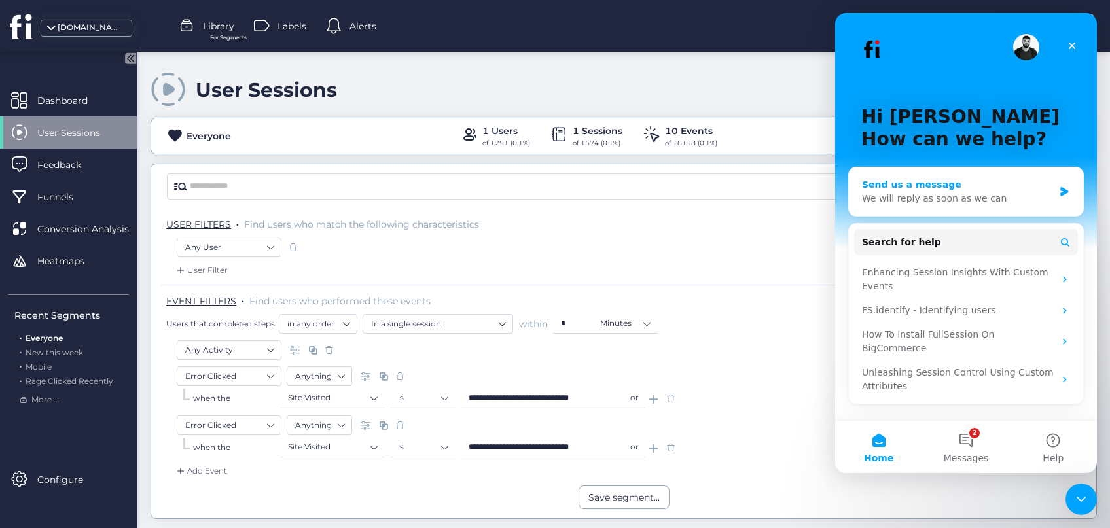
click at [1040, 199] on div "We will reply as soon as we can" at bounding box center [958, 199] width 192 height 14
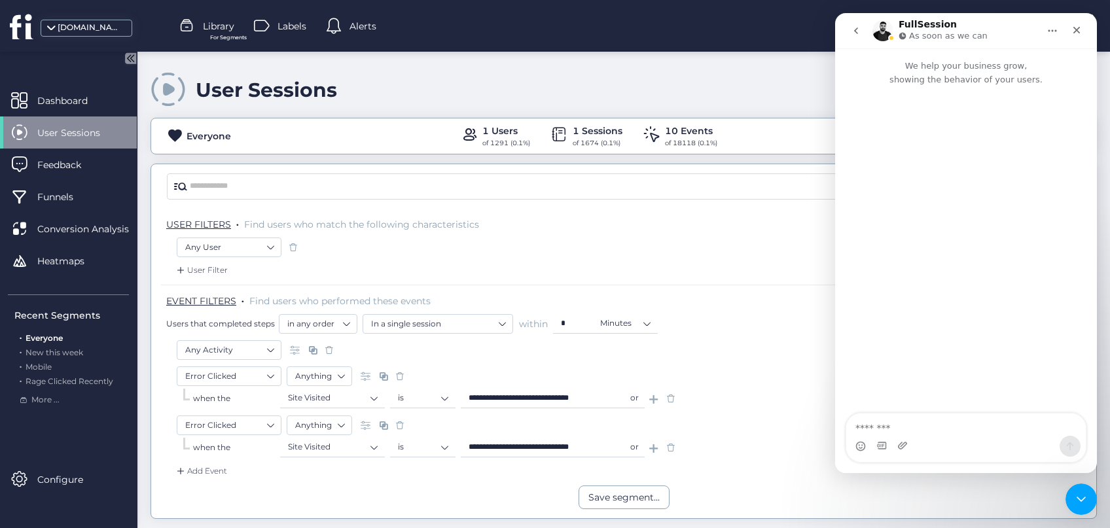
click at [888, 427] on textarea "Message…" at bounding box center [965, 425] width 239 height 22
click at [904, 448] on icon "Upload attachment" at bounding box center [902, 445] width 9 height 7
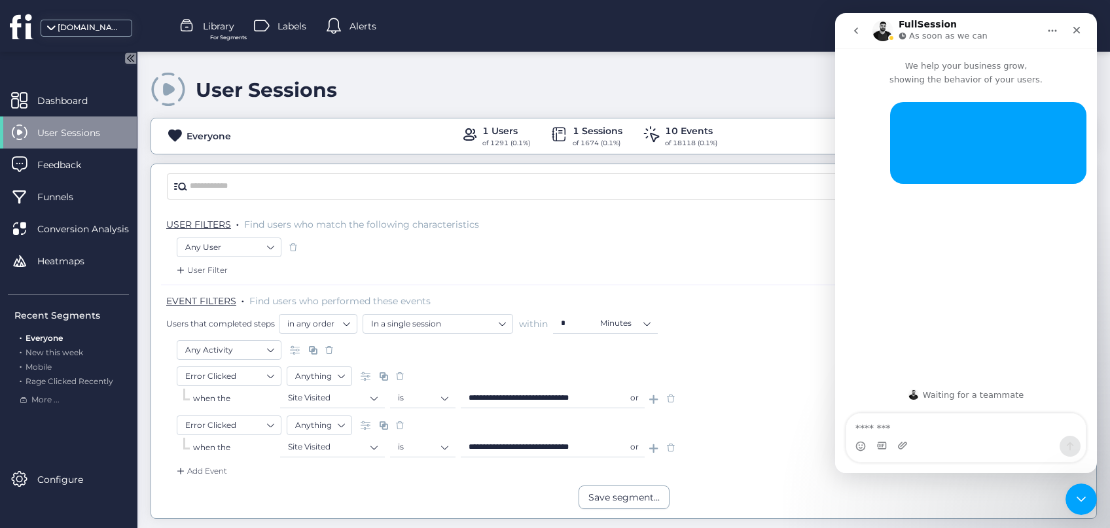
click at [889, 426] on textarea "Message…" at bounding box center [965, 425] width 239 height 22
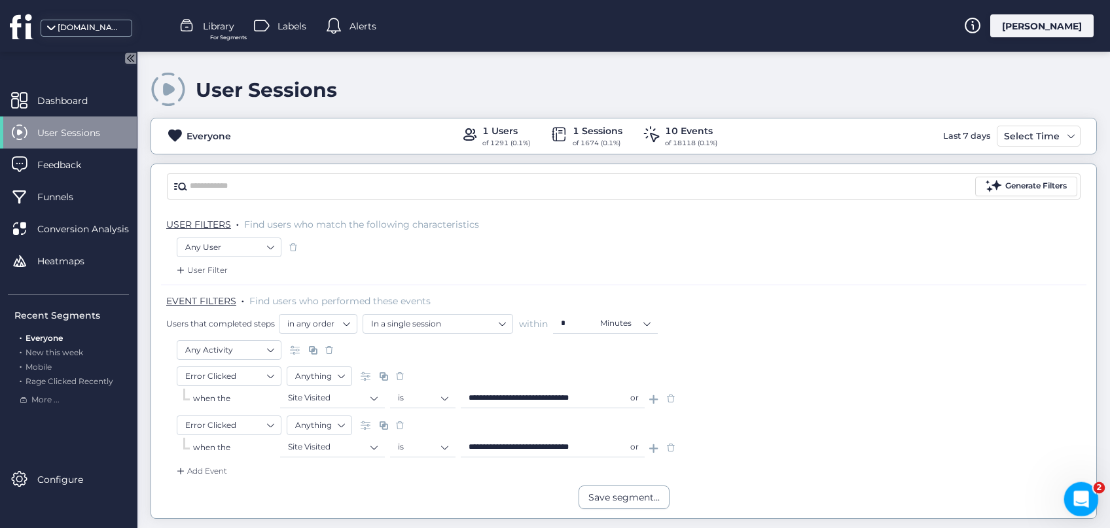
click at [1085, 497] on icon "Open Intercom Messenger" at bounding box center [1079, 498] width 22 height 22
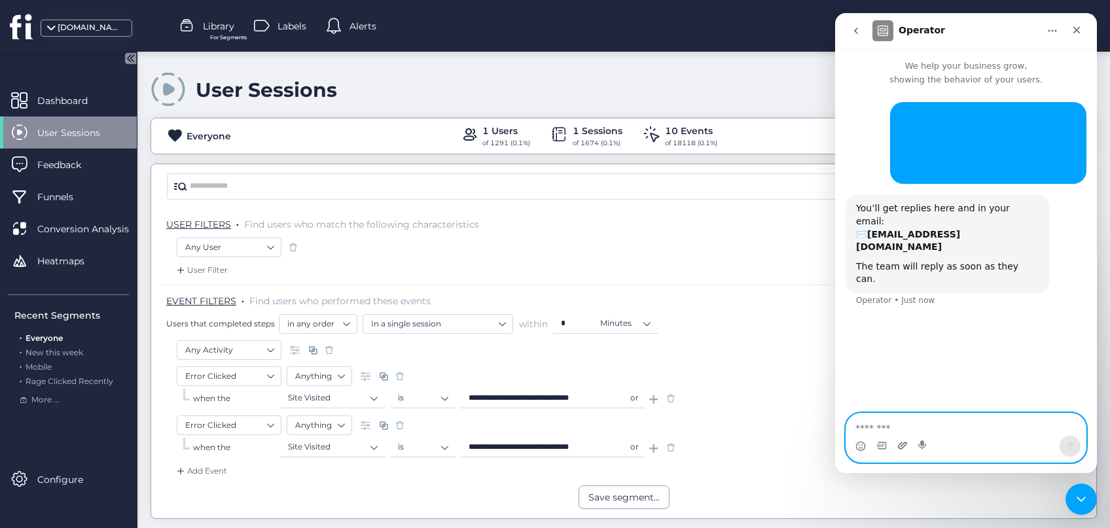
click at [898, 446] on icon "Upload attachment" at bounding box center [902, 445] width 9 height 7
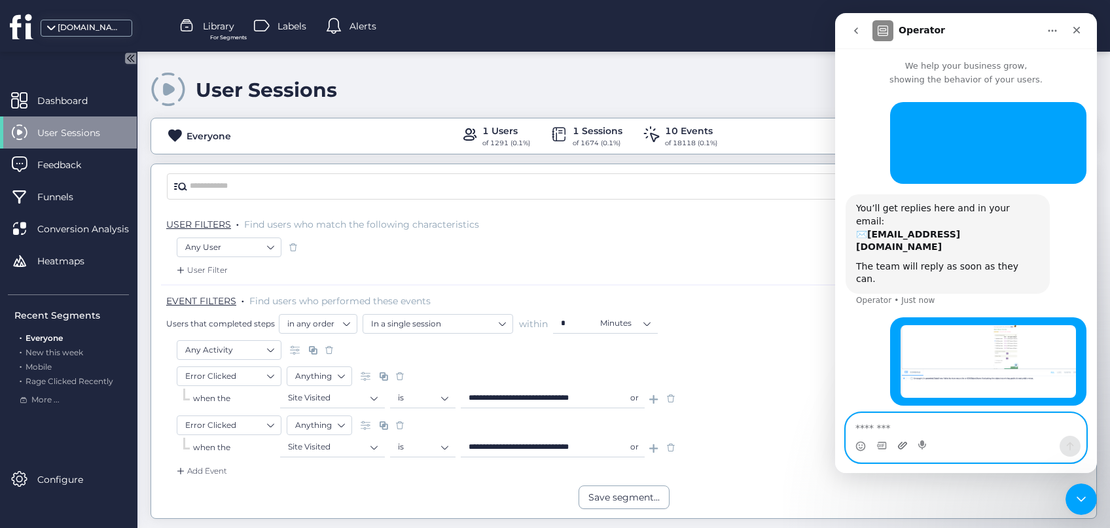
click at [899, 448] on icon "Upload attachment" at bounding box center [902, 445] width 10 height 10
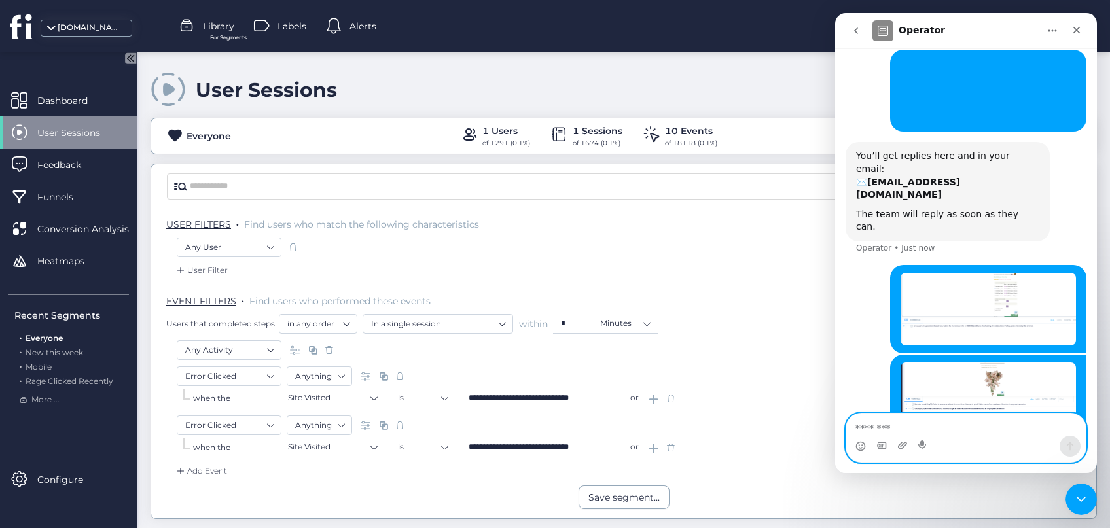
scroll to position [53, 0]
paste textarea "**********"
type textarea "**********"
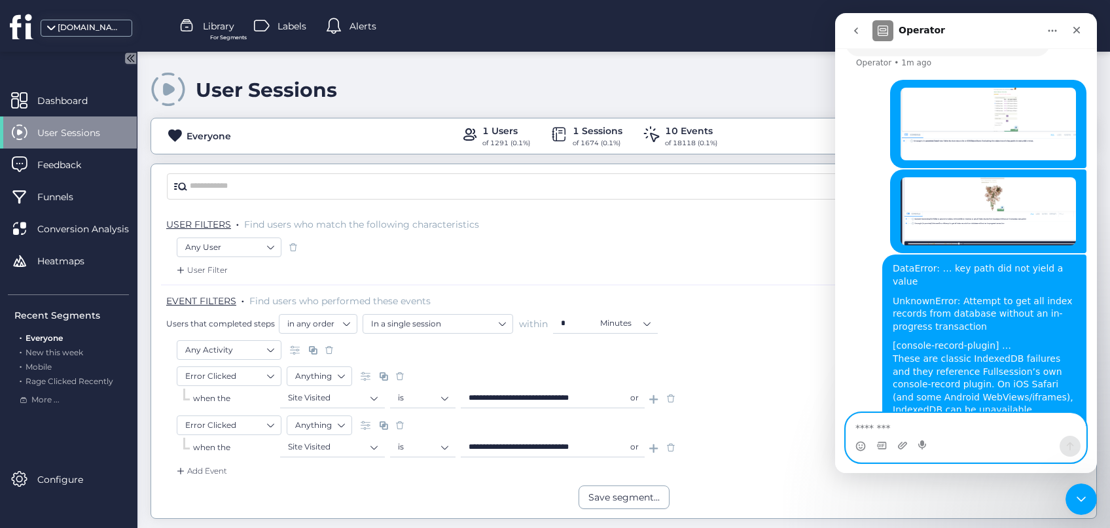
scroll to position [237, 0]
click at [958, 430] on textarea "Message…" at bounding box center [965, 425] width 239 height 22
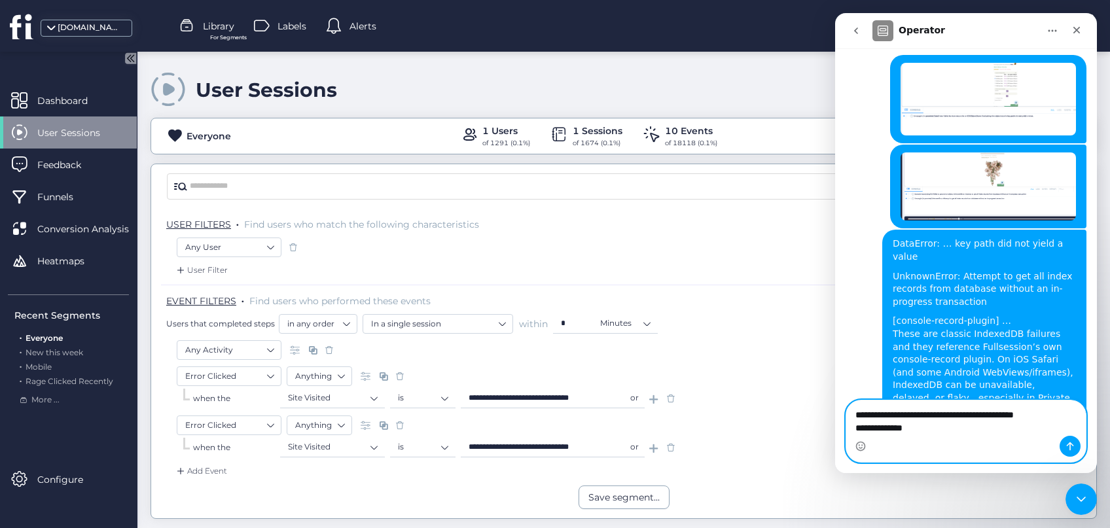
scroll to position [263, 0]
paste textarea "**********"
type textarea "**********"
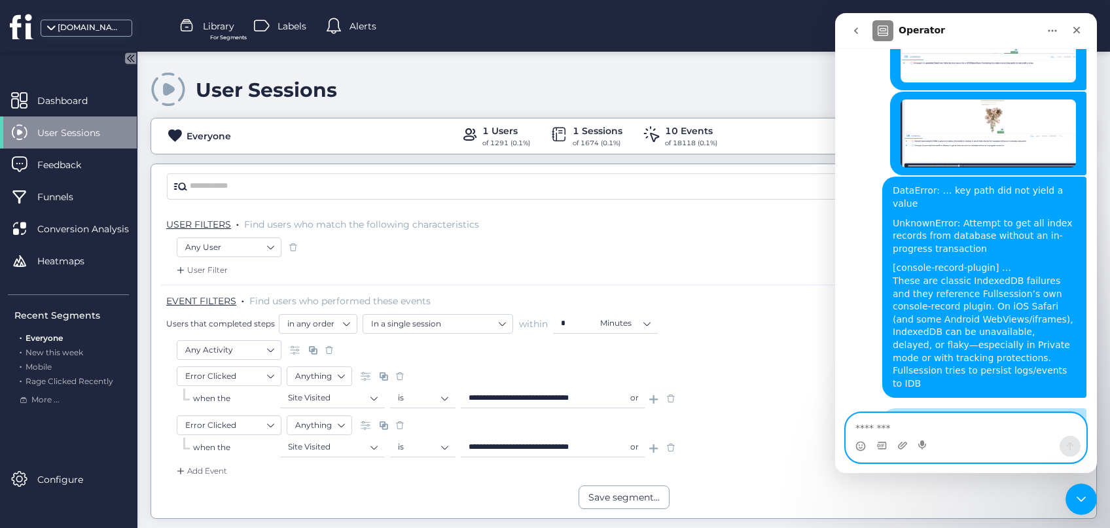
scroll to position [363, 0]
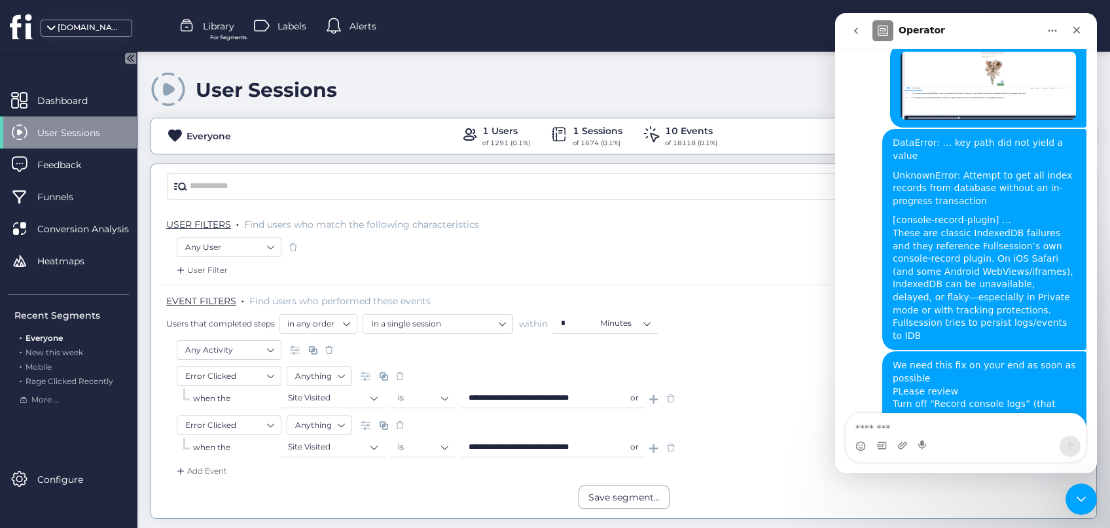
click at [725, 249] on div "Any User" at bounding box center [624, 249] width 894 height 22
click at [1076, 501] on icon "Close Intercom Messenger" at bounding box center [1079, 497] width 16 height 16
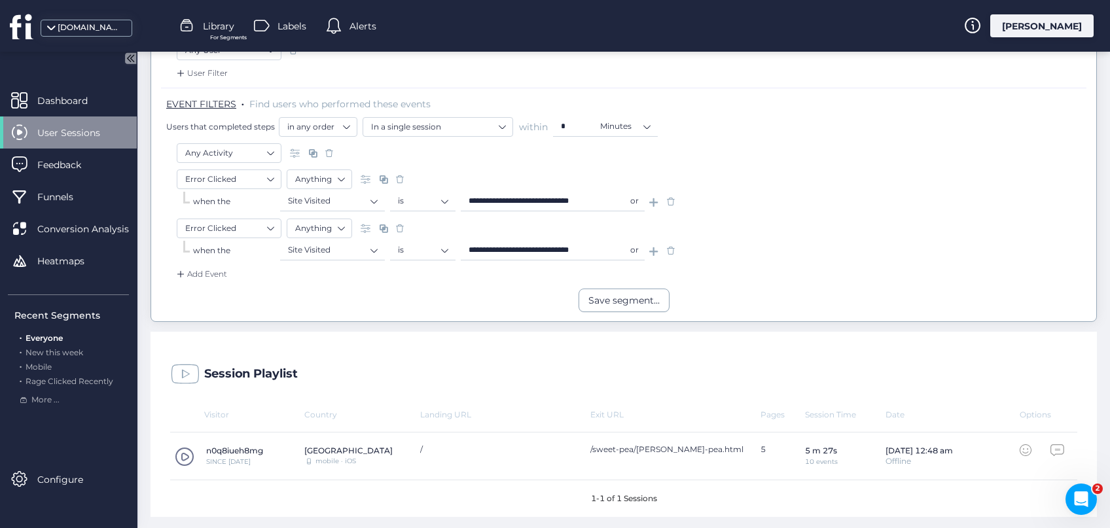
scroll to position [362, 0]
click at [182, 453] on span at bounding box center [185, 457] width 20 height 20
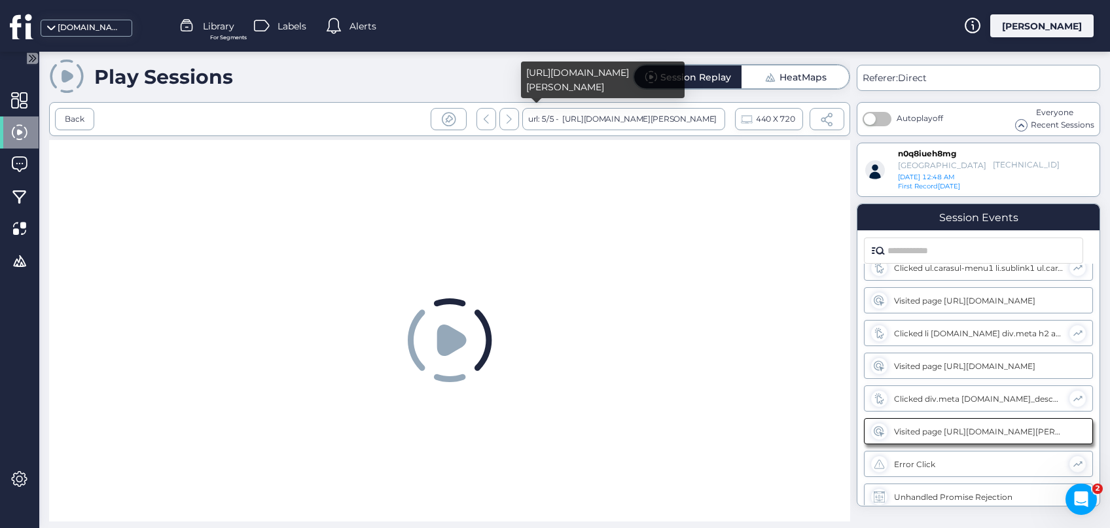
scroll to position [150, 0]
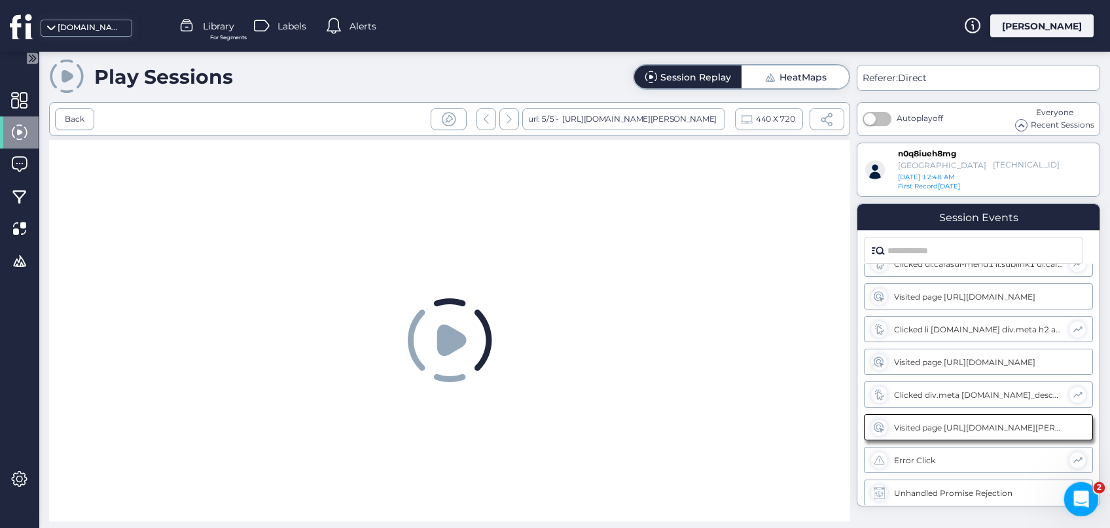
click at [1082, 508] on div "Open Intercom Messenger" at bounding box center [1078, 497] width 43 height 43
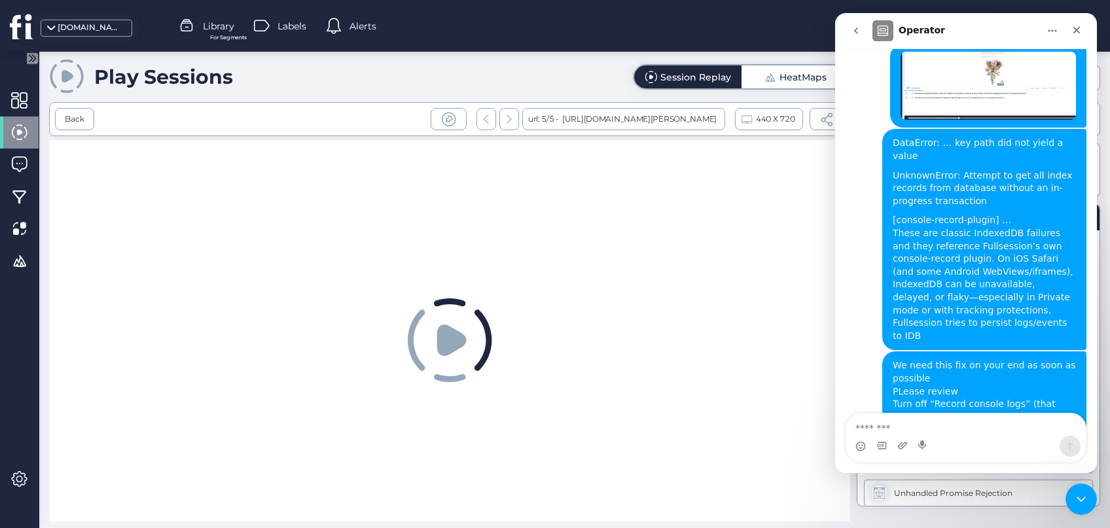
scroll to position [363, 0]
click at [949, 428] on textarea "Message…" at bounding box center [965, 425] width 239 height 22
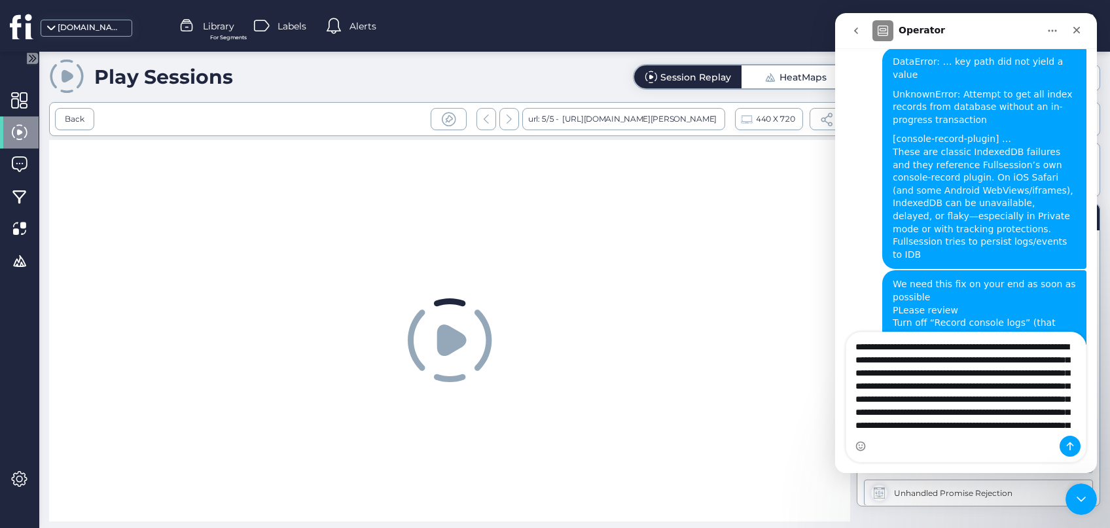
scroll to position [0, 0]
click at [856, 347] on textarea "Message…" at bounding box center [965, 383] width 239 height 103
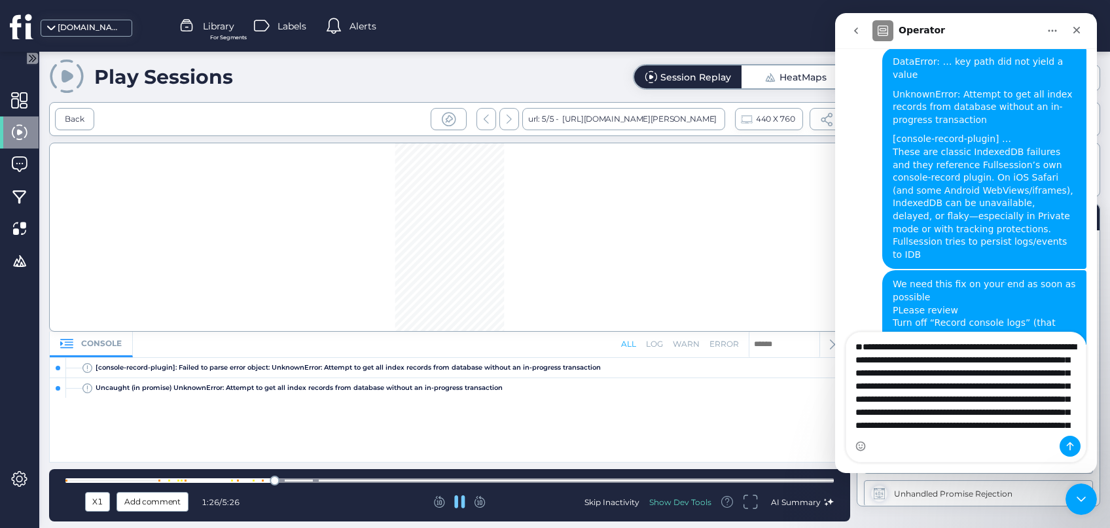
scroll to position [150, 0]
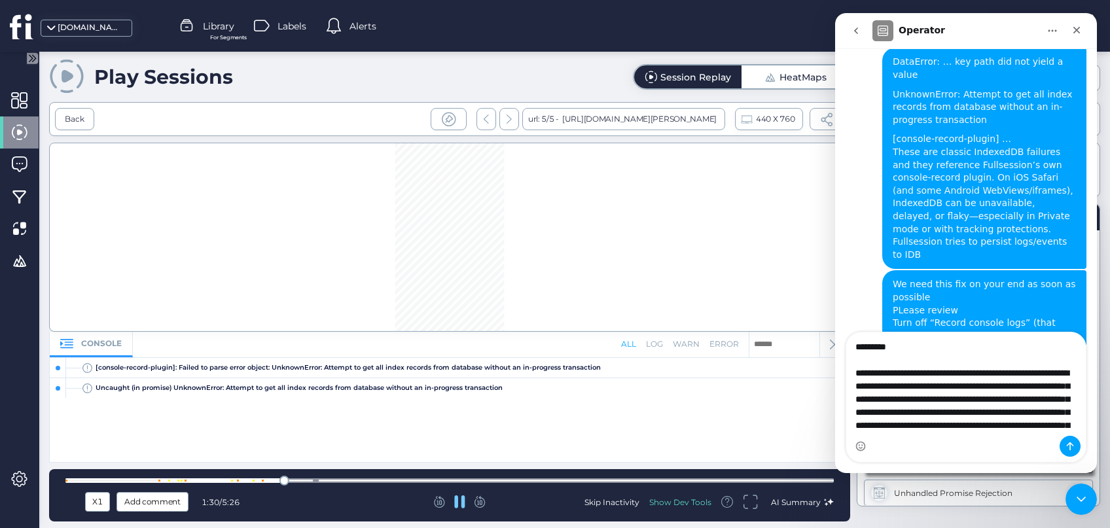
type textarea "**********"
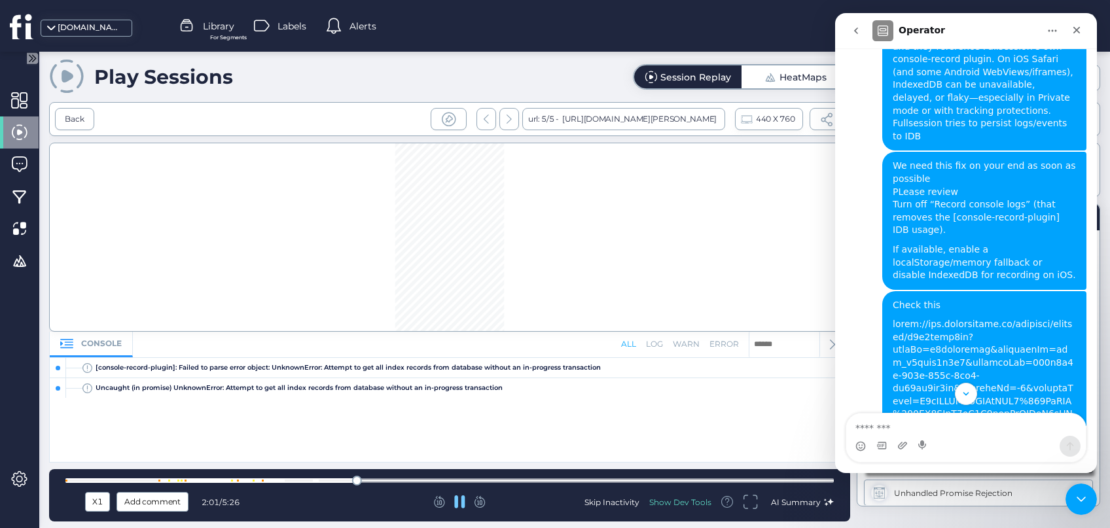
scroll to position [822, 0]
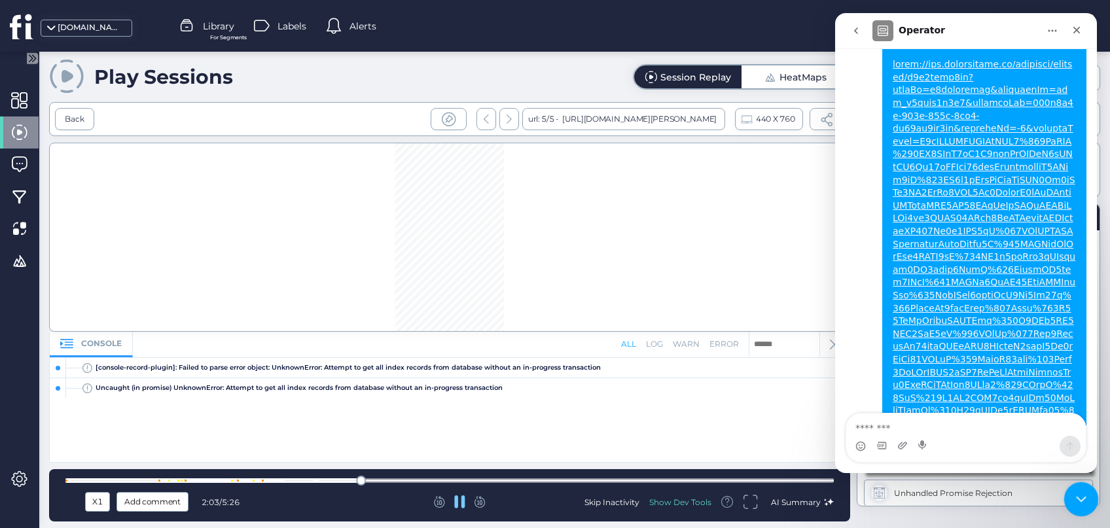
click at [1080, 494] on icon "Close Intercom Messenger" at bounding box center [1079, 497] width 16 height 16
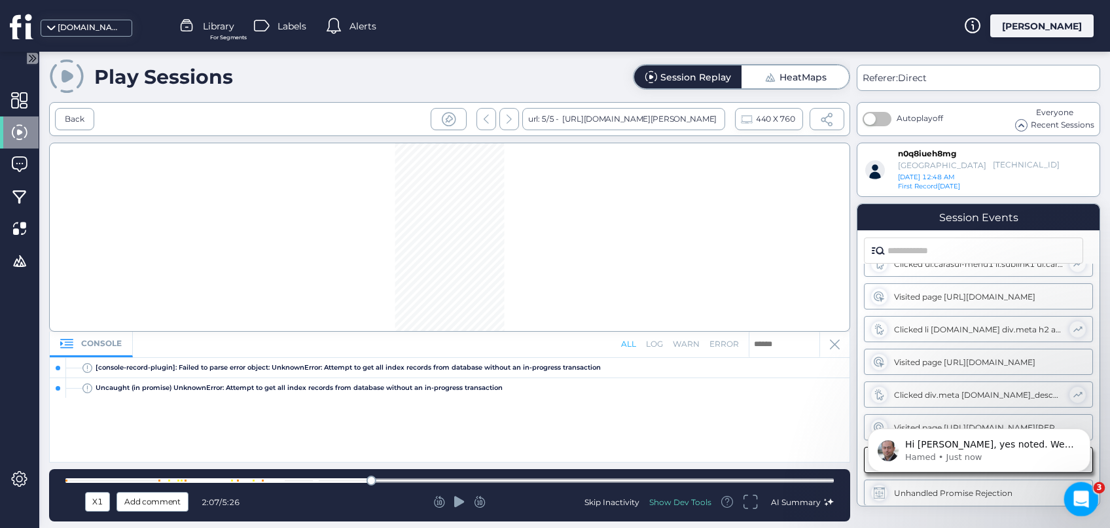
scroll to position [1, 0]
click at [1083, 501] on icon "Open Intercom Messenger" at bounding box center [1079, 498] width 22 height 22
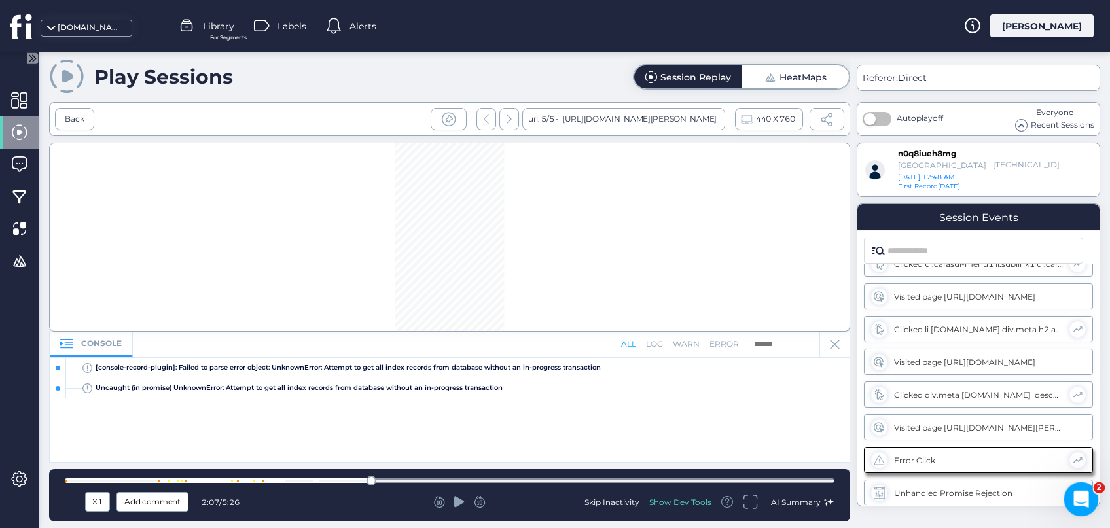
click at [1080, 501] on icon "Open Intercom Messenger" at bounding box center [1079, 498] width 22 height 22
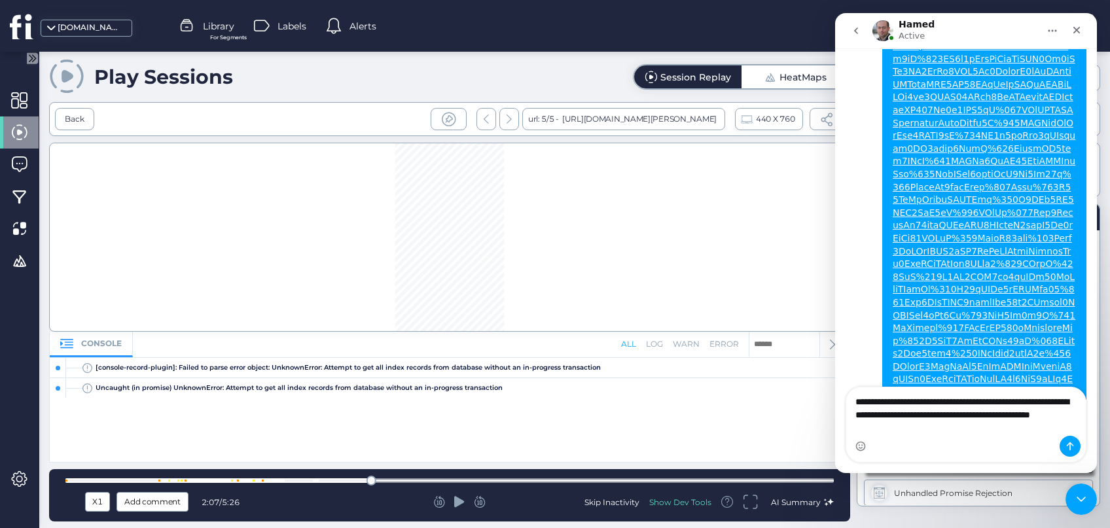
scroll to position [931, 0]
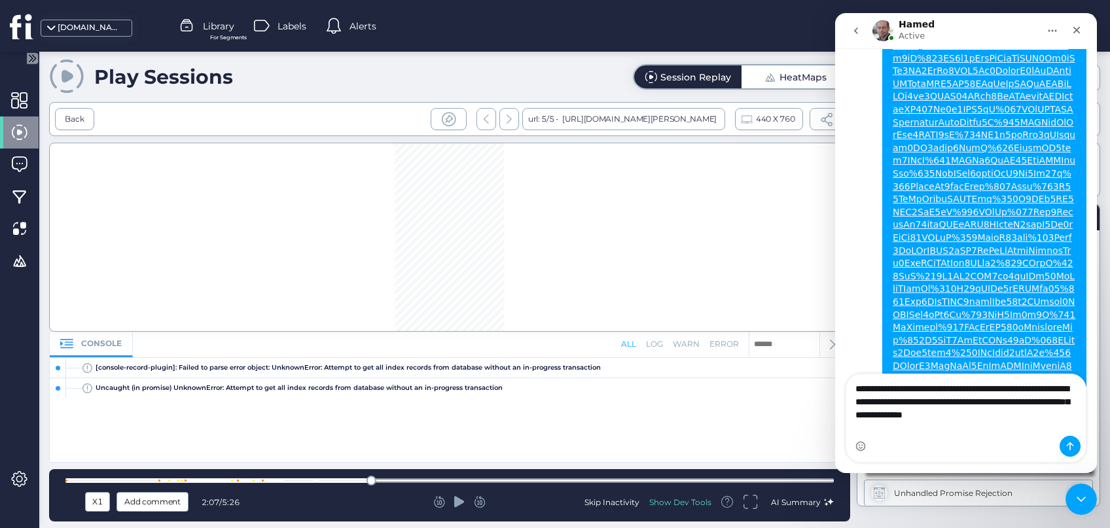
type textarea "**********"
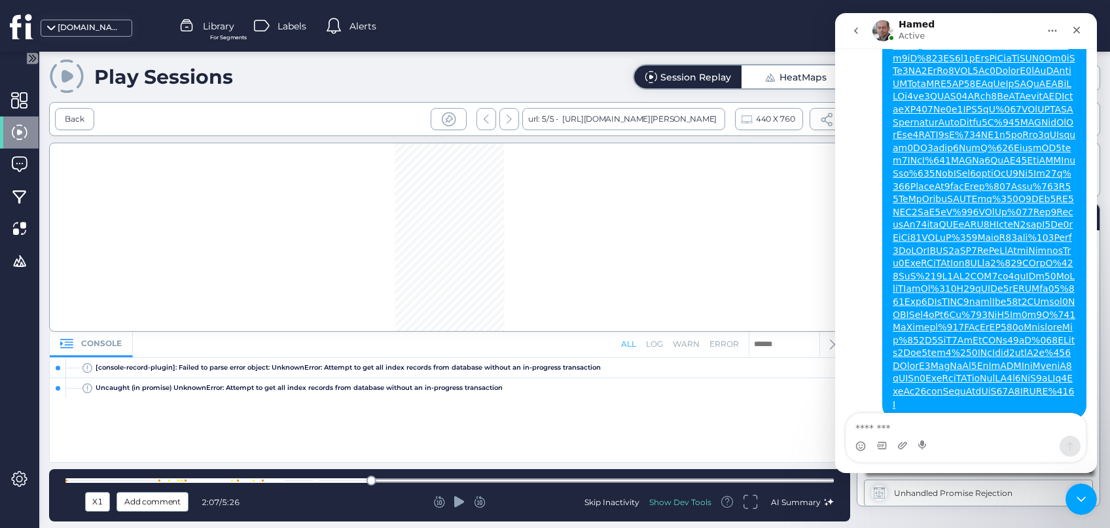
scroll to position [982, 0]
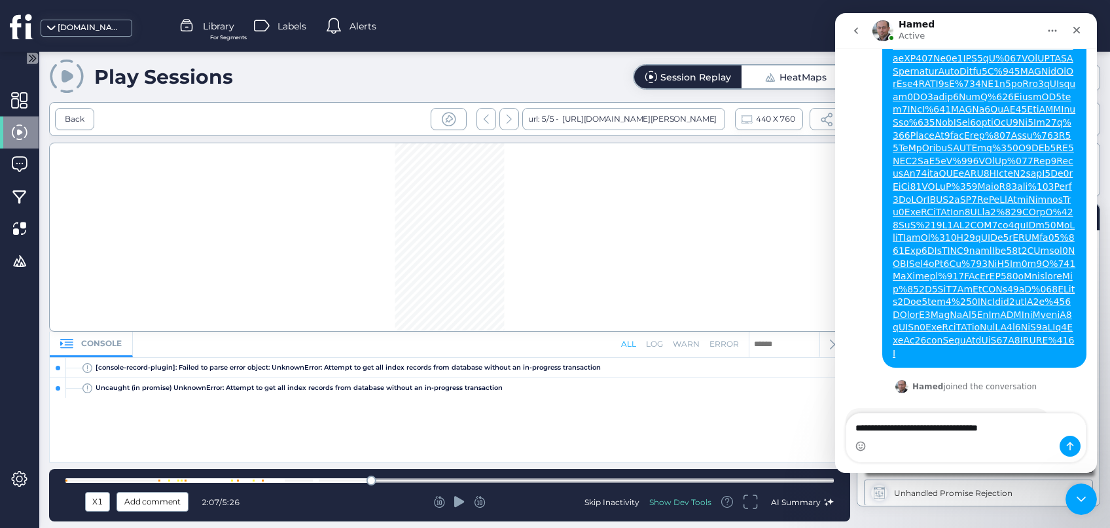
type textarea "**********"
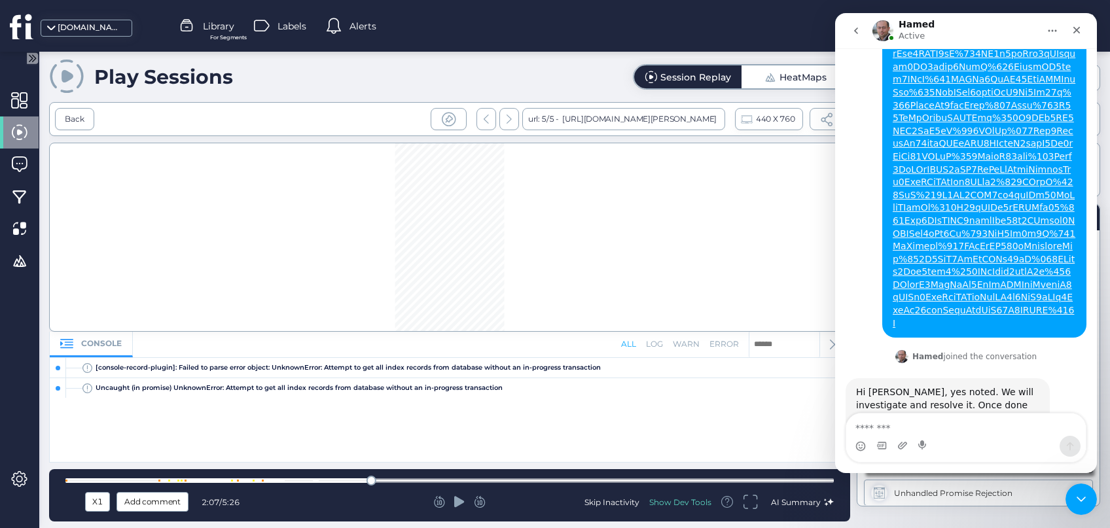
scroll to position [1012, 0]
click at [1077, 497] on icon "Close Intercom Messenger" at bounding box center [1078, 497] width 9 height 5
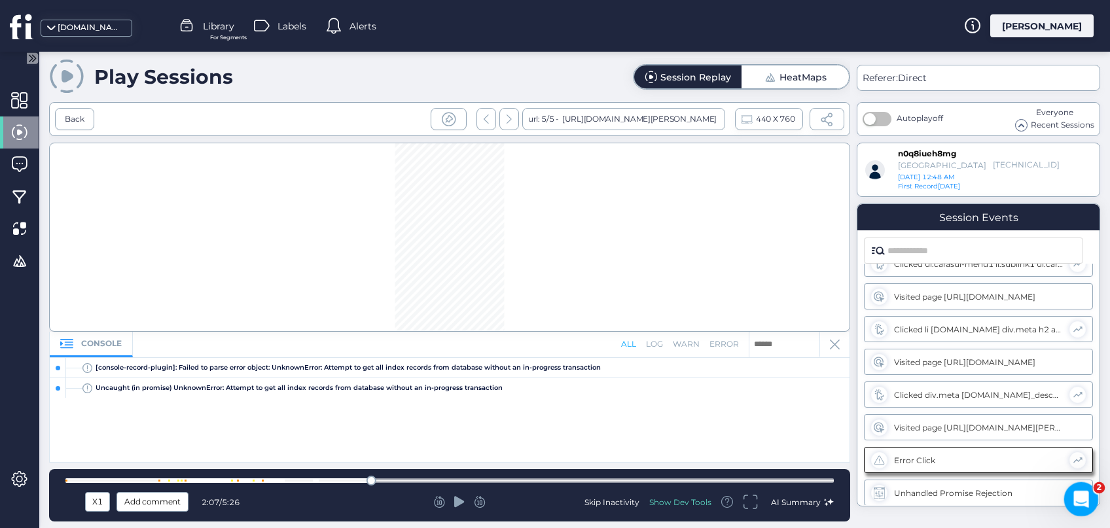
click at [1080, 503] on icon "Open Intercom Messenger" at bounding box center [1079, 498] width 22 height 22
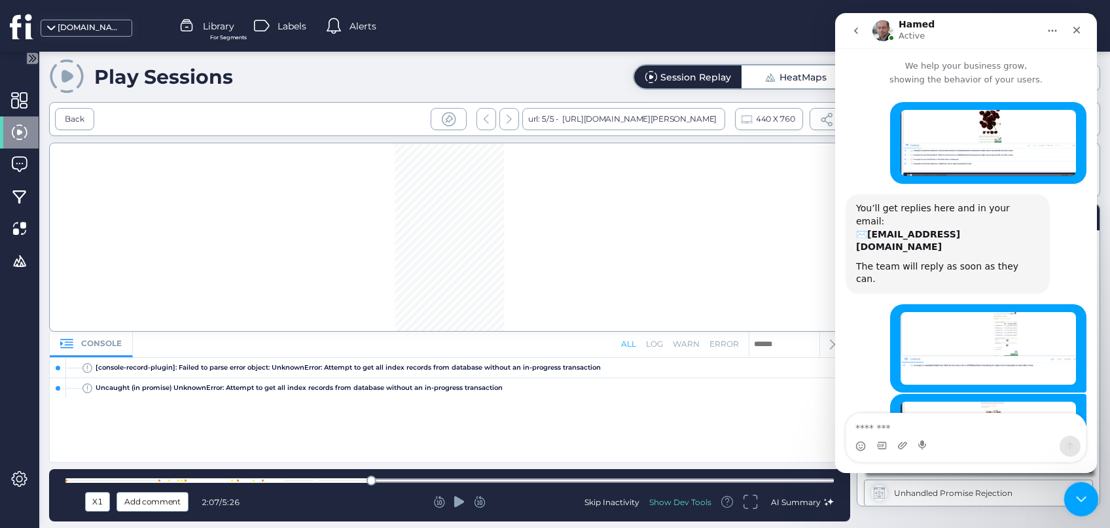
scroll to position [1012, 0]
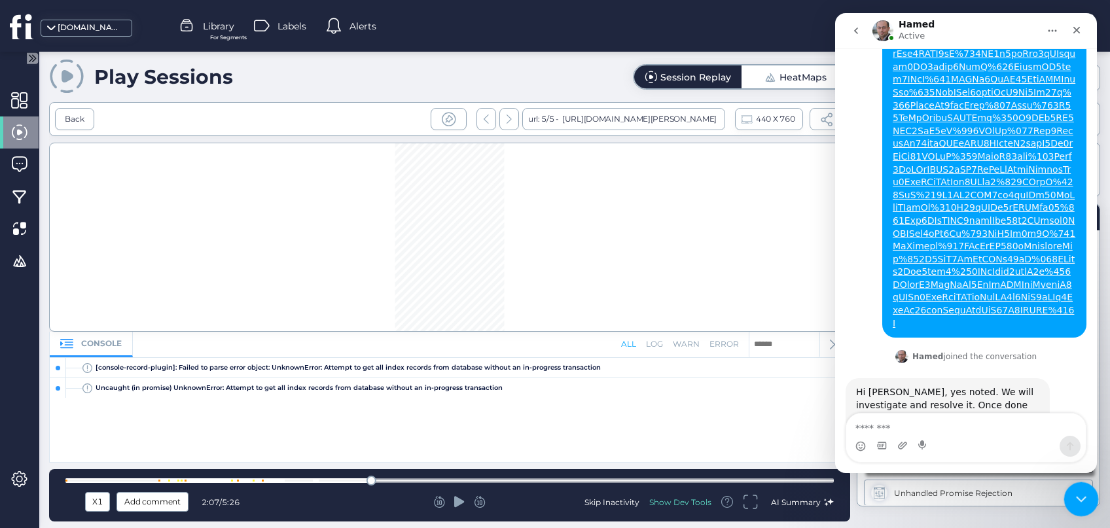
click at [1080, 499] on icon "Close Intercom Messenger" at bounding box center [1078, 497] width 9 height 5
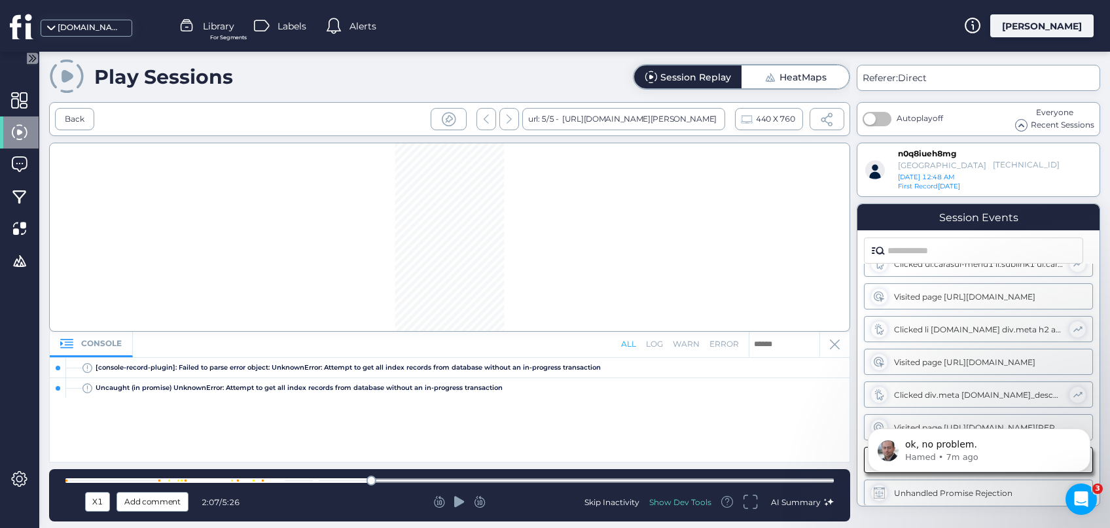
scroll to position [0, 0]
click at [1083, 433] on button "Dismiss notification" at bounding box center [1086, 432] width 17 height 17
click at [70, 116] on div "Back" at bounding box center [75, 119] width 20 height 12
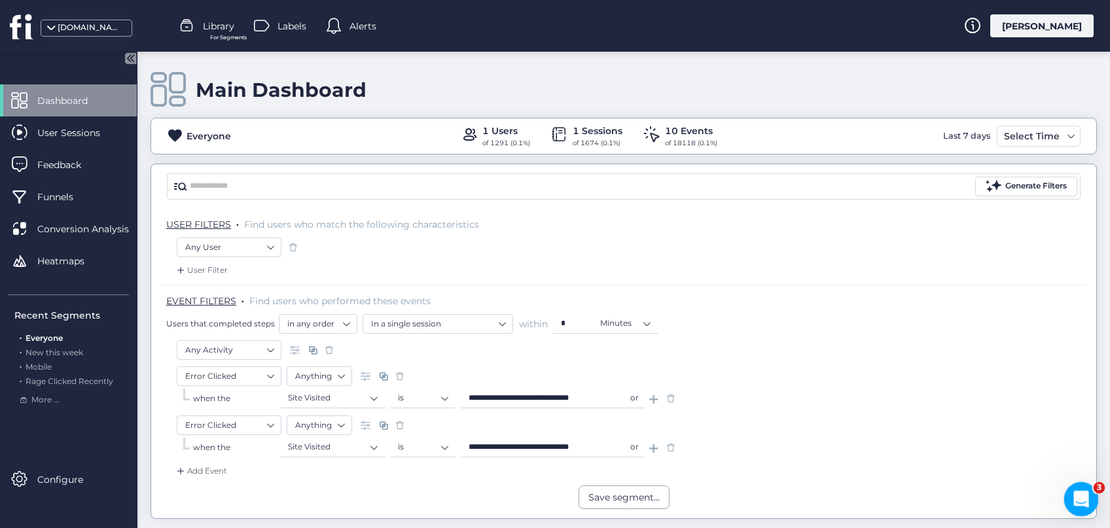
click at [1080, 501] on icon "Open Intercom Messenger" at bounding box center [1079, 498] width 22 height 22
click at [1074, 495] on icon "Open Intercom Messenger" at bounding box center [1079, 498] width 22 height 22
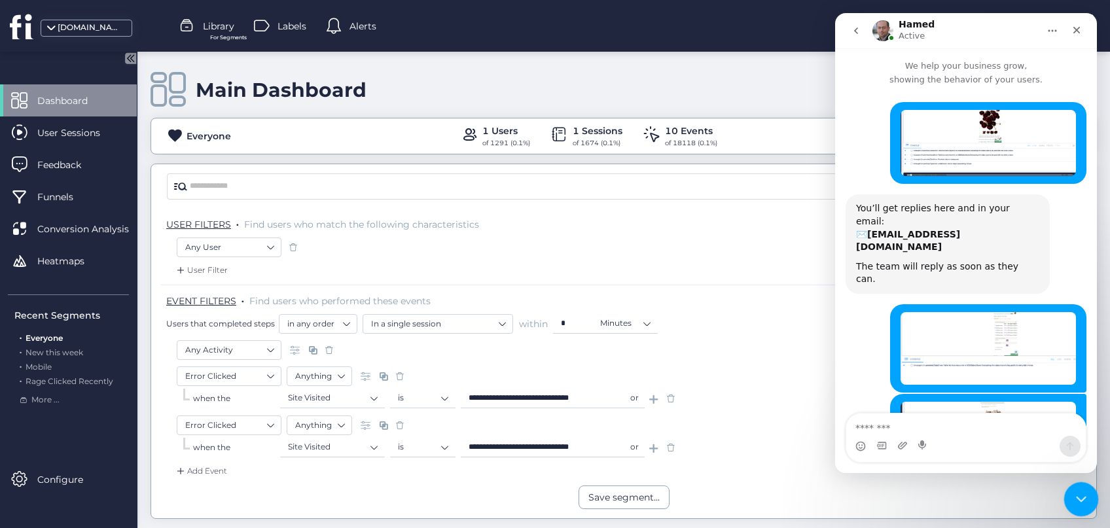
scroll to position [1051, 0]
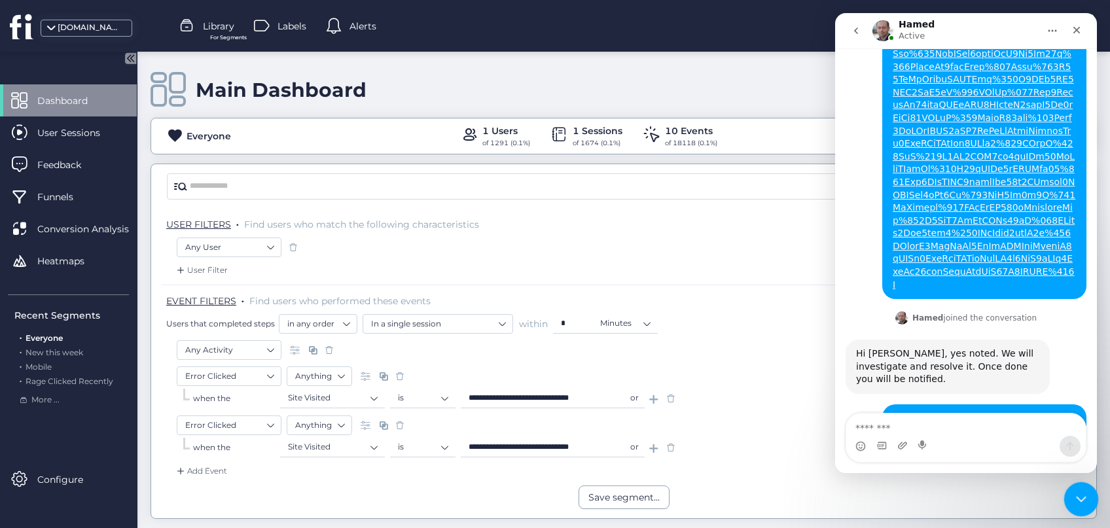
click at [1082, 493] on icon "Close Intercom Messenger" at bounding box center [1079, 497] width 16 height 16
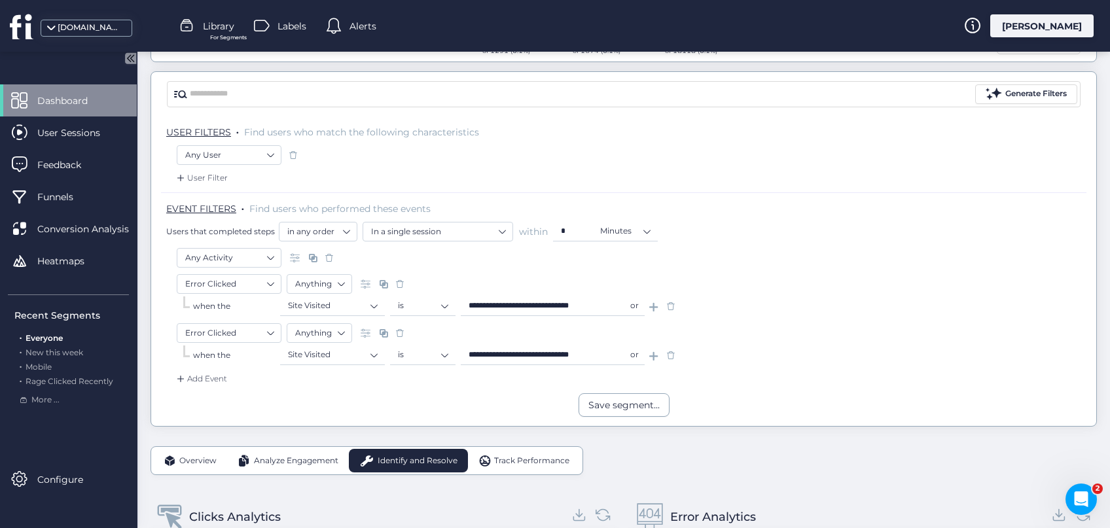
scroll to position [104, 0]
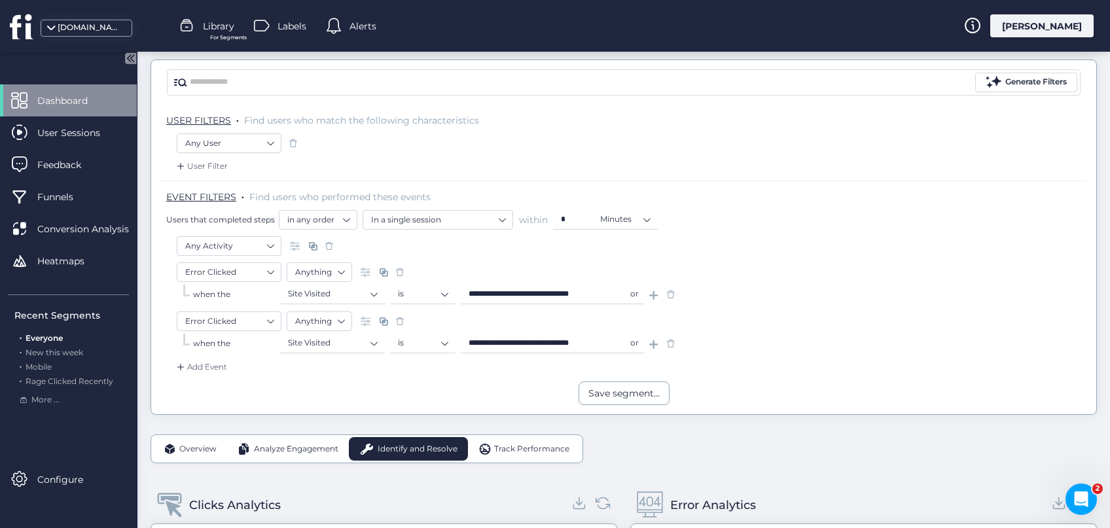
click at [669, 292] on span at bounding box center [670, 294] width 13 height 13
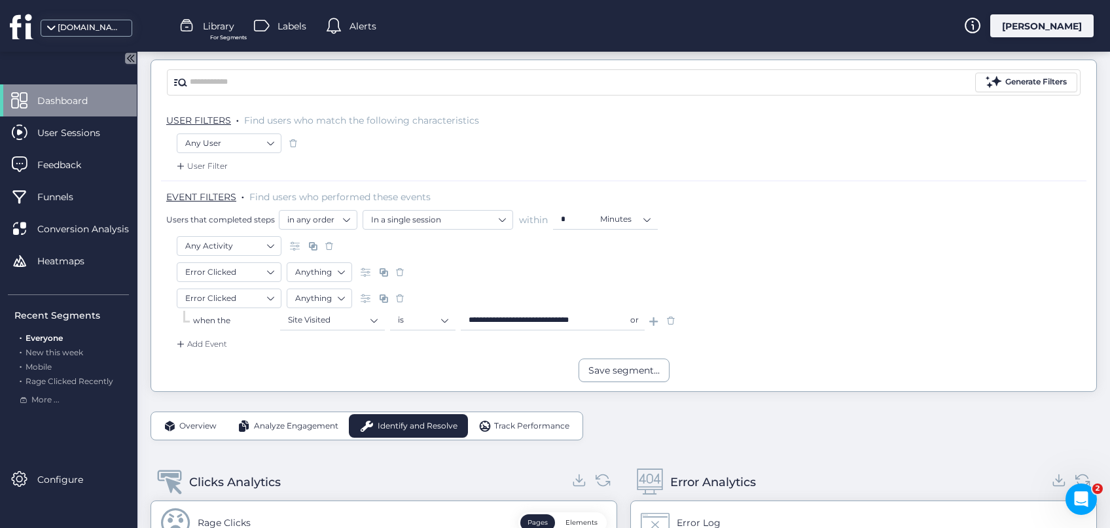
click at [673, 319] on span at bounding box center [670, 320] width 13 height 13
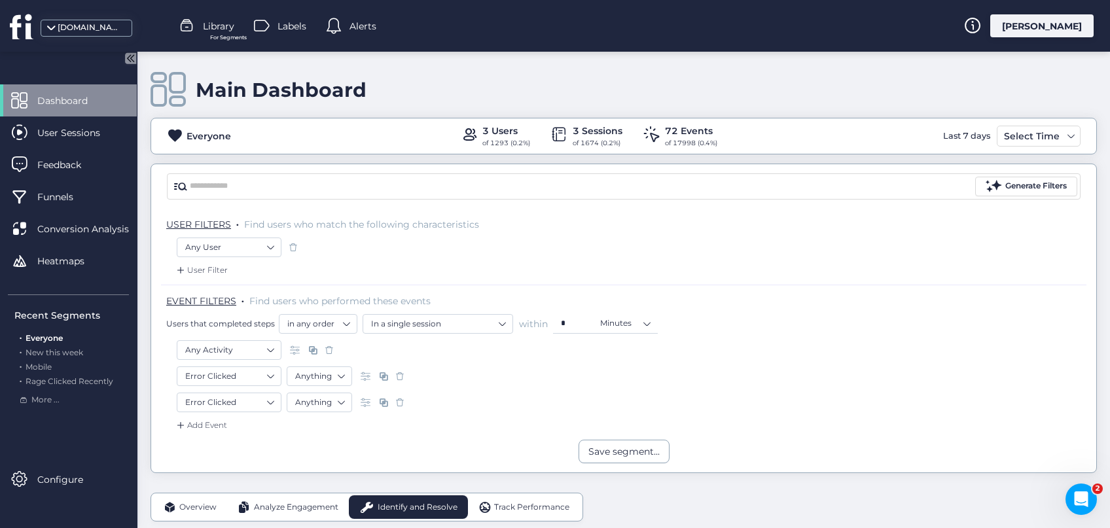
click at [399, 403] on span at bounding box center [399, 402] width 13 height 13
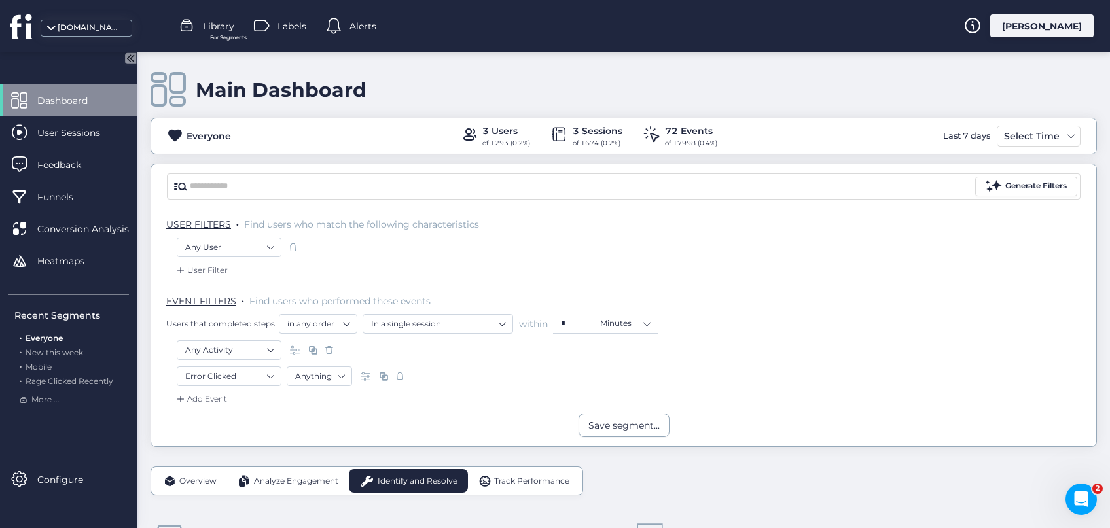
click at [401, 372] on span at bounding box center [399, 376] width 13 height 13
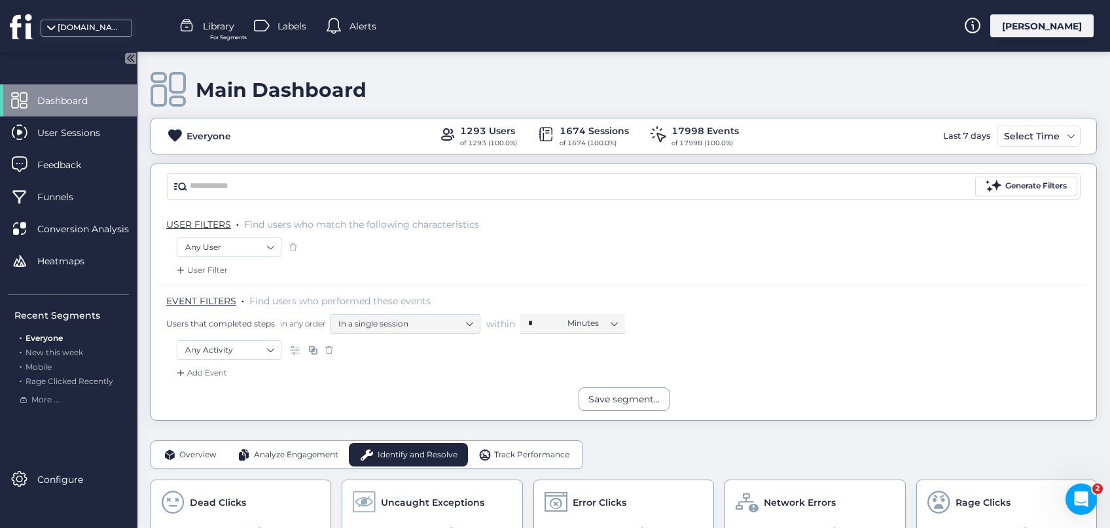
click at [332, 349] on span at bounding box center [329, 349] width 13 height 13
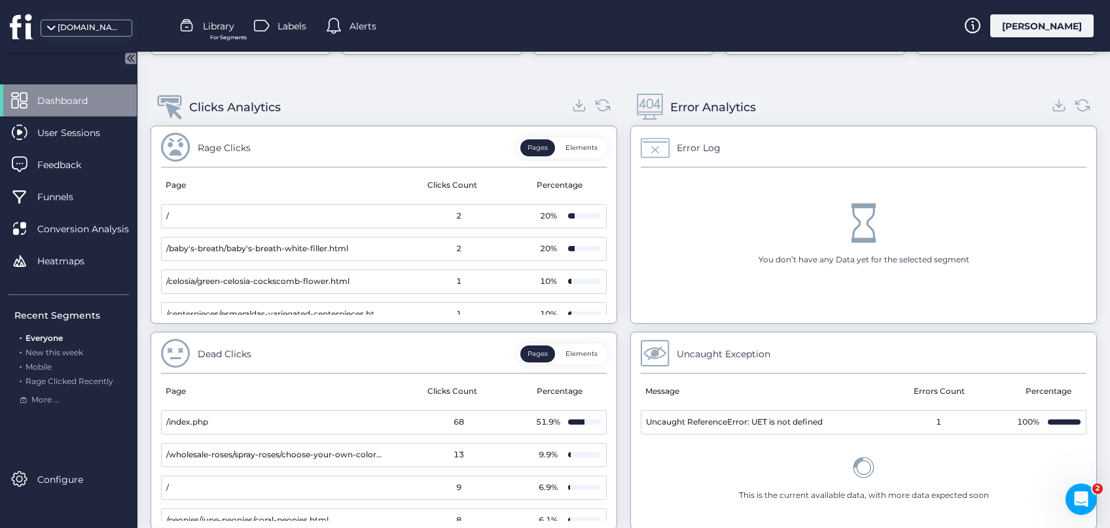
scroll to position [508, 0]
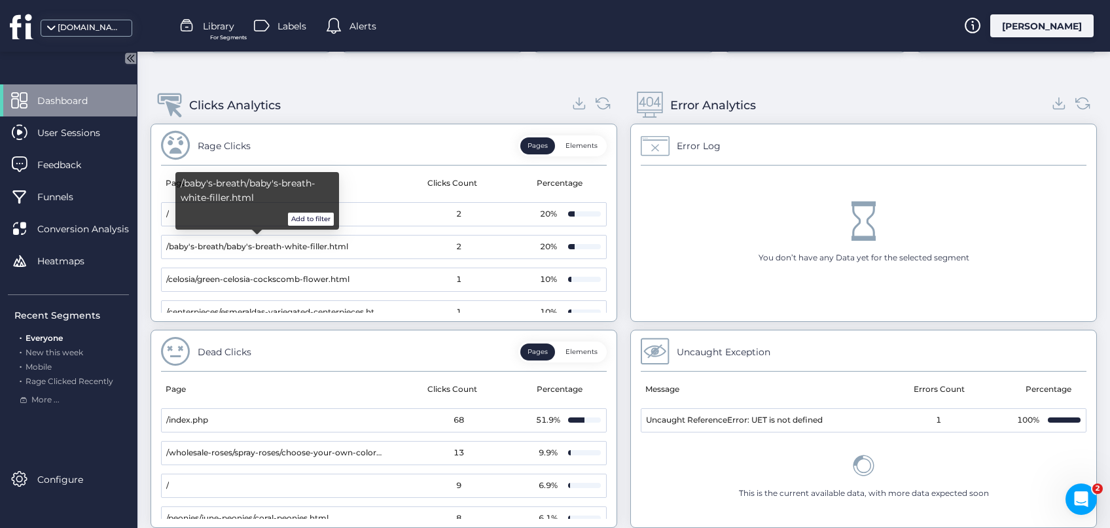
click at [309, 216] on button "Add to filter" at bounding box center [311, 219] width 46 height 13
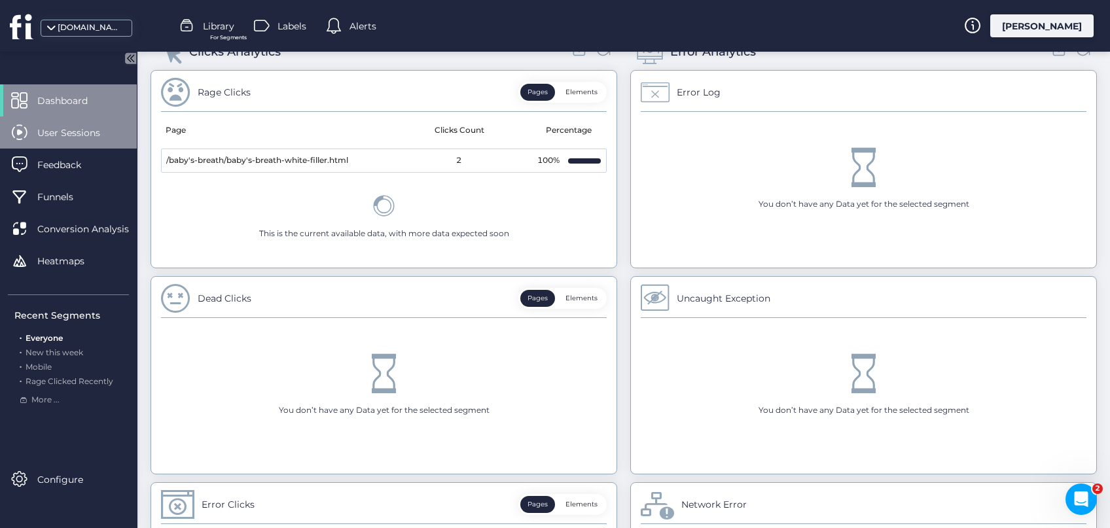
click at [70, 130] on span "User Sessions" at bounding box center [78, 133] width 82 height 14
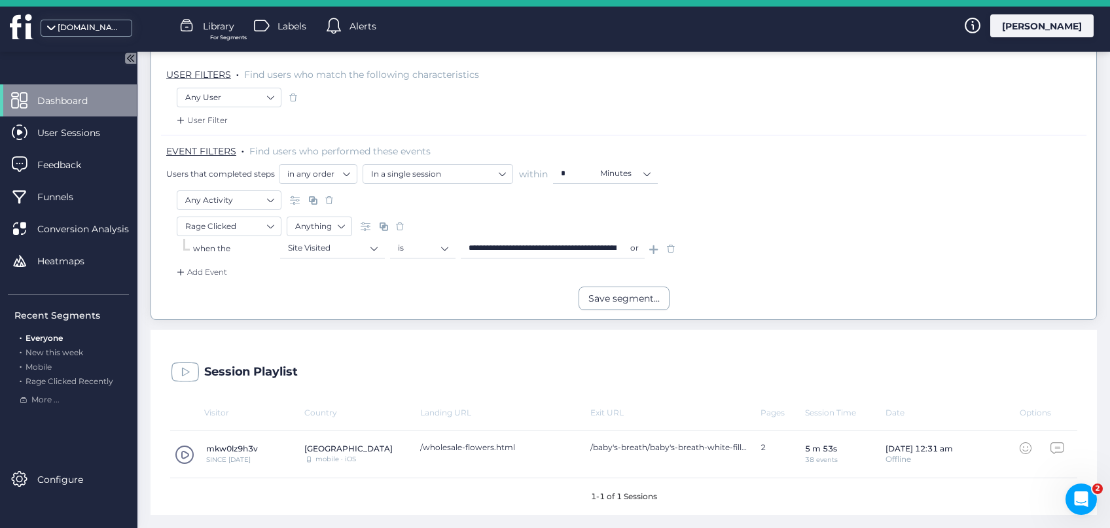
scroll to position [148, 0]
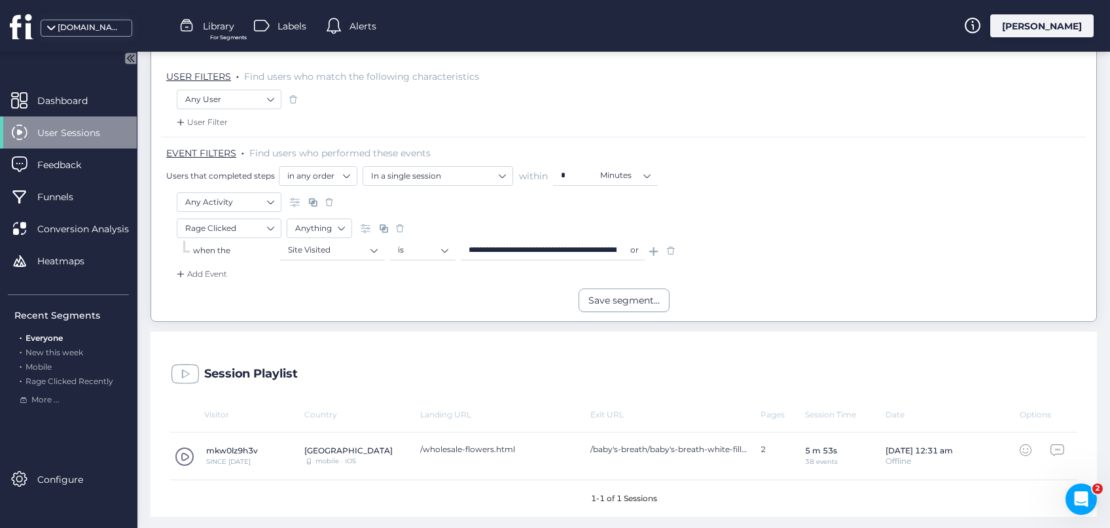
click at [183, 454] on span at bounding box center [185, 457] width 20 height 20
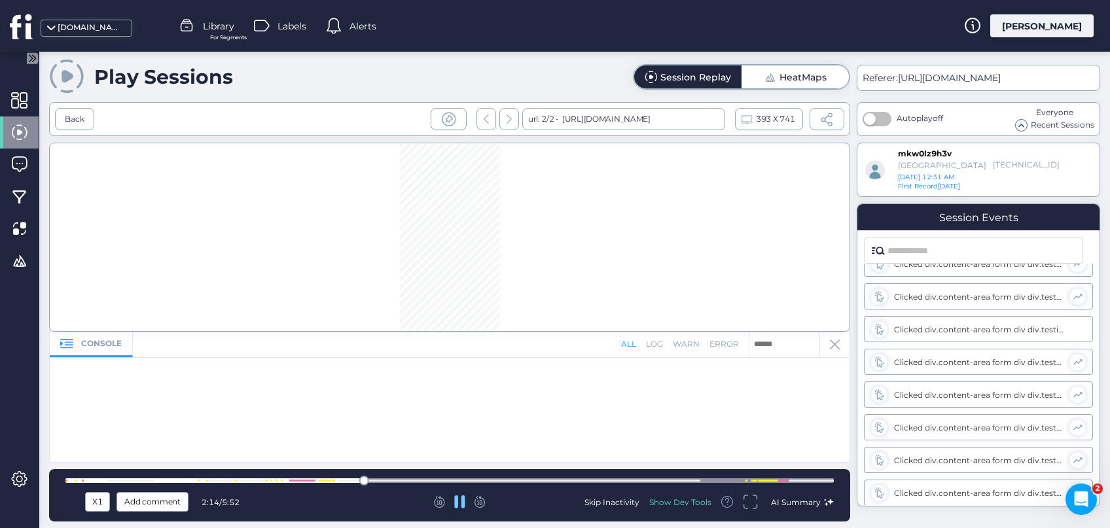
scroll to position [1066, 0]
click at [1080, 490] on icon "Open Intercom Messenger" at bounding box center [1079, 498] width 22 height 22
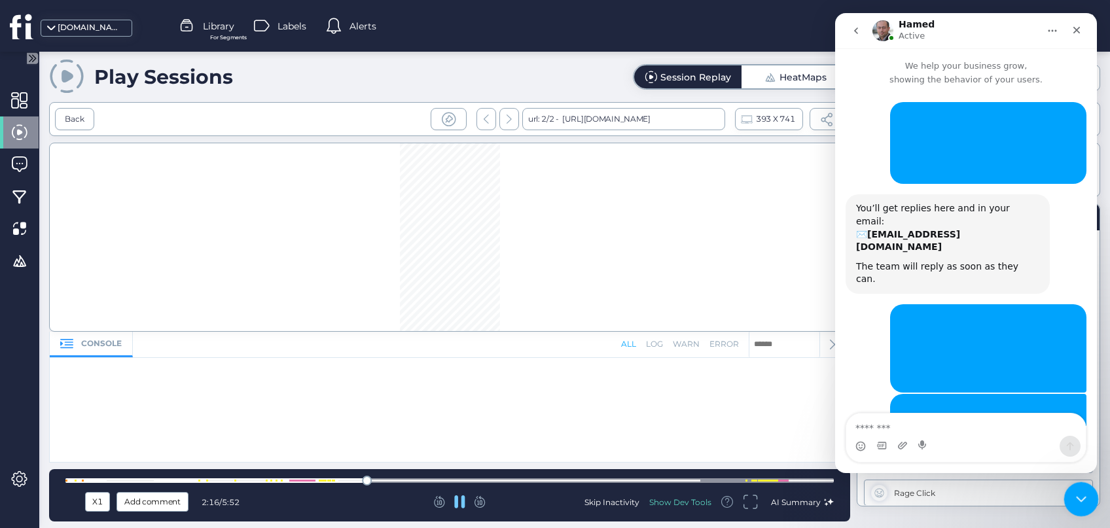
scroll to position [1051, 0]
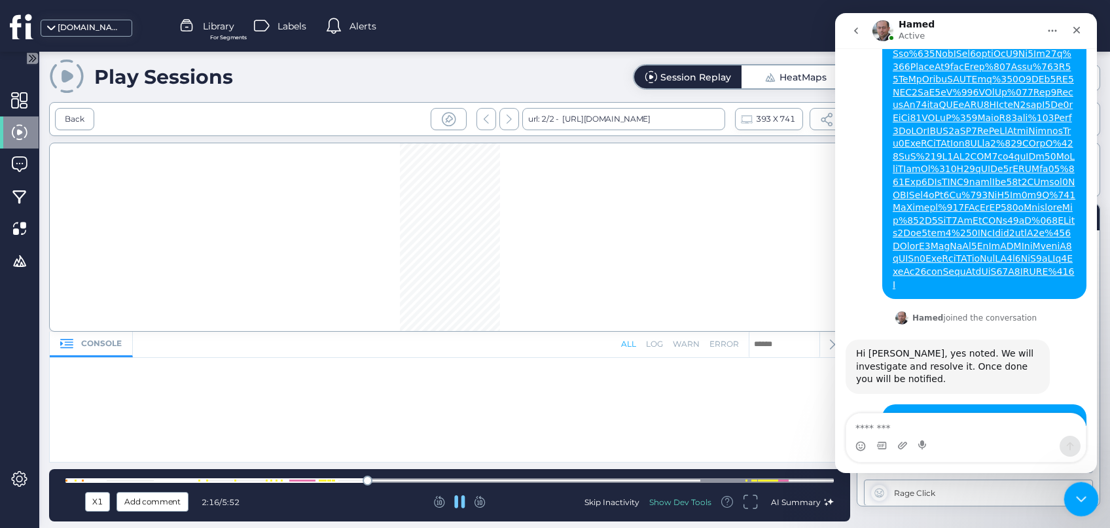
click at [1081, 490] on icon "Close Intercom Messenger" at bounding box center [1079, 497] width 16 height 16
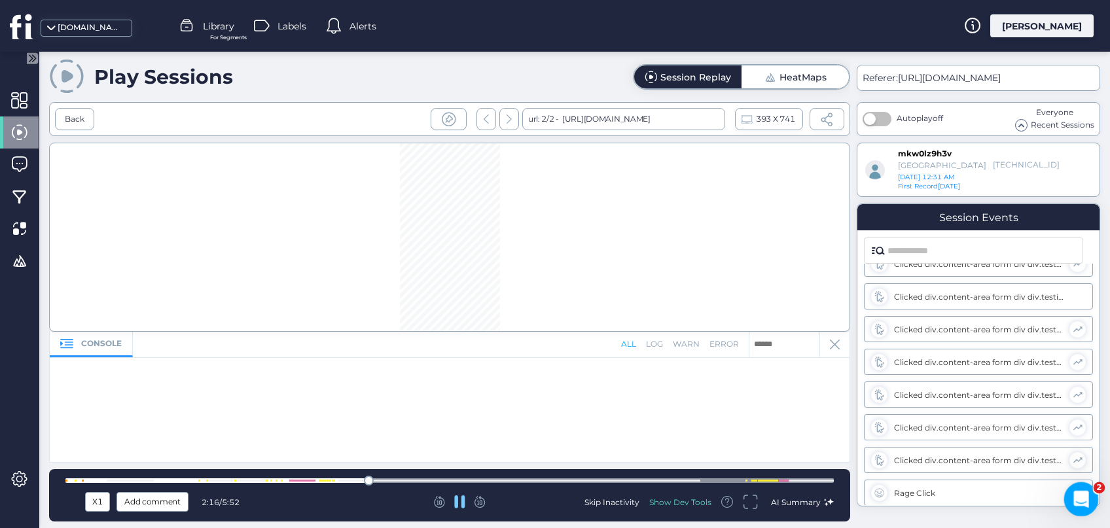
click at [1078, 504] on icon "Open Intercom Messenger" at bounding box center [1079, 498] width 22 height 22
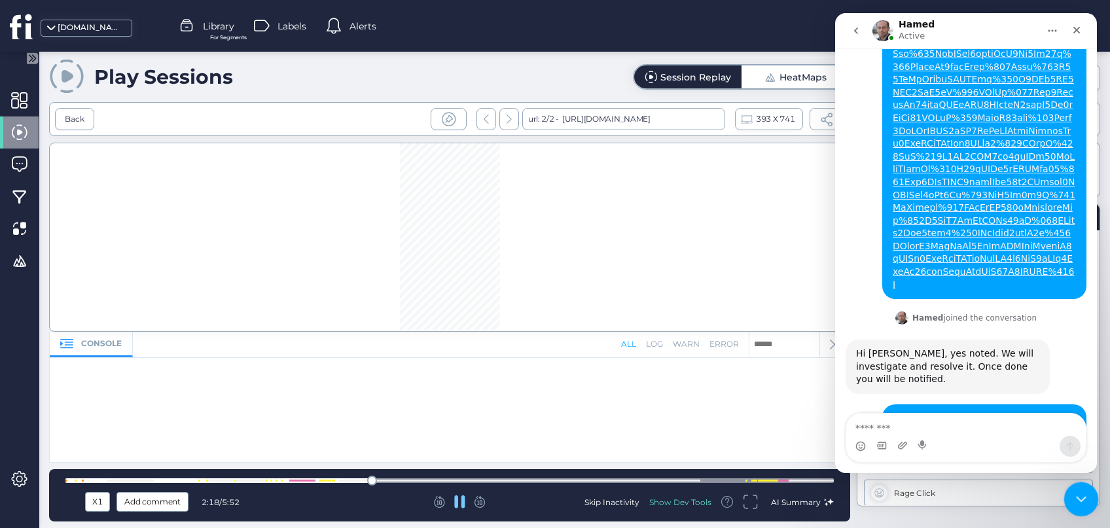
click at [1077, 506] on div "Close Intercom Messenger" at bounding box center [1078, 497] width 31 height 31
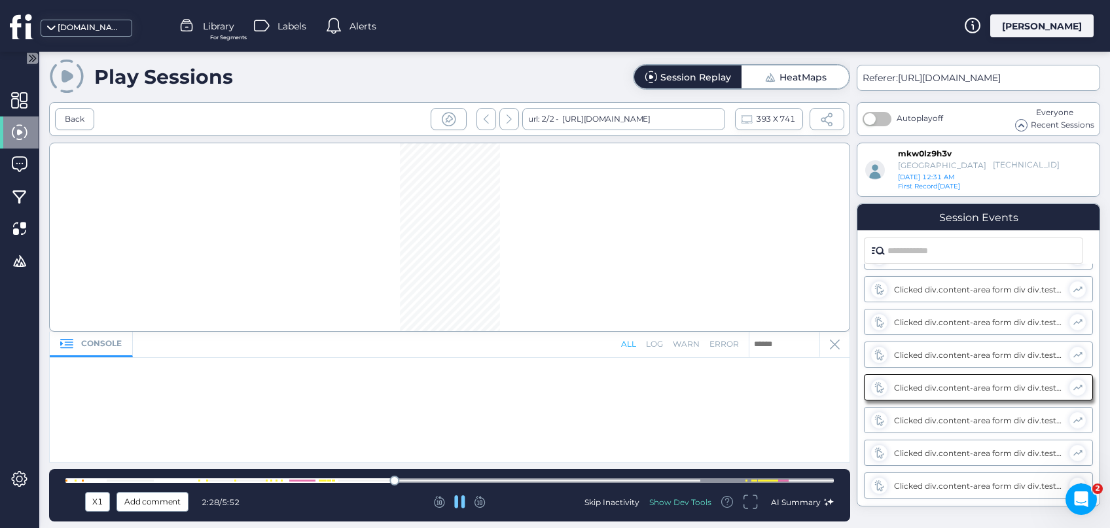
scroll to position [557, 0]
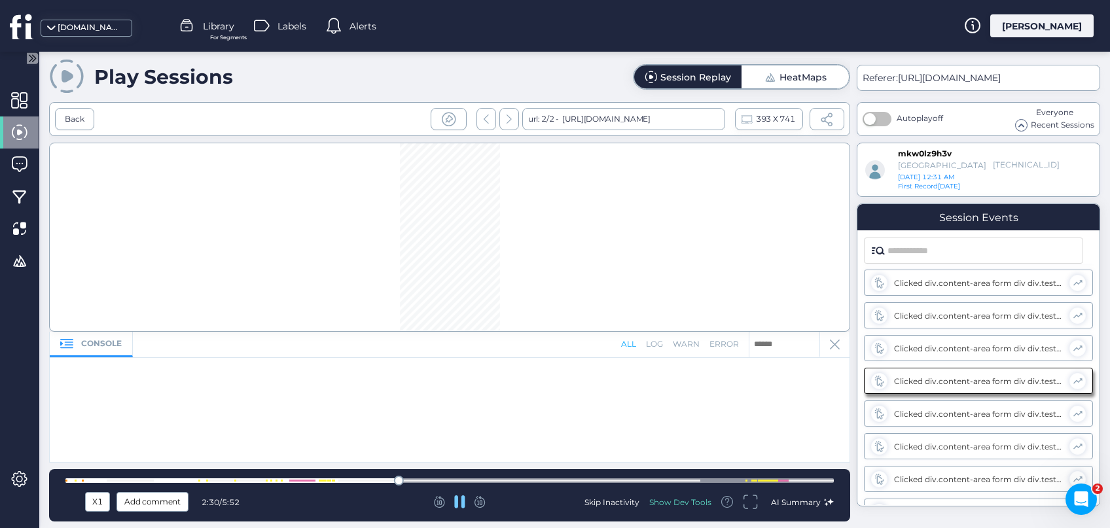
click at [340, 479] on div at bounding box center [449, 480] width 768 height 5
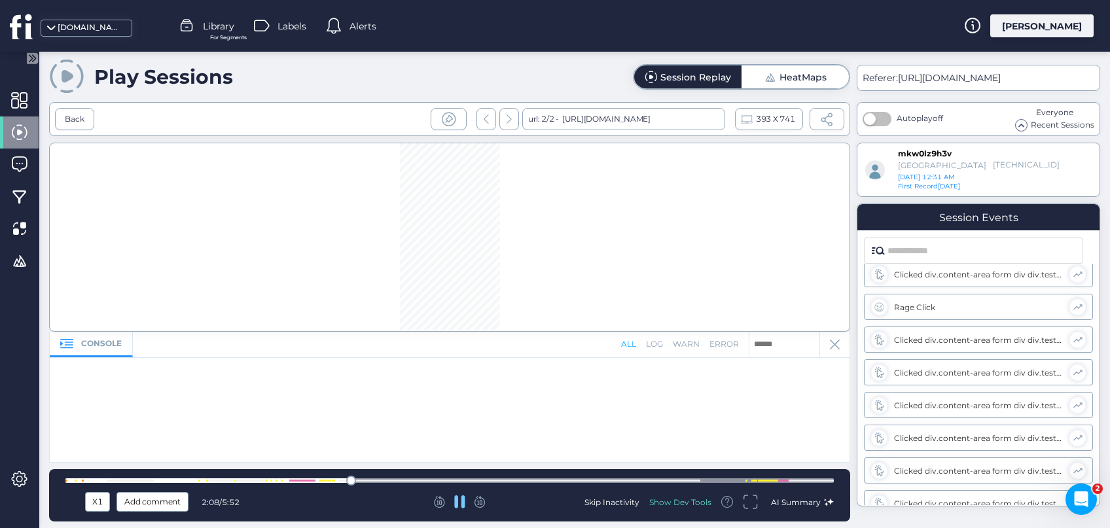
scroll to position [281, 0]
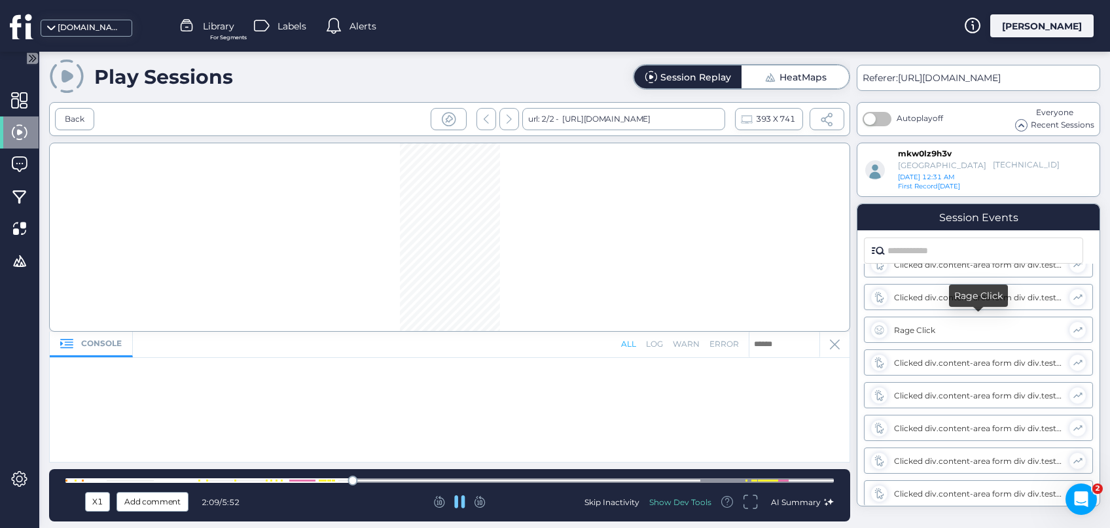
click at [951, 328] on div "Rage Click" at bounding box center [978, 330] width 169 height 10
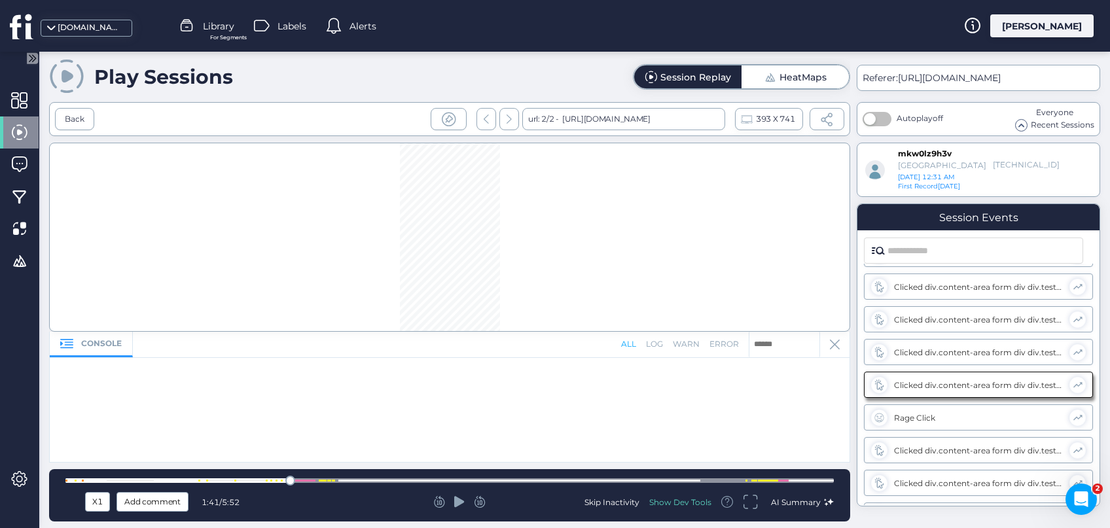
scroll to position [192, 0]
click at [457, 506] on icon at bounding box center [459, 501] width 10 height 11
click at [457, 506] on icon at bounding box center [459, 501] width 10 height 13
click at [1080, 385] on span at bounding box center [1077, 386] width 11 height 11
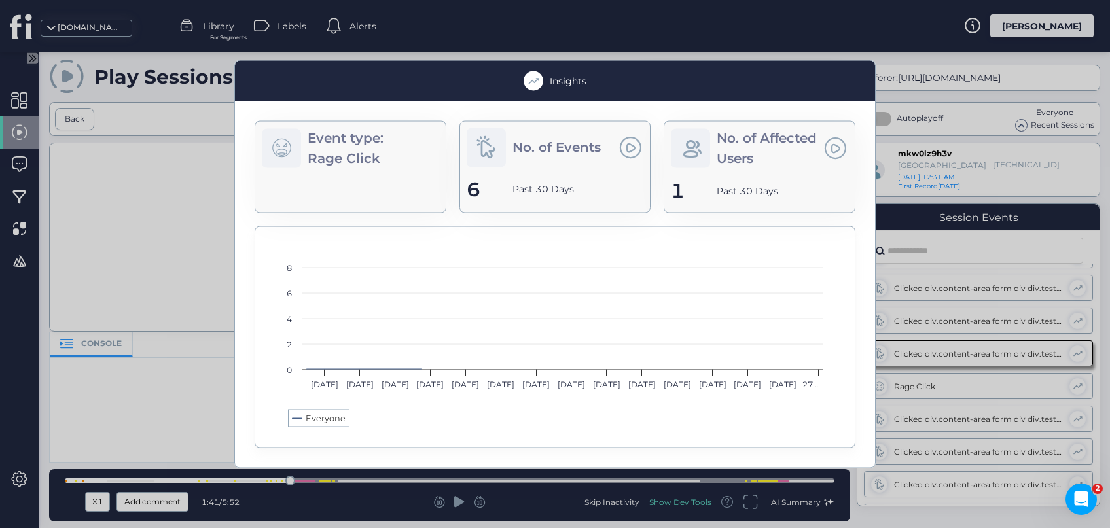
scroll to position [192, 0]
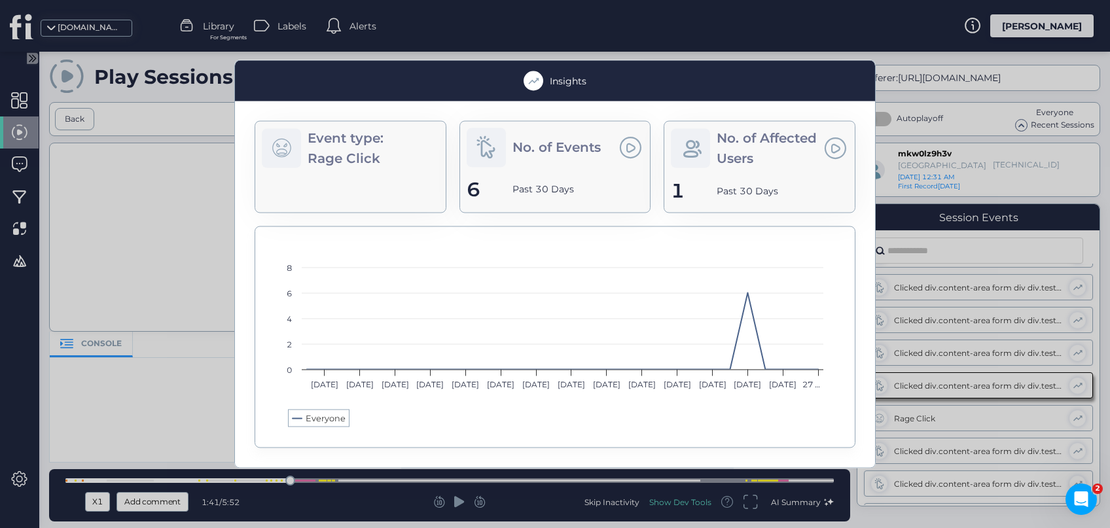
click at [152, 427] on div at bounding box center [555, 264] width 1110 height 528
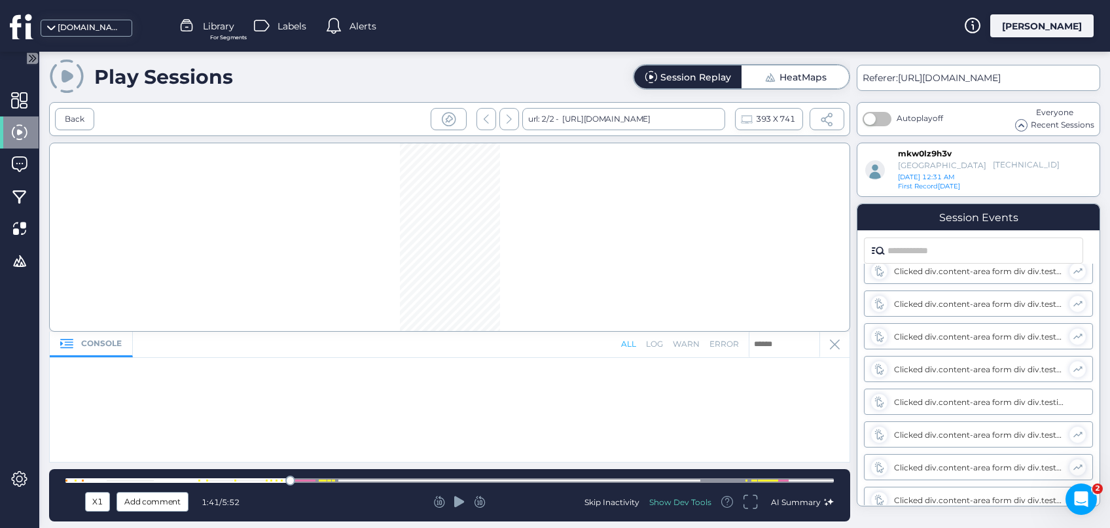
scroll to position [1066, 0]
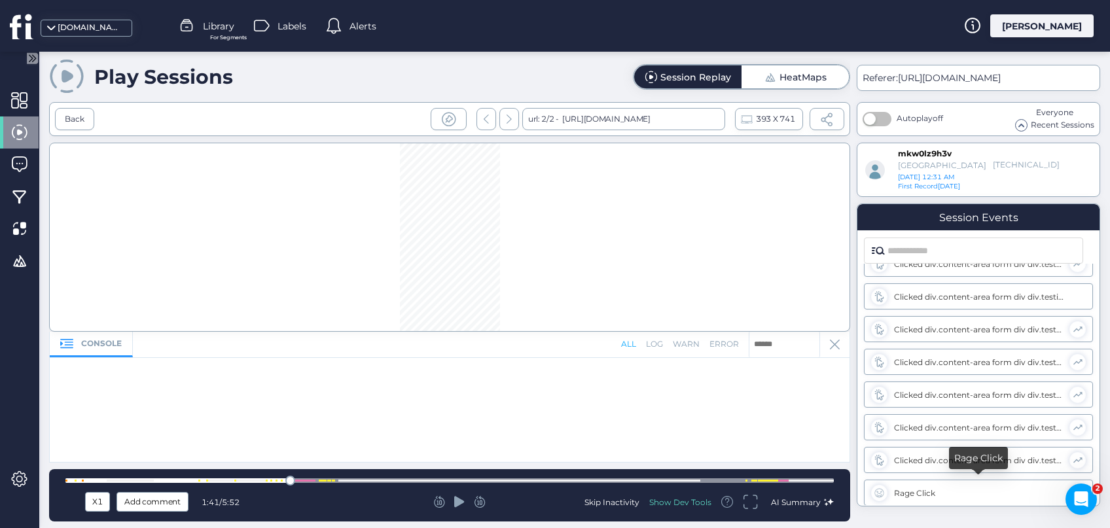
click at [948, 488] on div "Rage Click" at bounding box center [978, 493] width 169 height 10
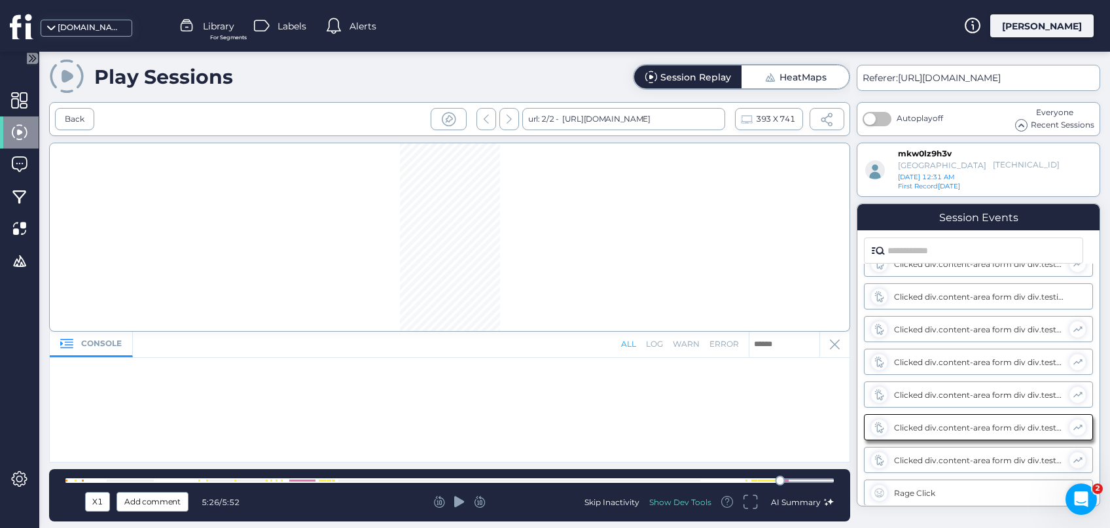
click at [460, 506] on icon at bounding box center [459, 501] width 10 height 13
click at [590, 260] on div at bounding box center [449, 237] width 801 height 189
